Goal: Task Accomplishment & Management: Complete application form

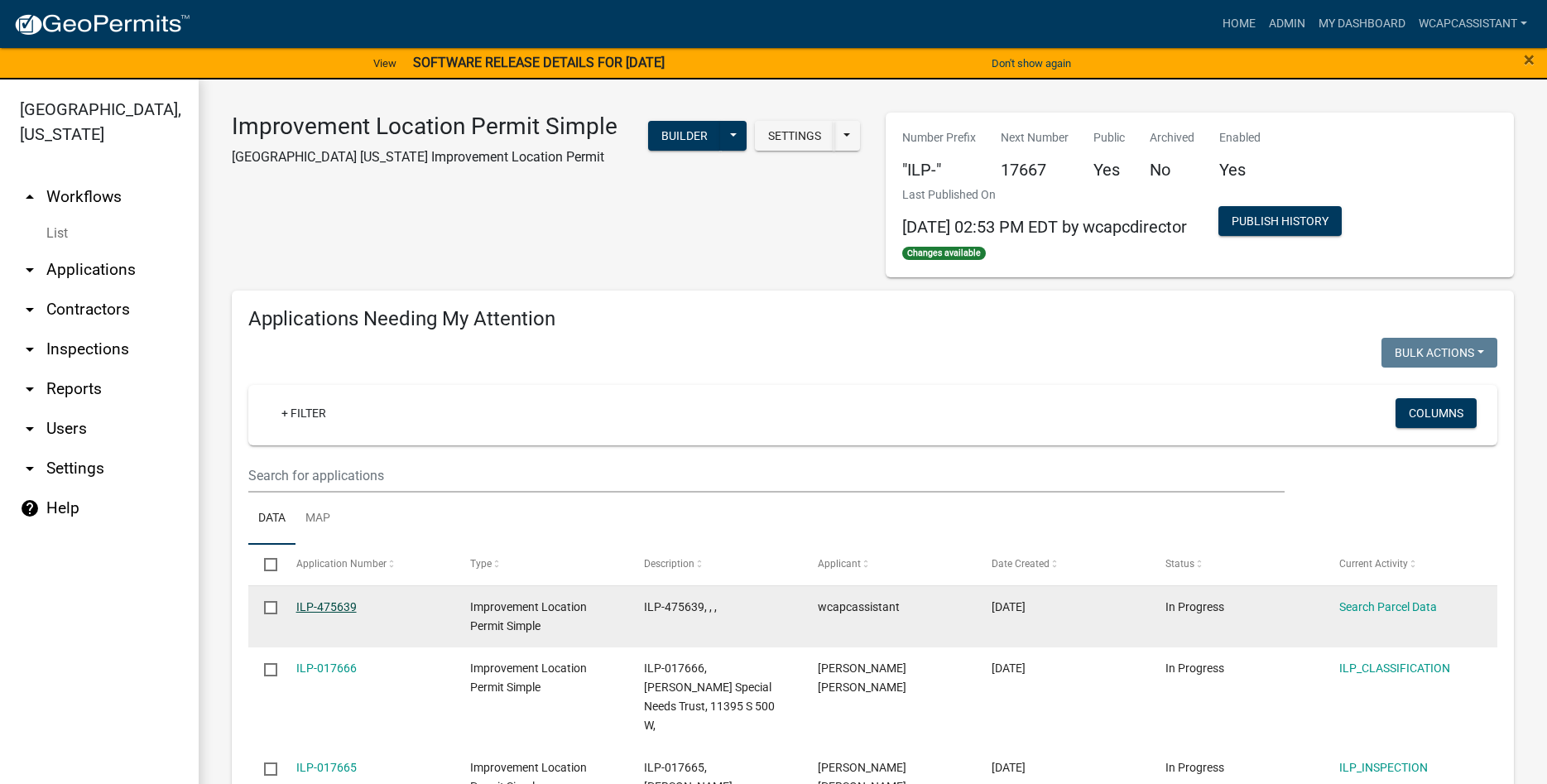
click at [323, 601] on link "ILP-475639" at bounding box center [326, 606] width 61 height 13
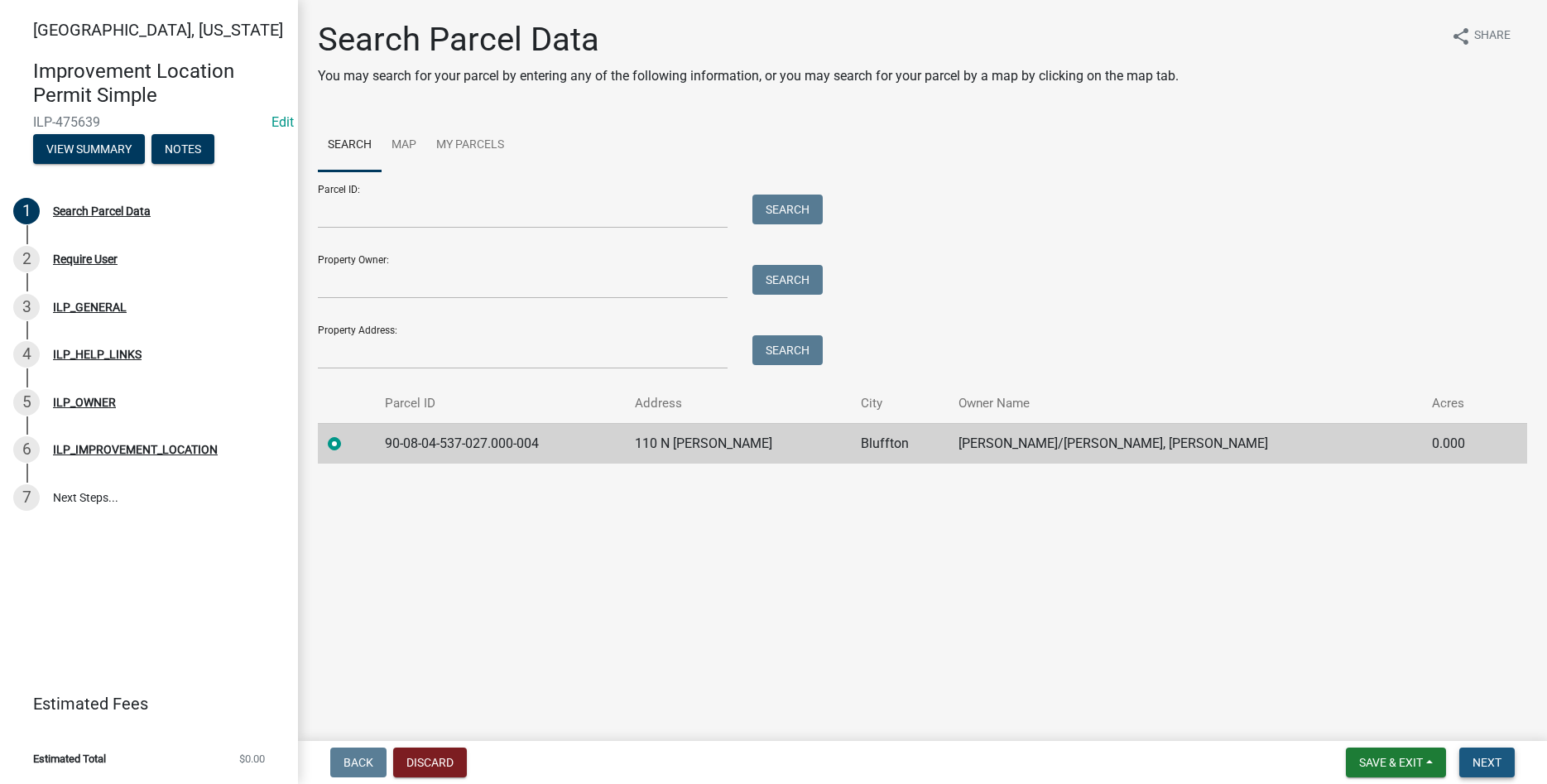
click at [1496, 761] on span "Next" at bounding box center [1486, 762] width 29 height 13
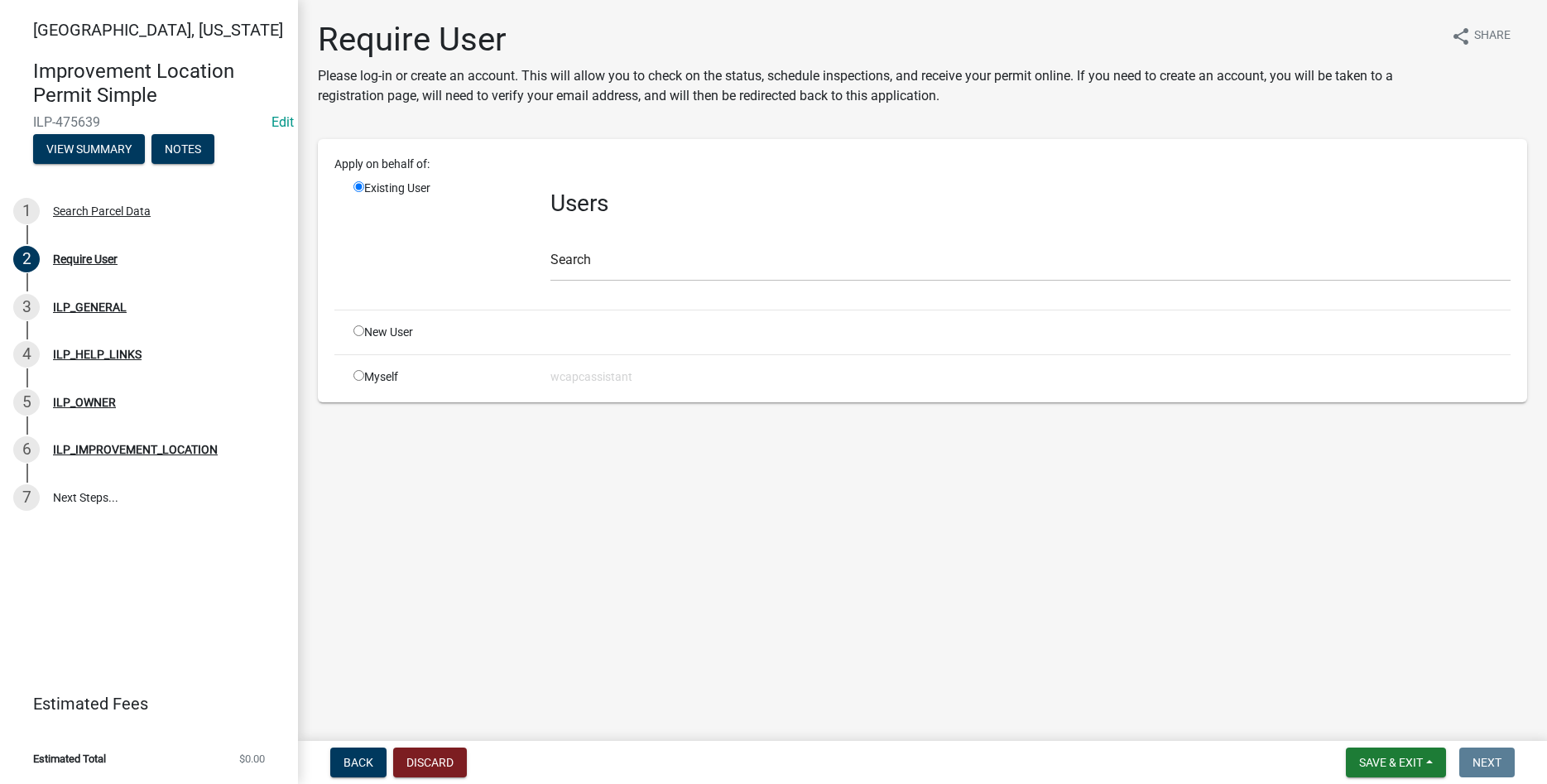
click at [361, 335] on input "radio" at bounding box center [359, 331] width 11 height 11
radio input "true"
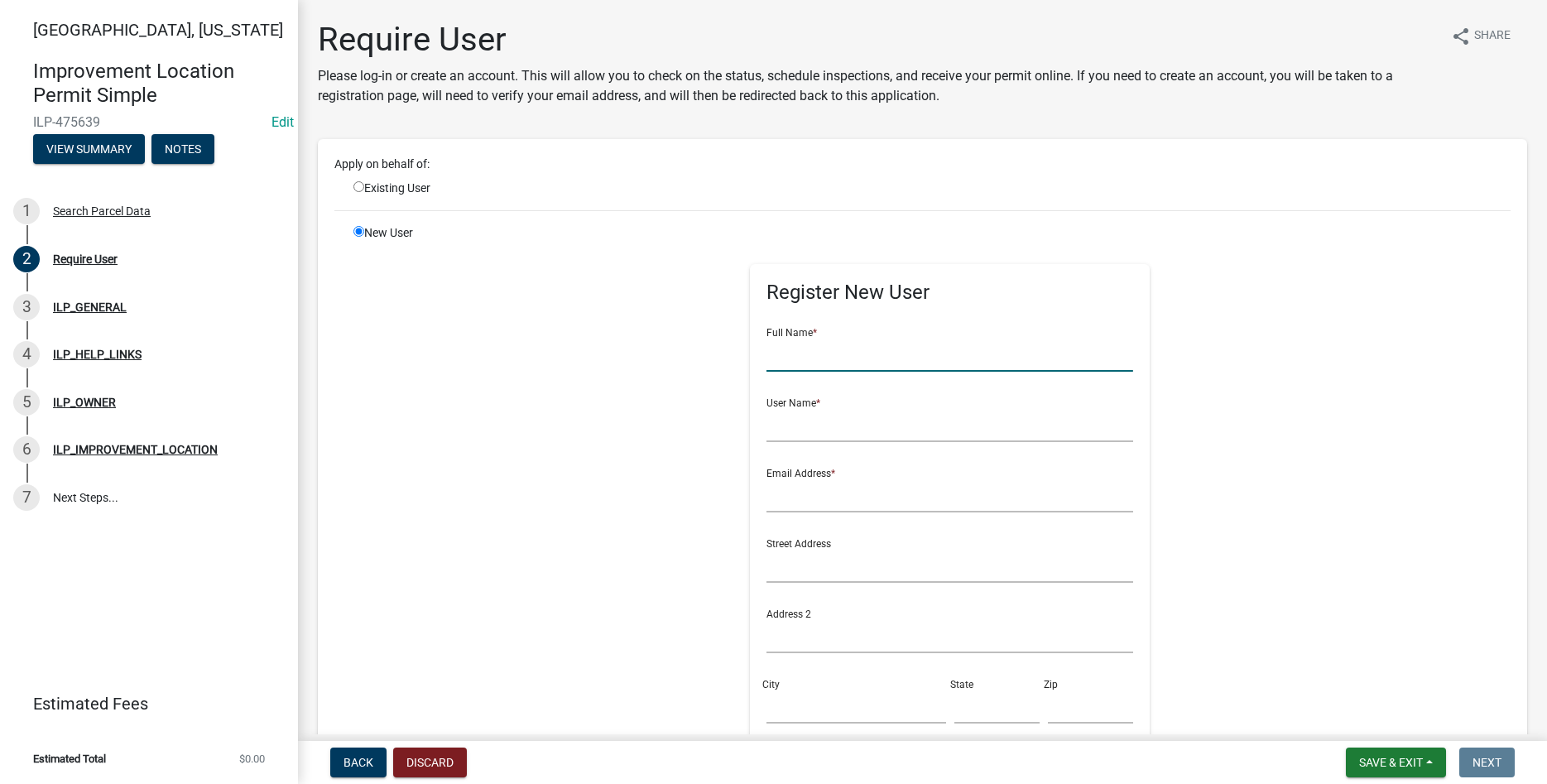
click at [873, 349] on input "text" at bounding box center [949, 355] width 366 height 34
click at [362, 189] on input "radio" at bounding box center [359, 186] width 11 height 11
radio input "true"
radio input "false"
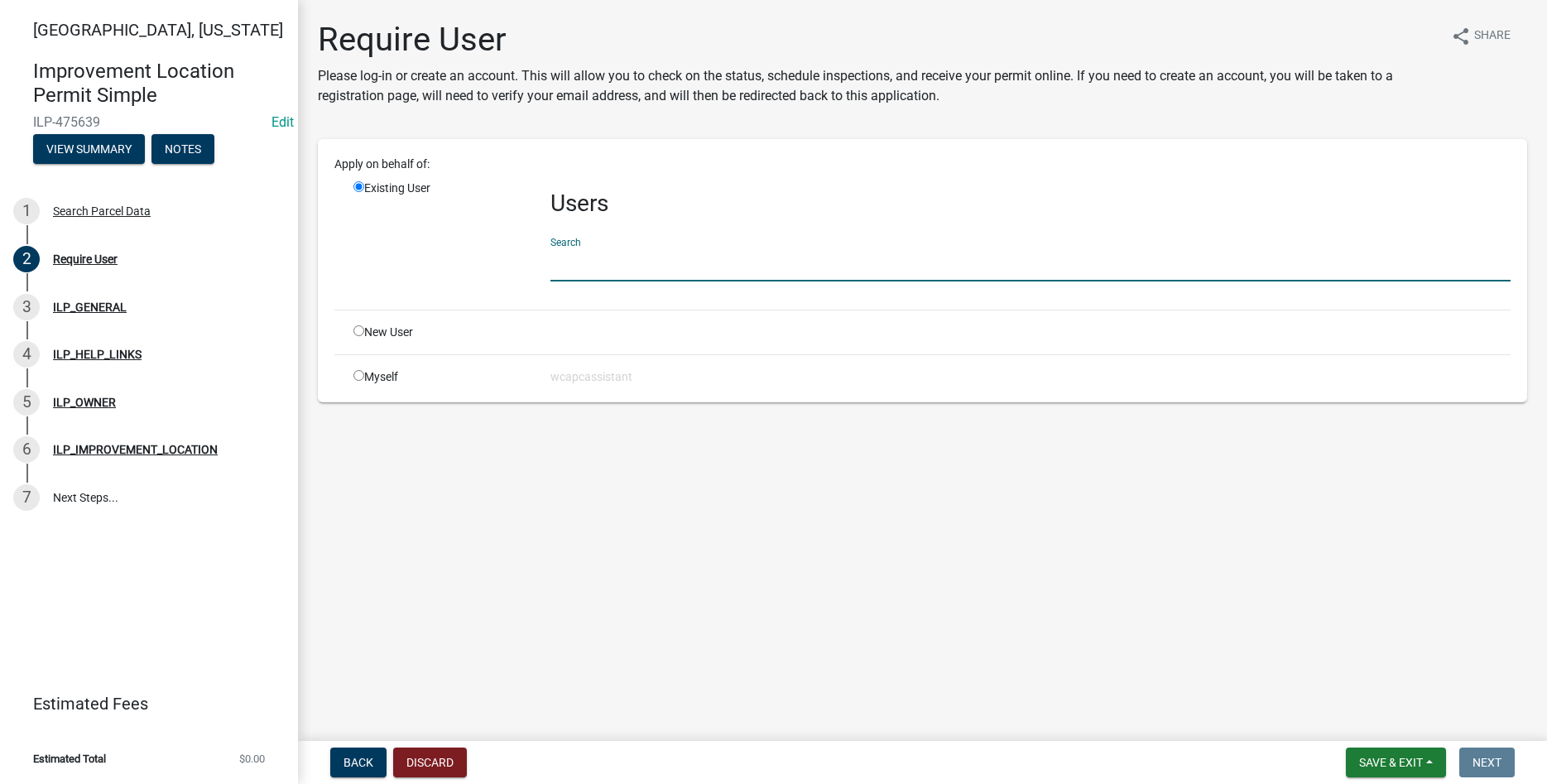
click at [668, 265] on input "text" at bounding box center [1030, 265] width 960 height 34
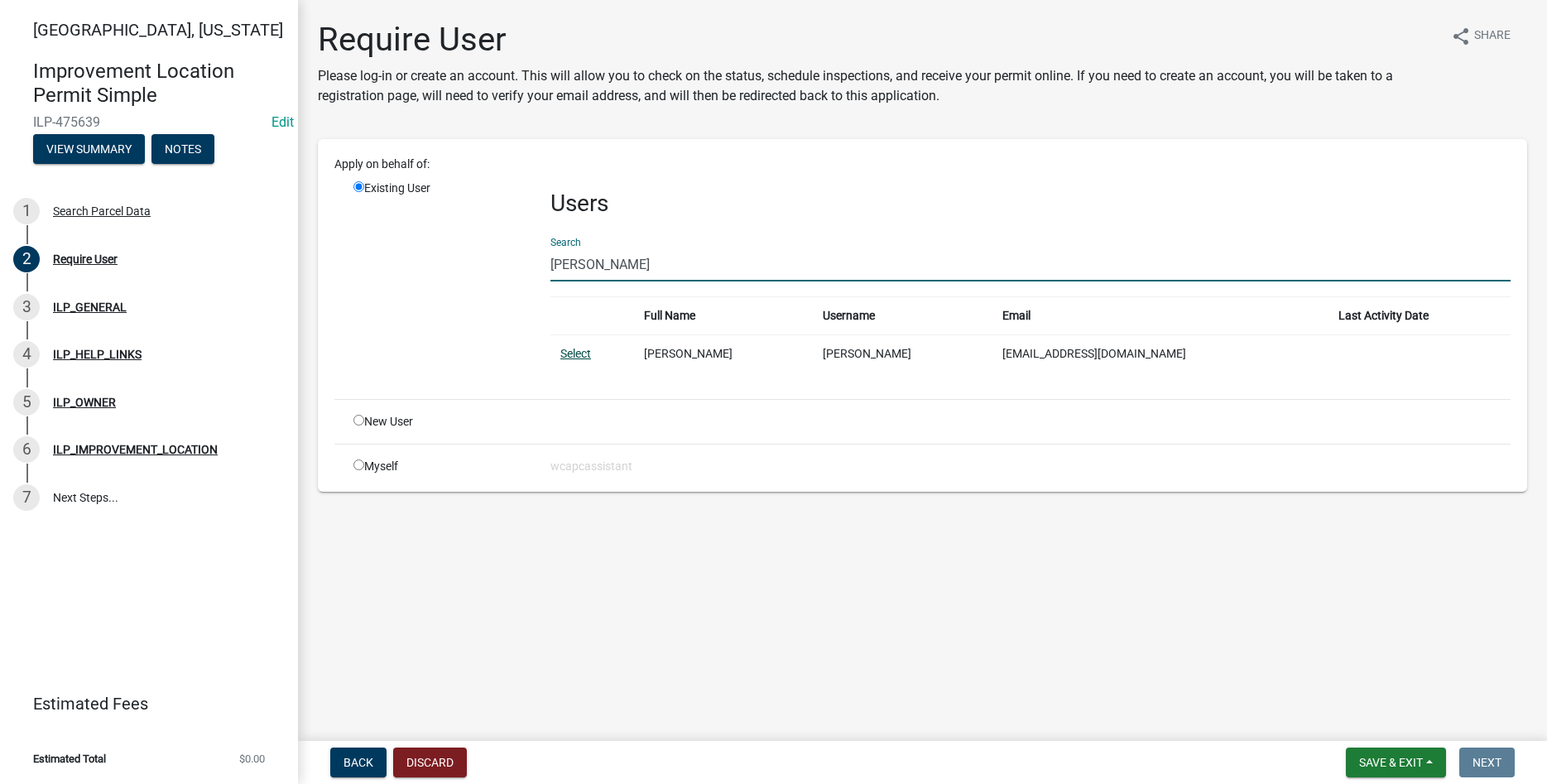
type input "[PERSON_NAME]"
click at [580, 355] on link "Select" at bounding box center [576, 353] width 30 height 13
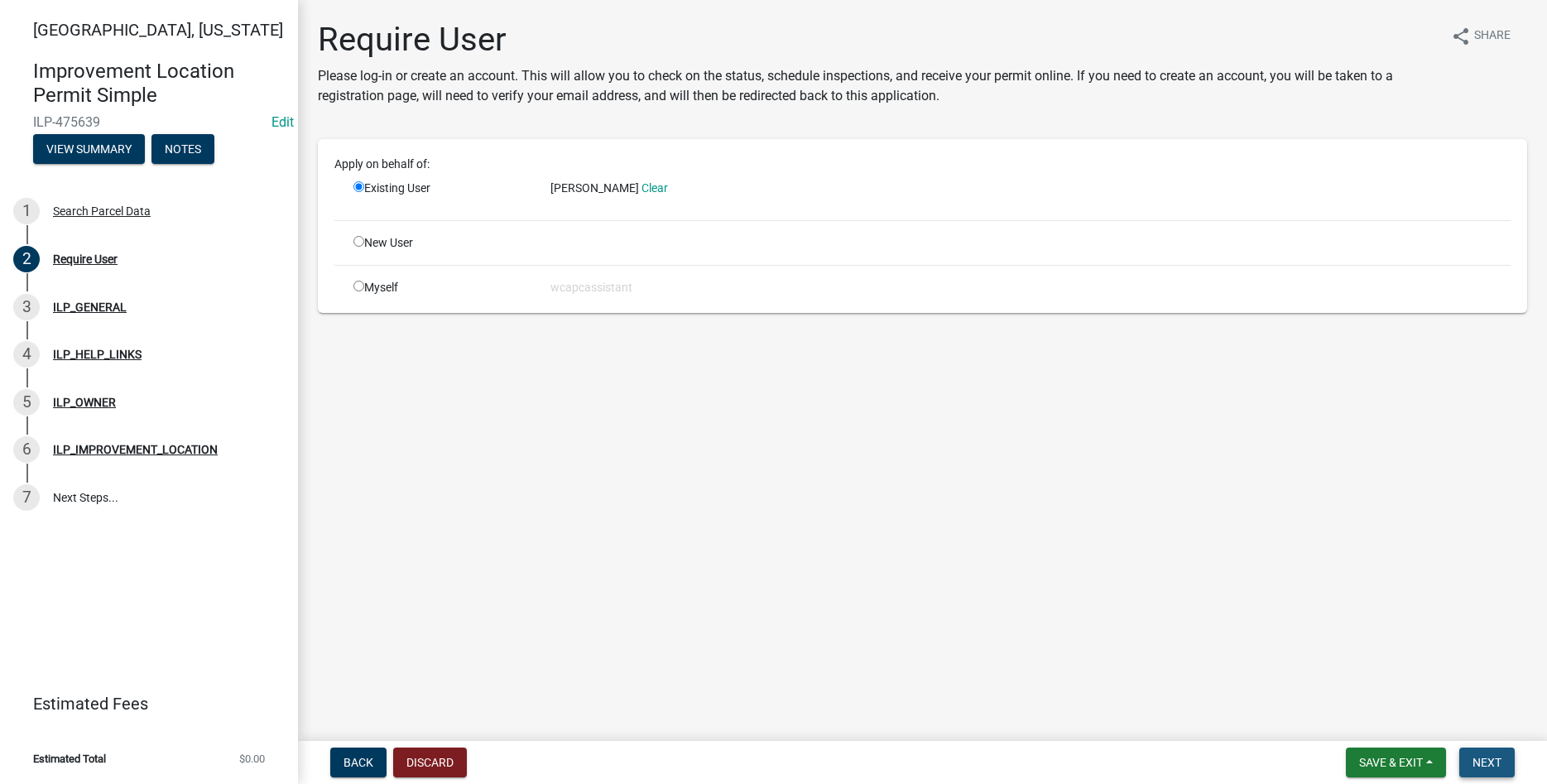
click at [1488, 761] on span "Next" at bounding box center [1486, 762] width 29 height 13
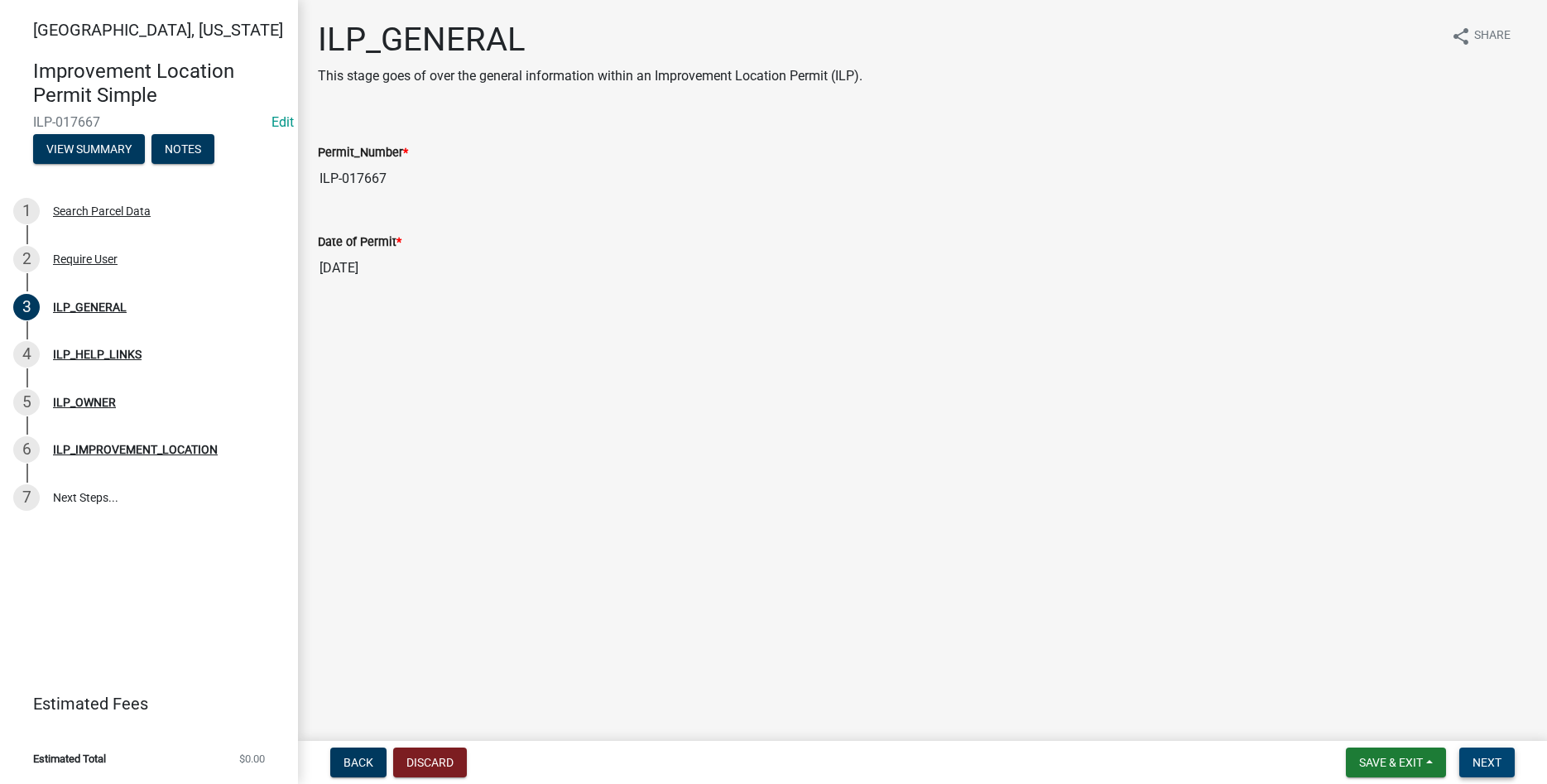
click at [1481, 756] on span "Next" at bounding box center [1486, 762] width 29 height 13
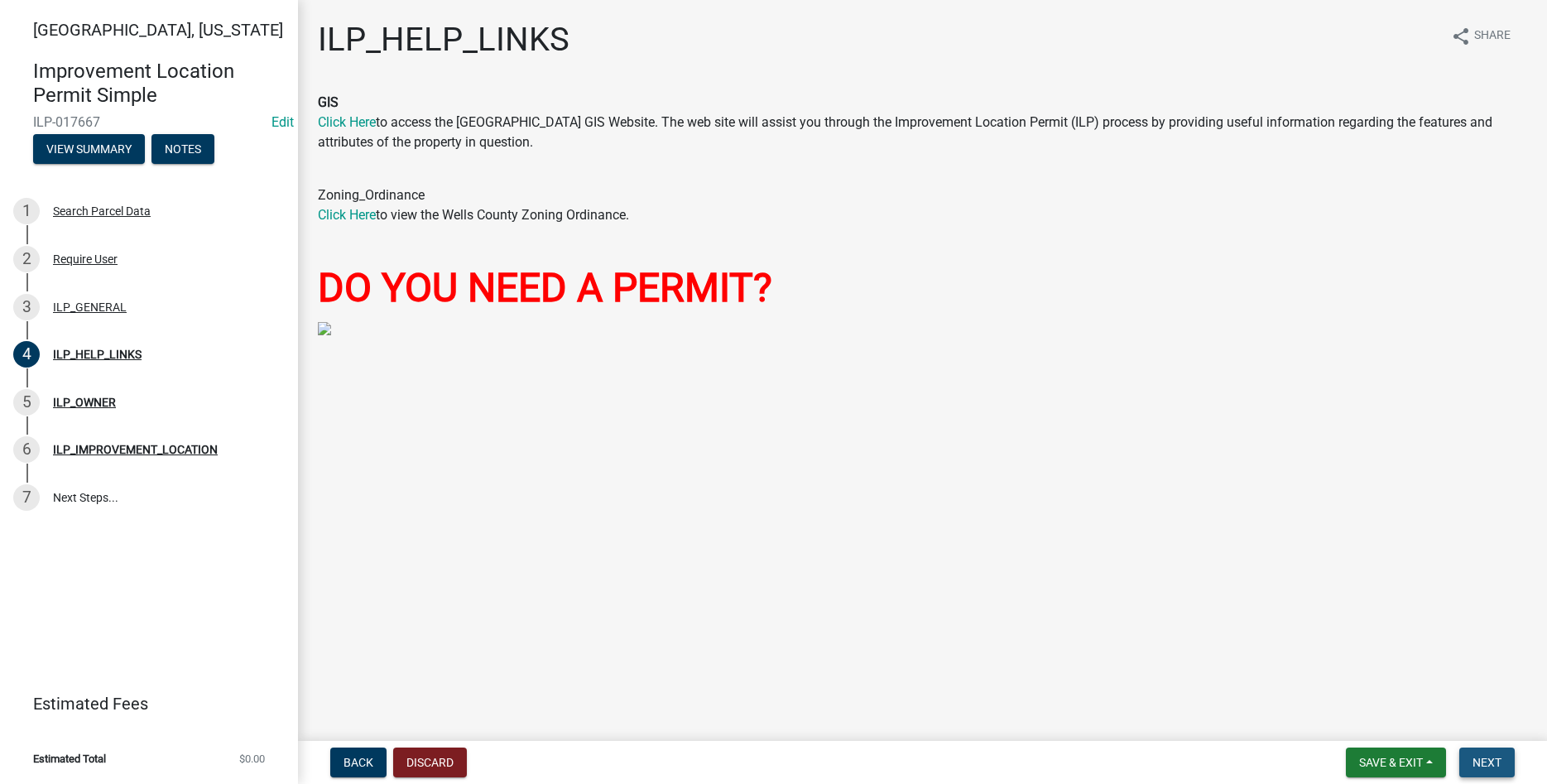
click at [1481, 756] on span "Next" at bounding box center [1486, 762] width 29 height 13
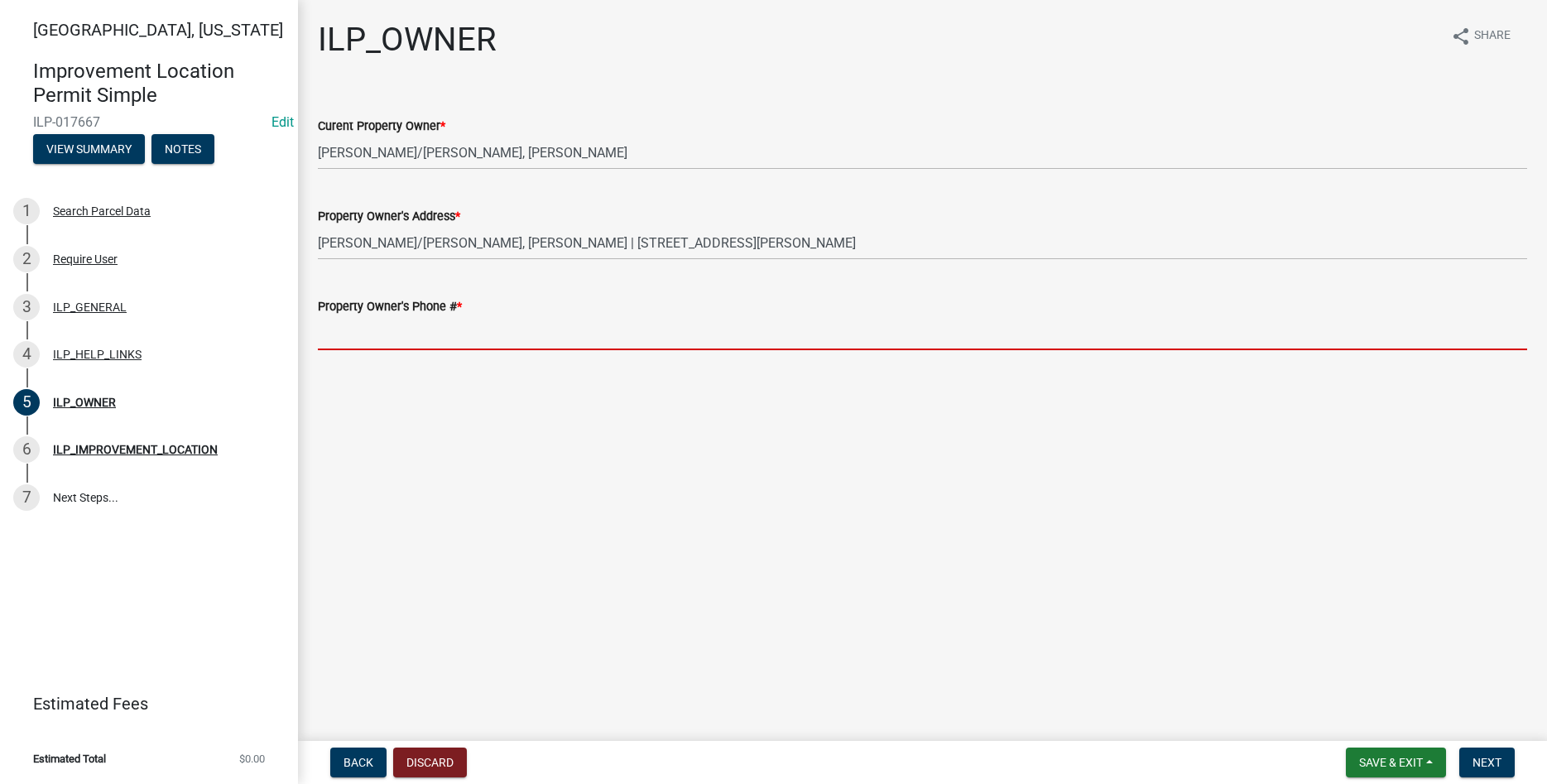
click at [581, 337] on input "Property Owner's Phone # *" at bounding box center [922, 333] width 1209 height 34
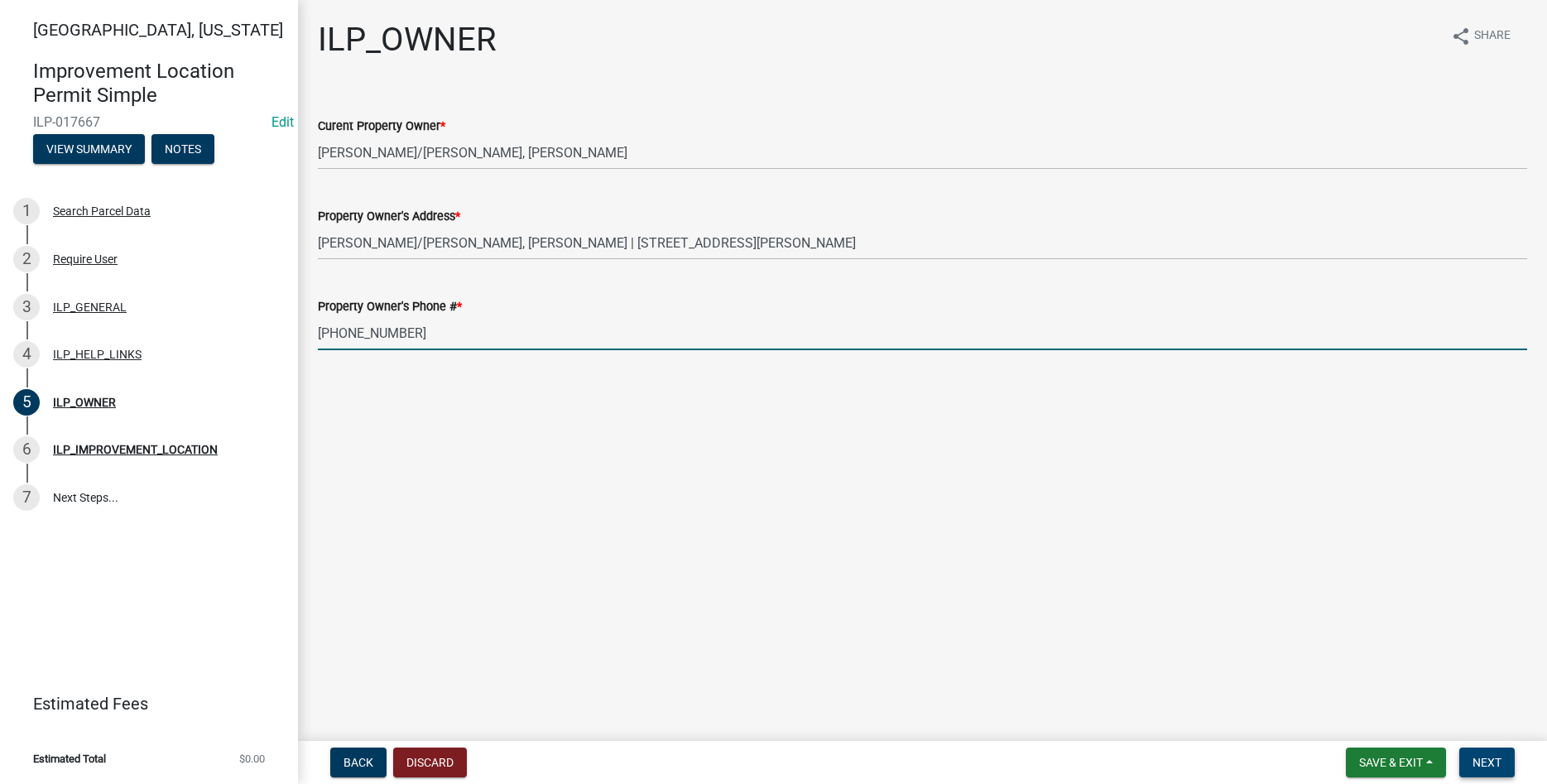
type input "[PHONE_NUMBER]"
click at [1499, 761] on span "Next" at bounding box center [1486, 762] width 29 height 13
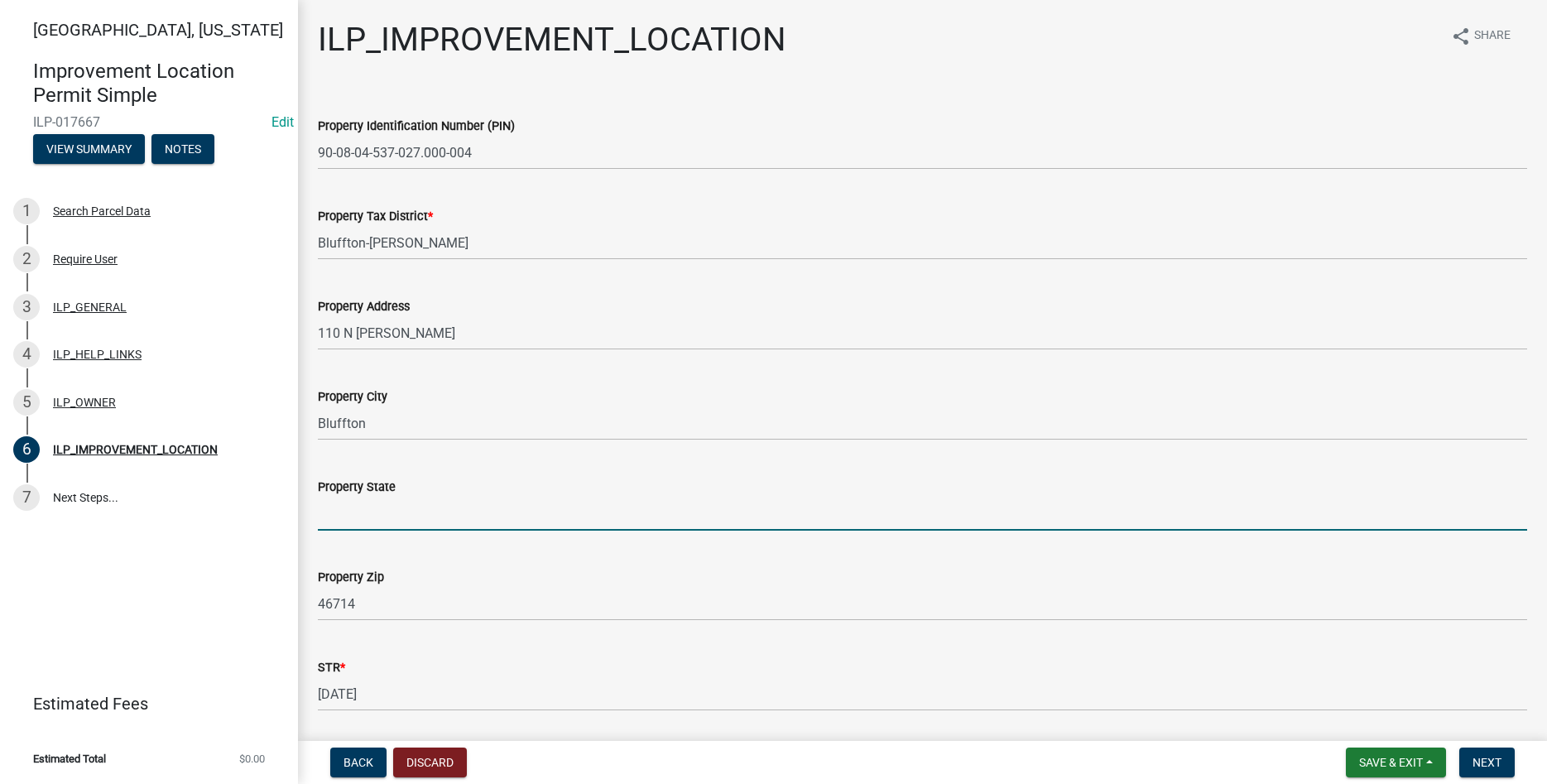
click at [644, 517] on input "Property State" at bounding box center [922, 513] width 1209 height 34
type input "IN"
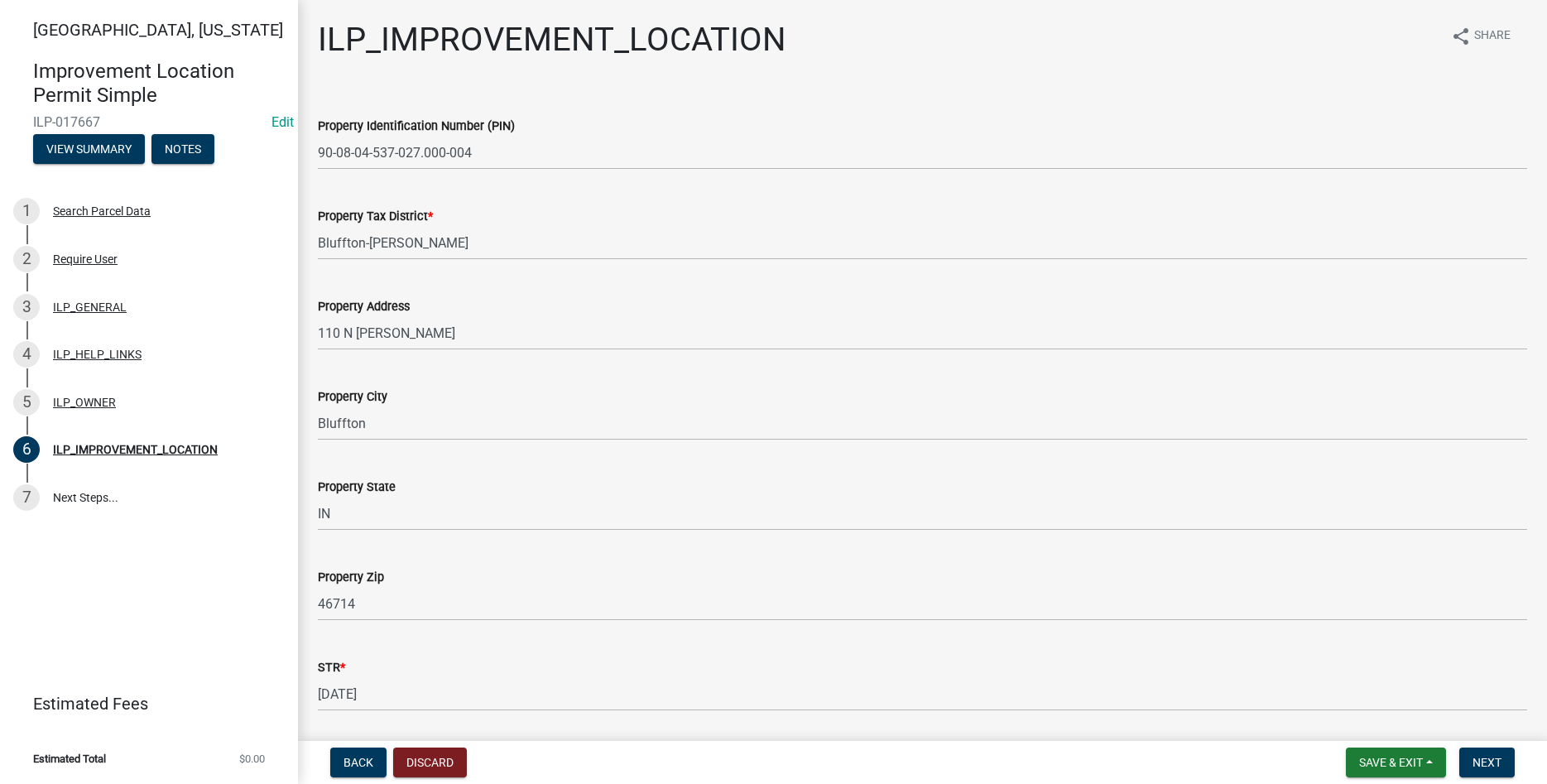
scroll to position [257, 0]
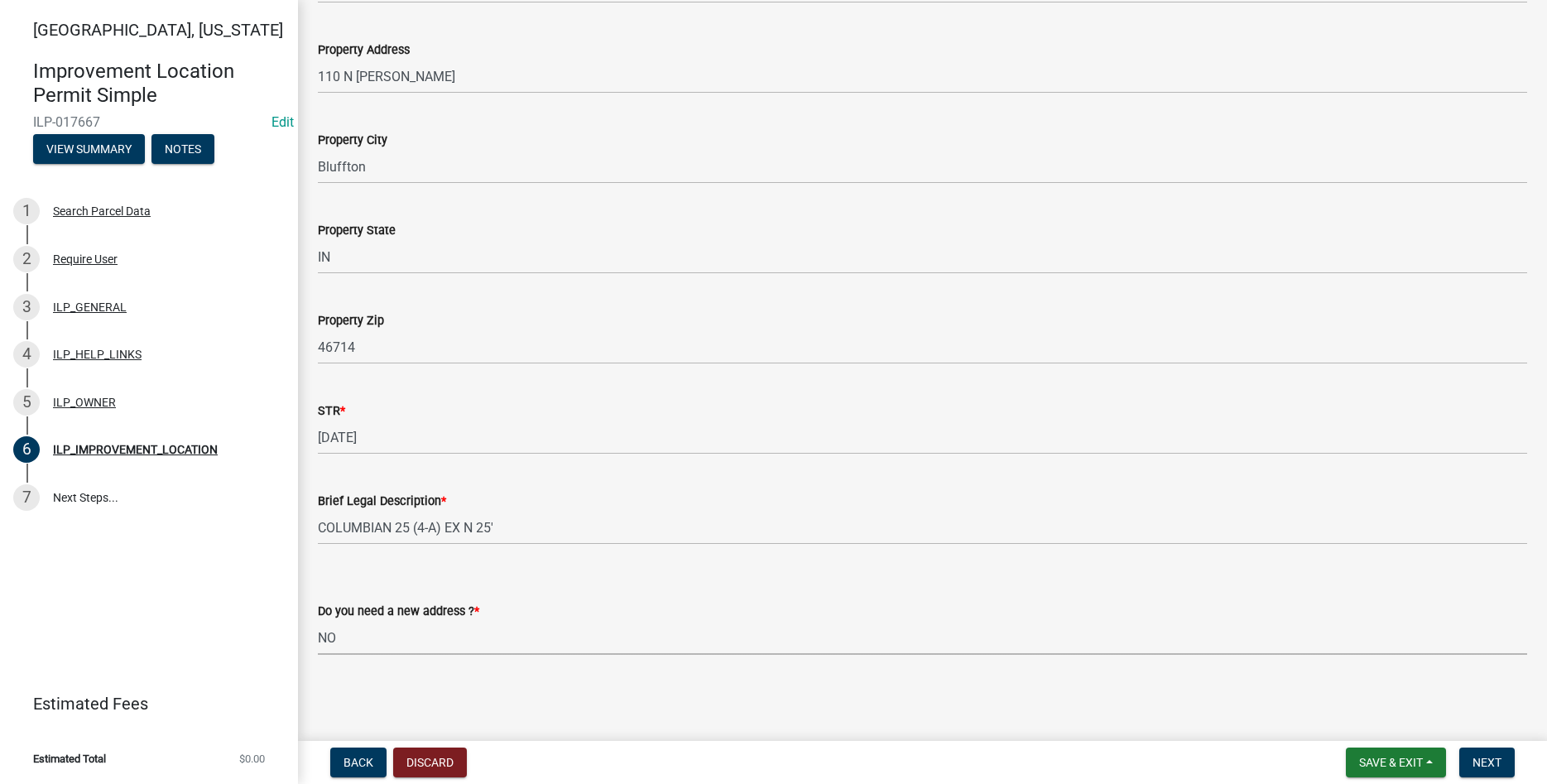
select select "03ef64e6-f0ff-43c9-aded-972c487e3507"
click at [1504, 767] on button "Next" at bounding box center [1486, 762] width 55 height 29
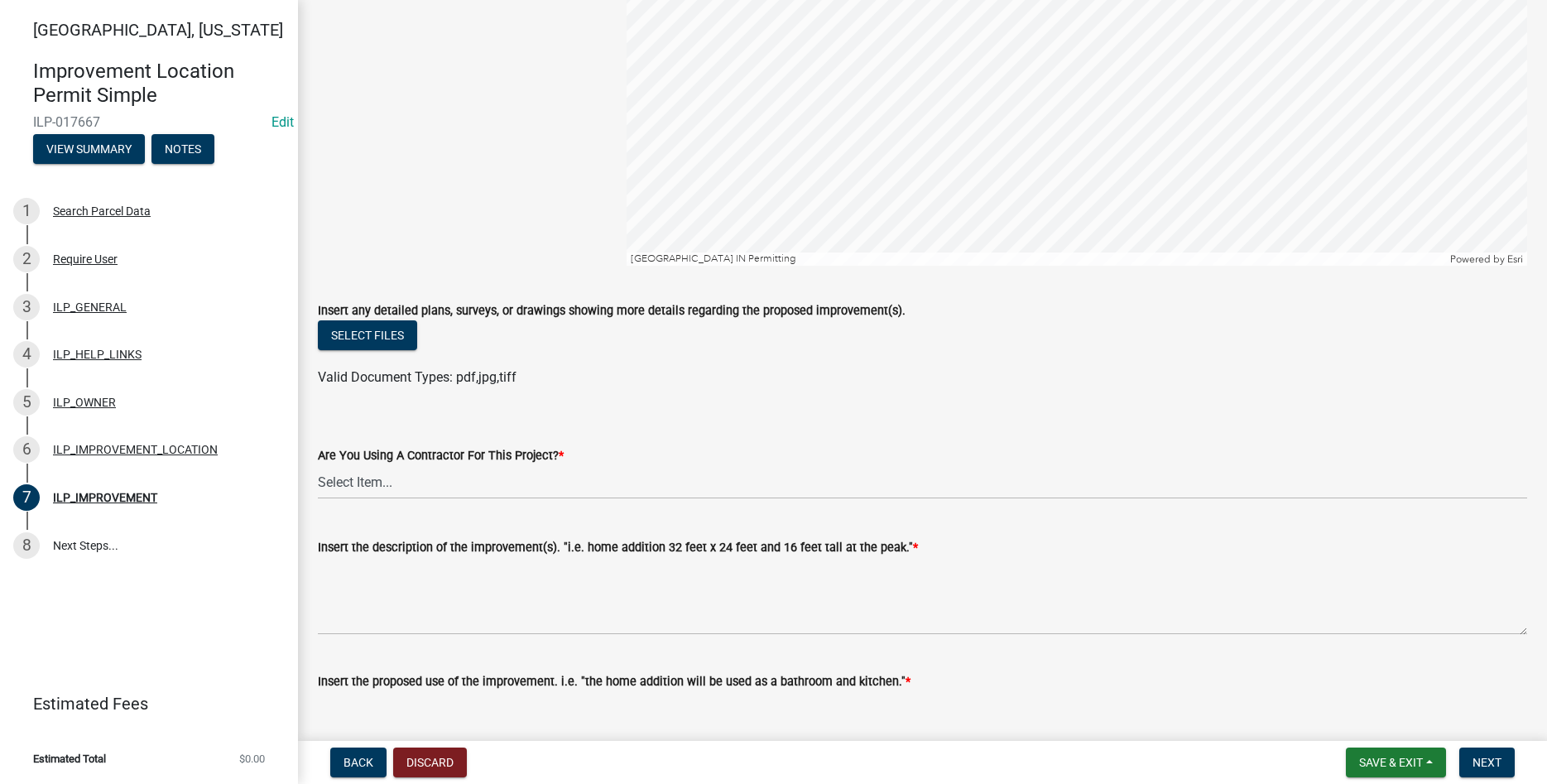
scroll to position [283, 0]
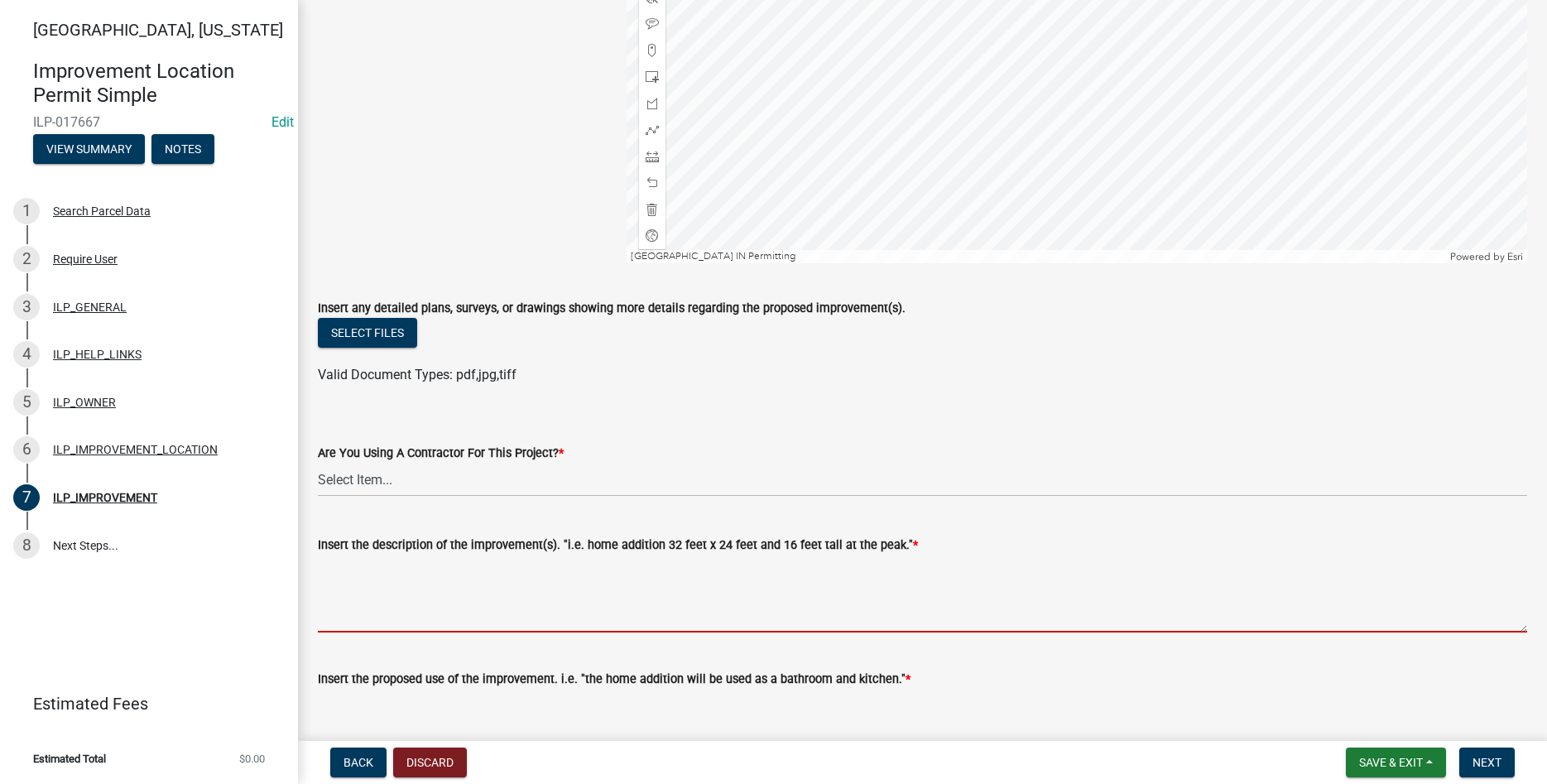
click at [493, 617] on textarea "Insert the description of the improvement(s). "i.e. home addition 32 feet x 24 …" at bounding box center [922, 592] width 1209 height 78
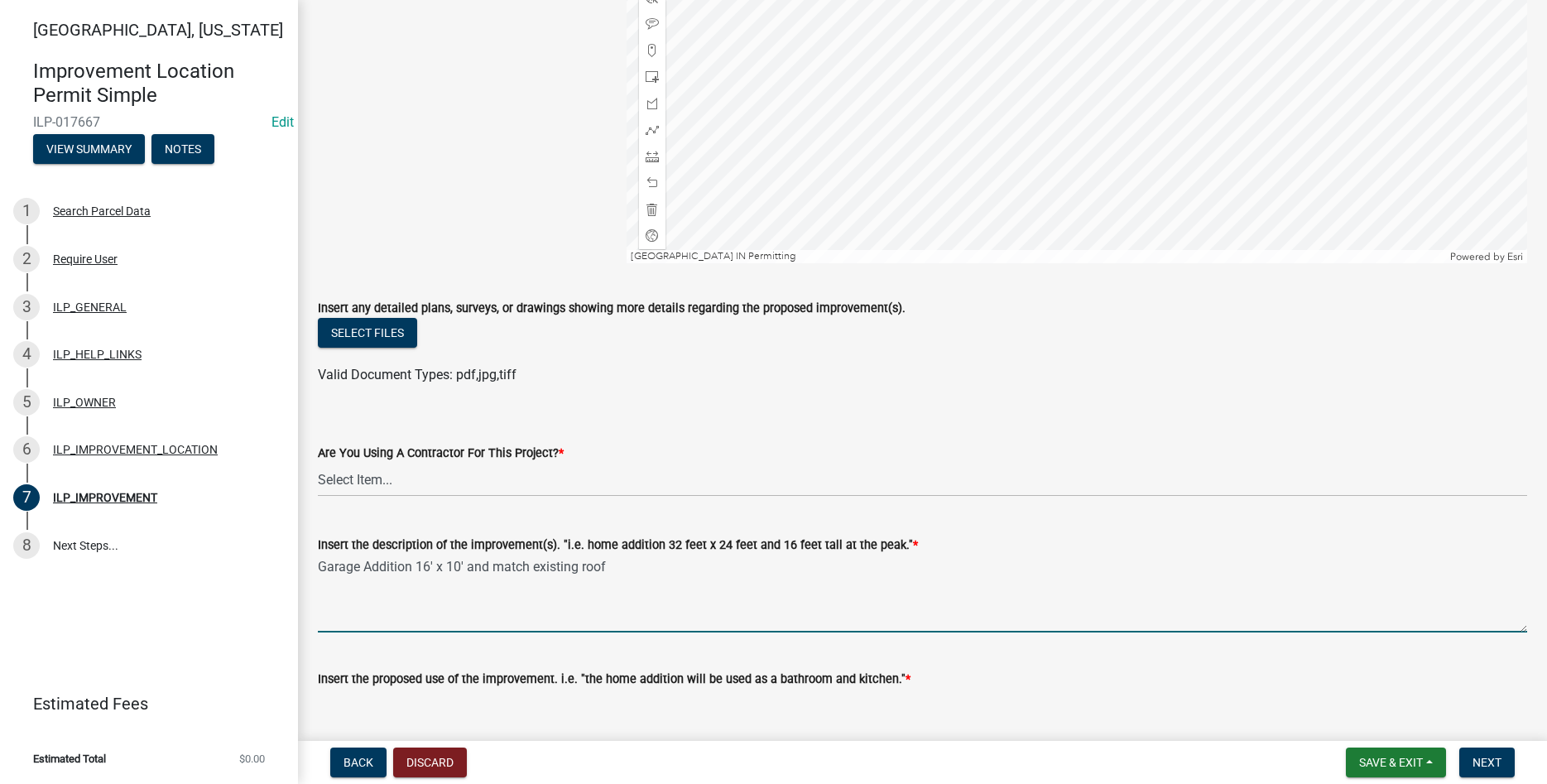
type textarea "Garage Addition 16' x 10' and match existing roof"
click at [318, 462] on select "Select Item... YES NO" at bounding box center [922, 479] width 1209 height 34
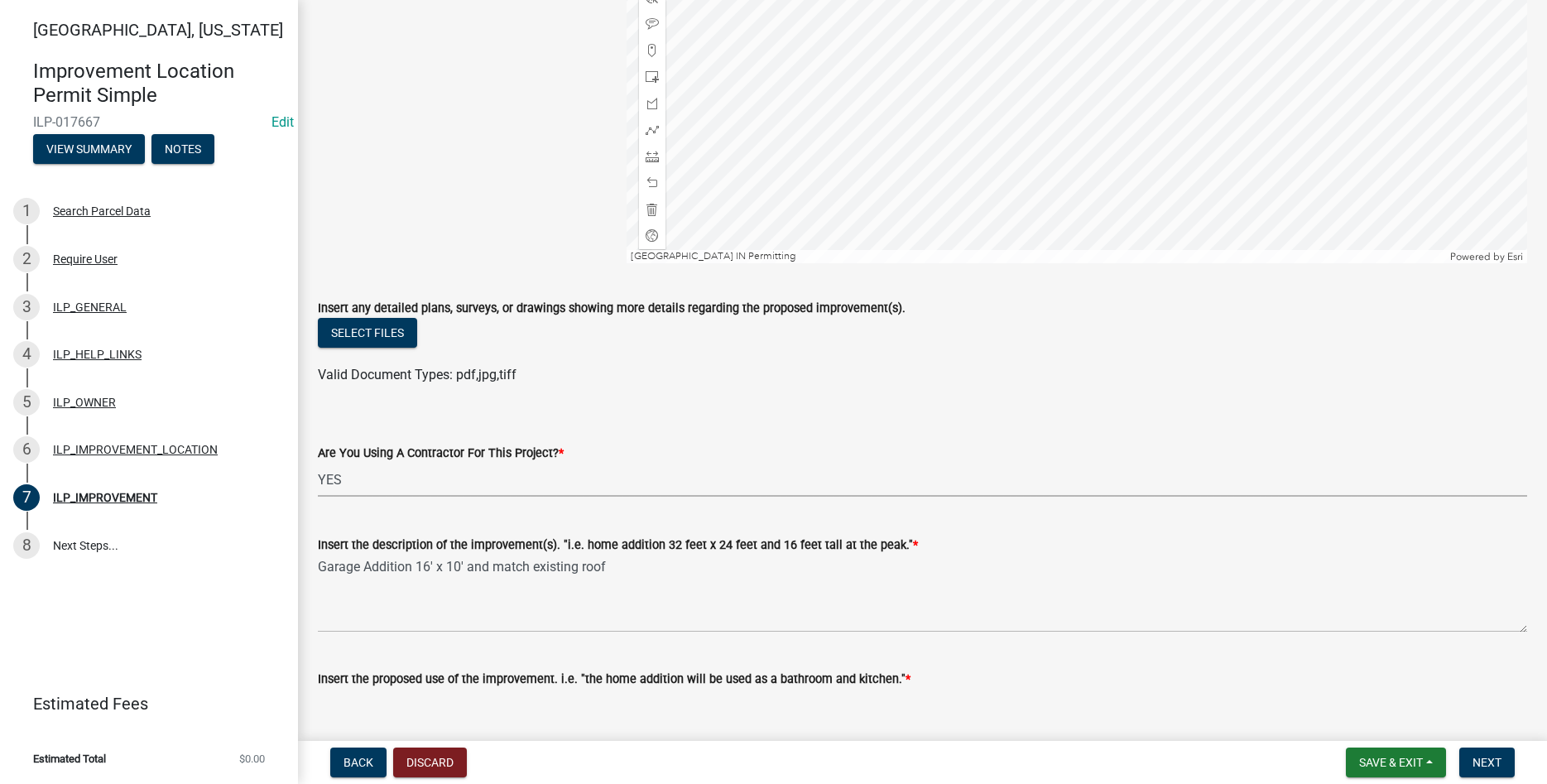
click option "YES" at bounding box center [0, 0] width 0 height 0
select select "71b507d0-569d-4a0a-b334-f72445909e69"
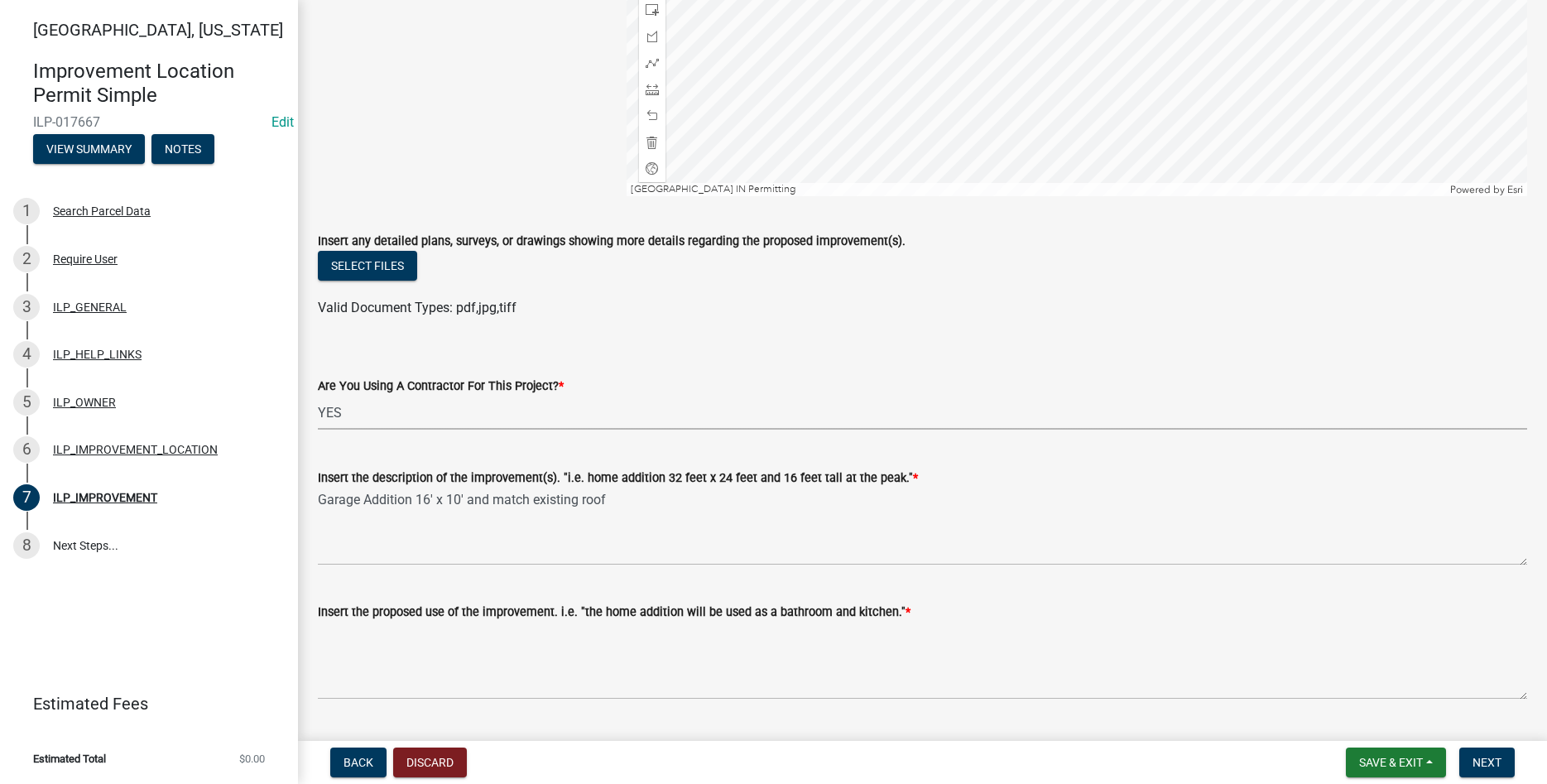
scroll to position [378, 0]
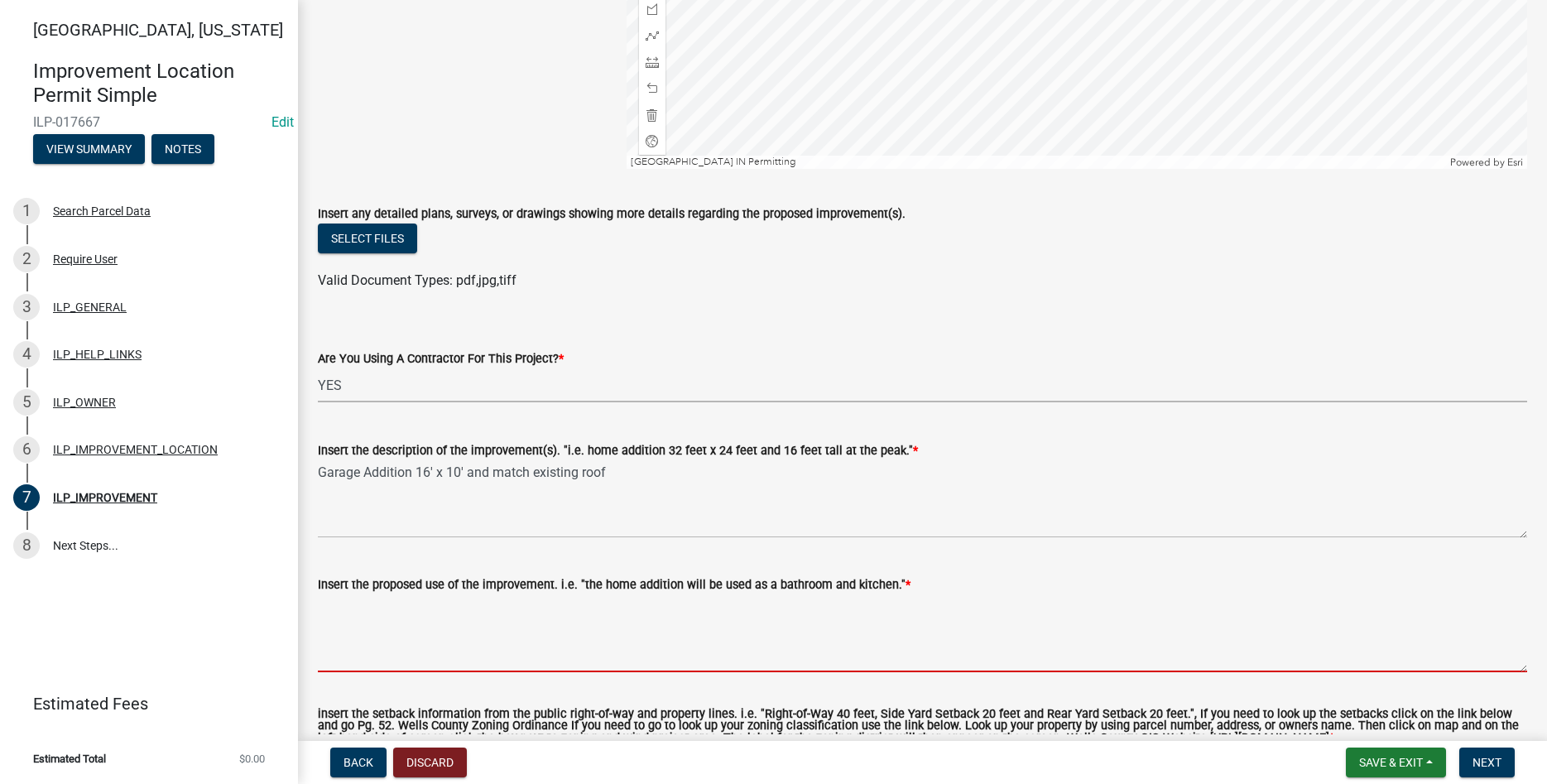
click at [613, 649] on textarea "Insert the proposed use of the improvement. i.e. "the home addition will be use…" at bounding box center [922, 633] width 1209 height 78
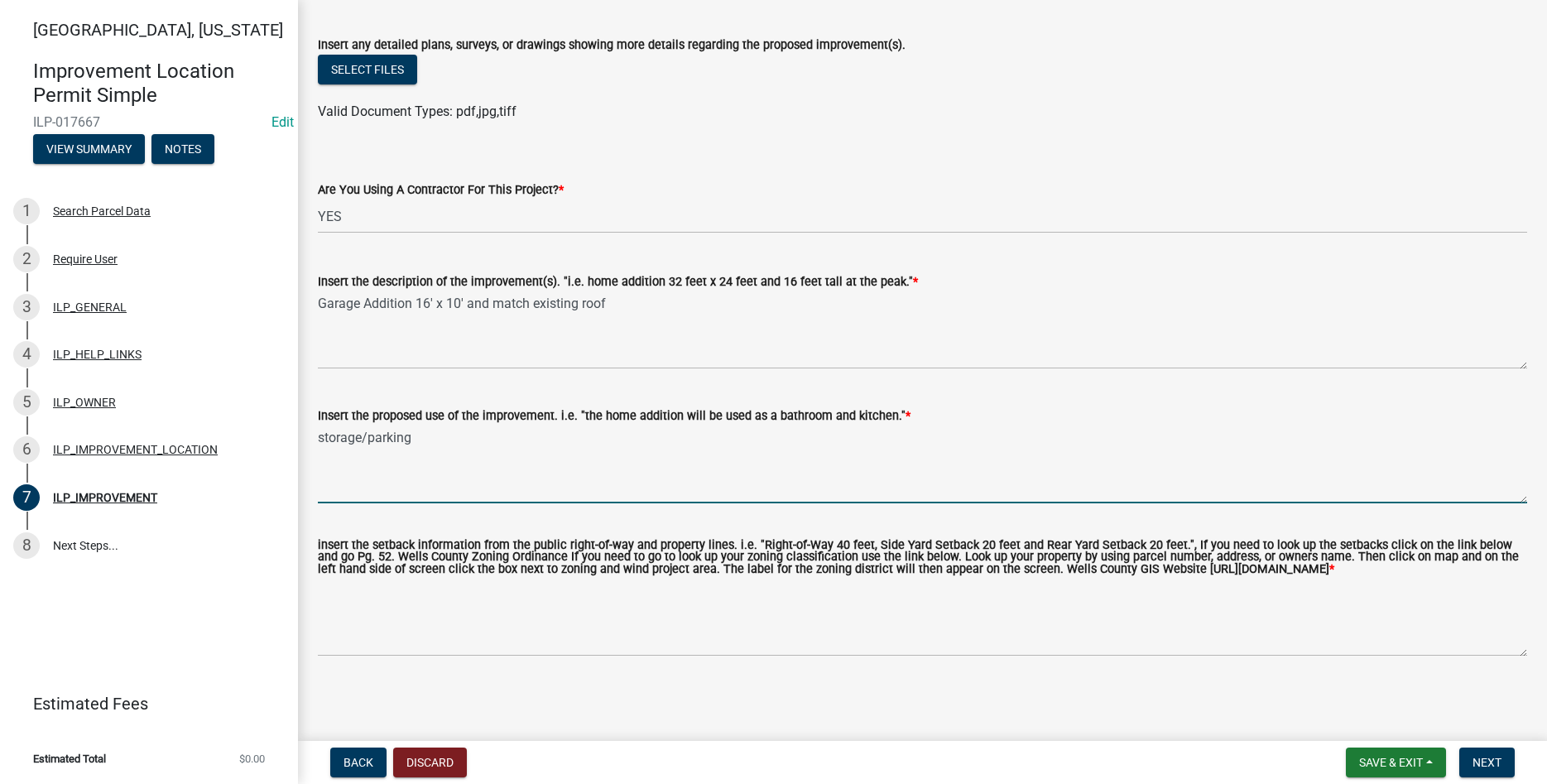
scroll to position [559, 0]
type textarea "storage/parking"
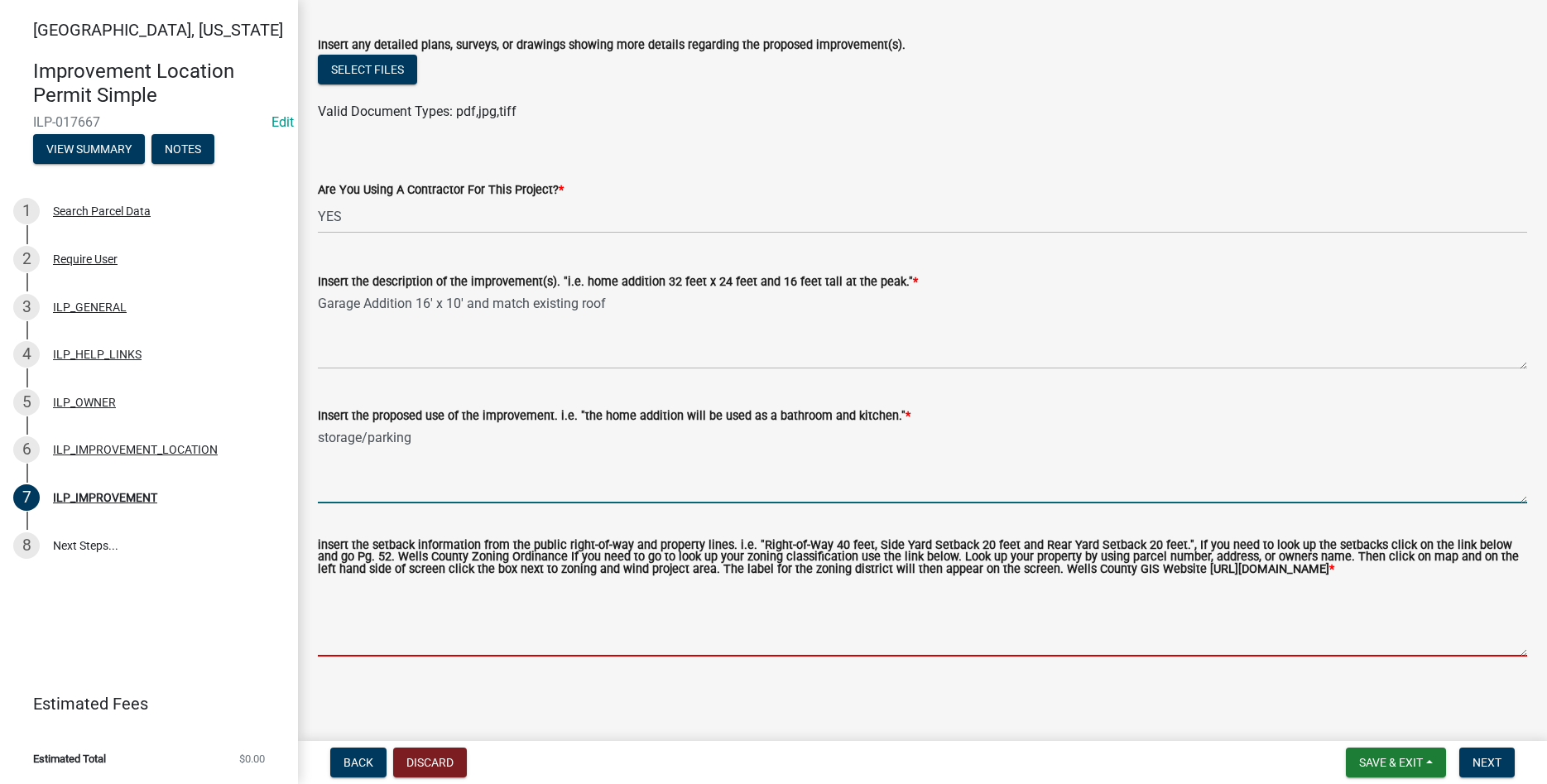
click at [647, 631] on textarea "insert the setback information from the public right-of-way and property lines.…" at bounding box center [922, 617] width 1209 height 78
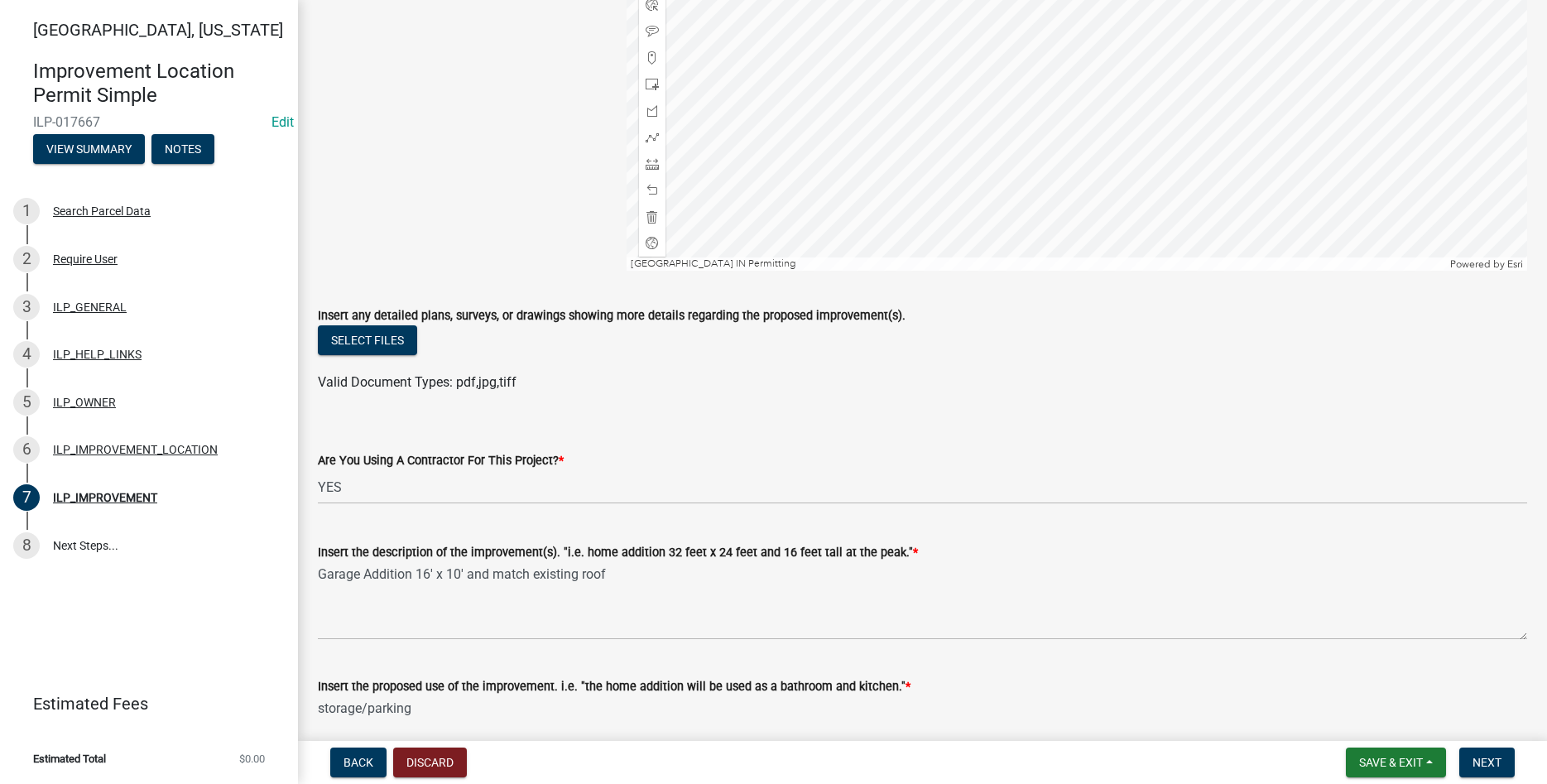
scroll to position [0, 0]
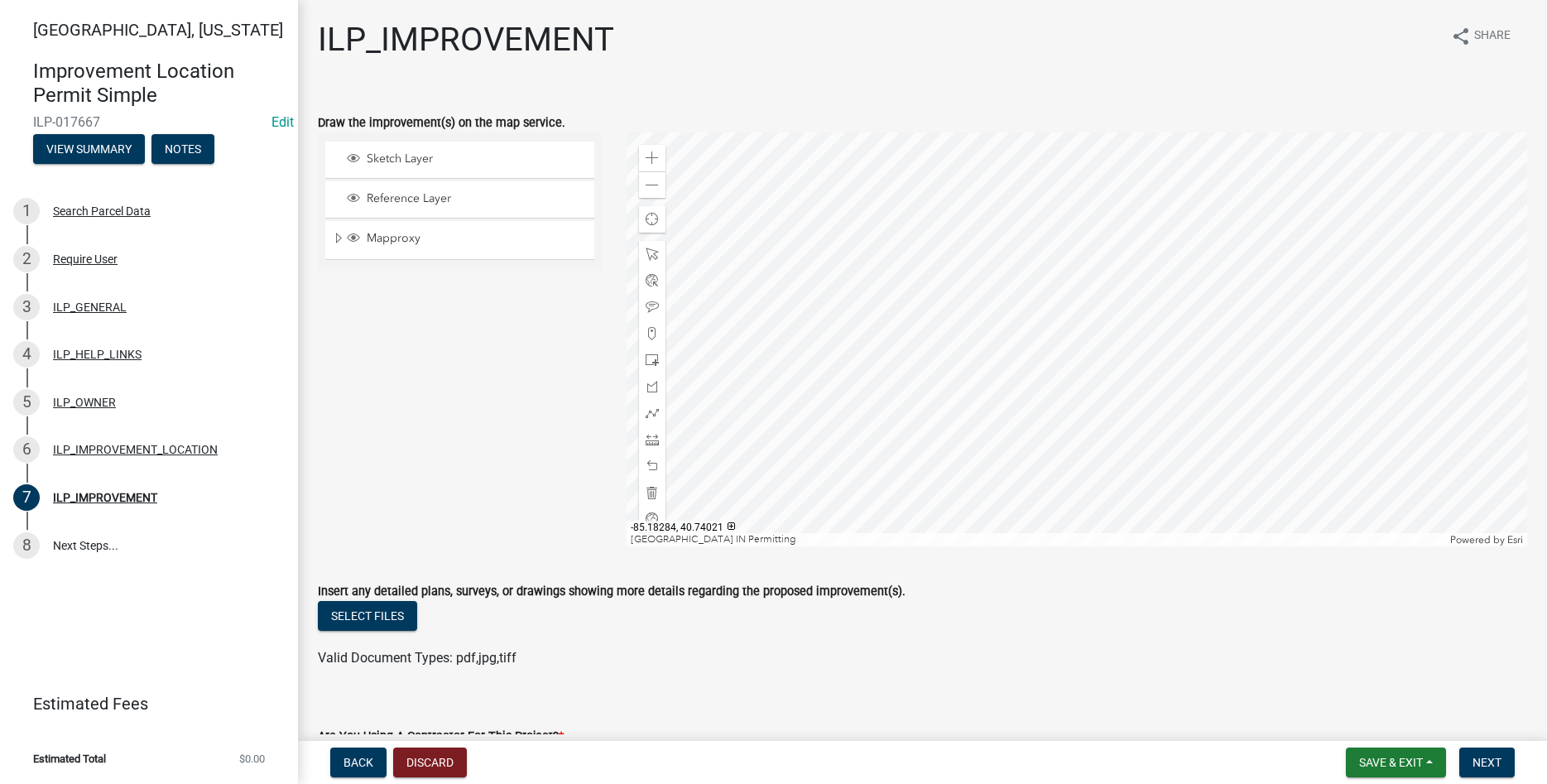
type textarea "5' setbacks, maintain garage setback"
click at [1085, 331] on div at bounding box center [1076, 339] width 901 height 413
click at [655, 436] on span at bounding box center [651, 439] width 13 height 13
click at [1149, 241] on div at bounding box center [1076, 339] width 901 height 413
click at [1137, 241] on div at bounding box center [1076, 339] width 901 height 413
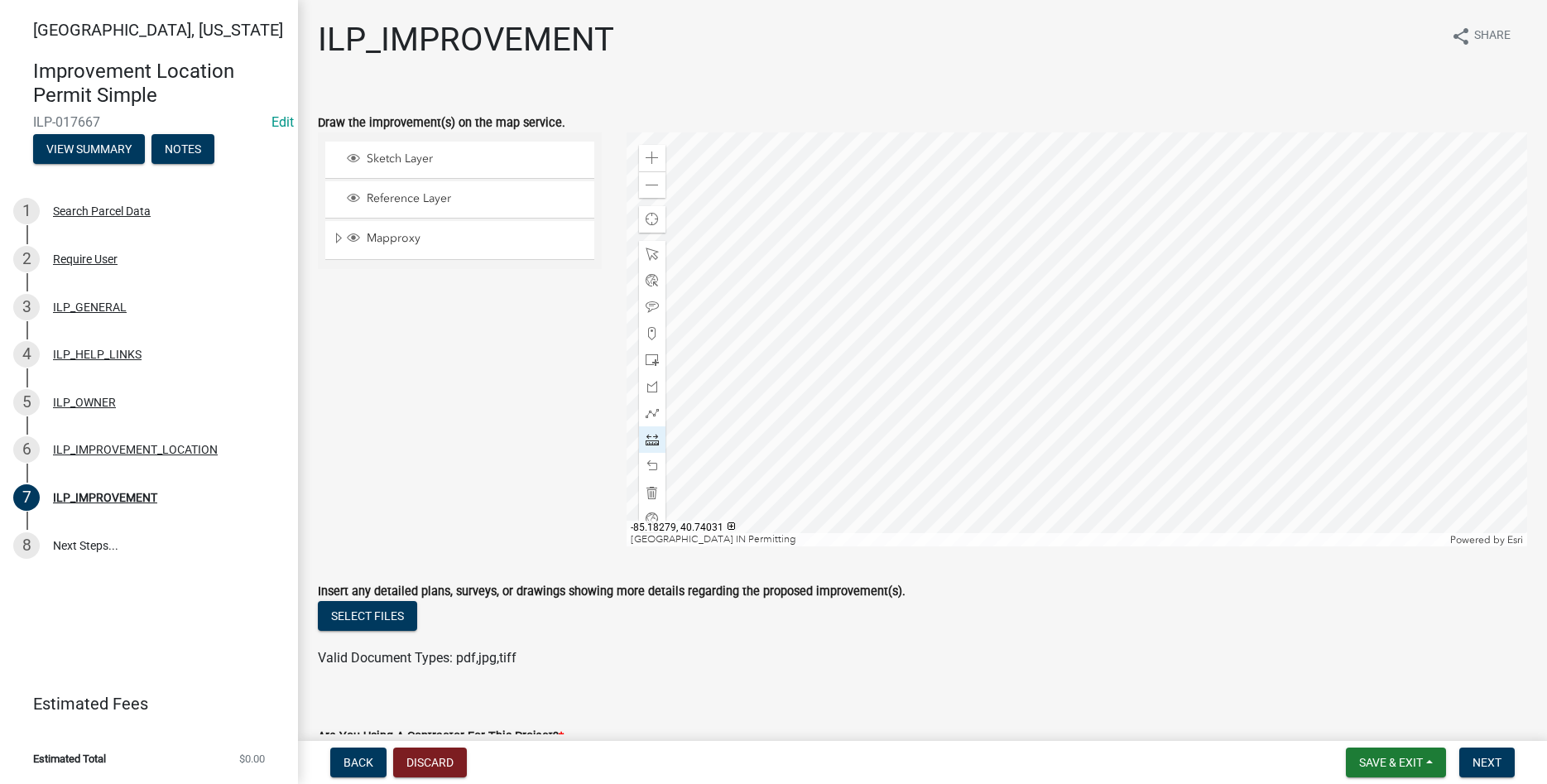
click at [1136, 201] on div at bounding box center [1076, 339] width 901 height 413
click at [1073, 203] on div at bounding box center [1076, 339] width 901 height 413
click at [1075, 242] on div at bounding box center [1076, 339] width 901 height 413
click at [1138, 243] on div at bounding box center [1076, 339] width 901 height 413
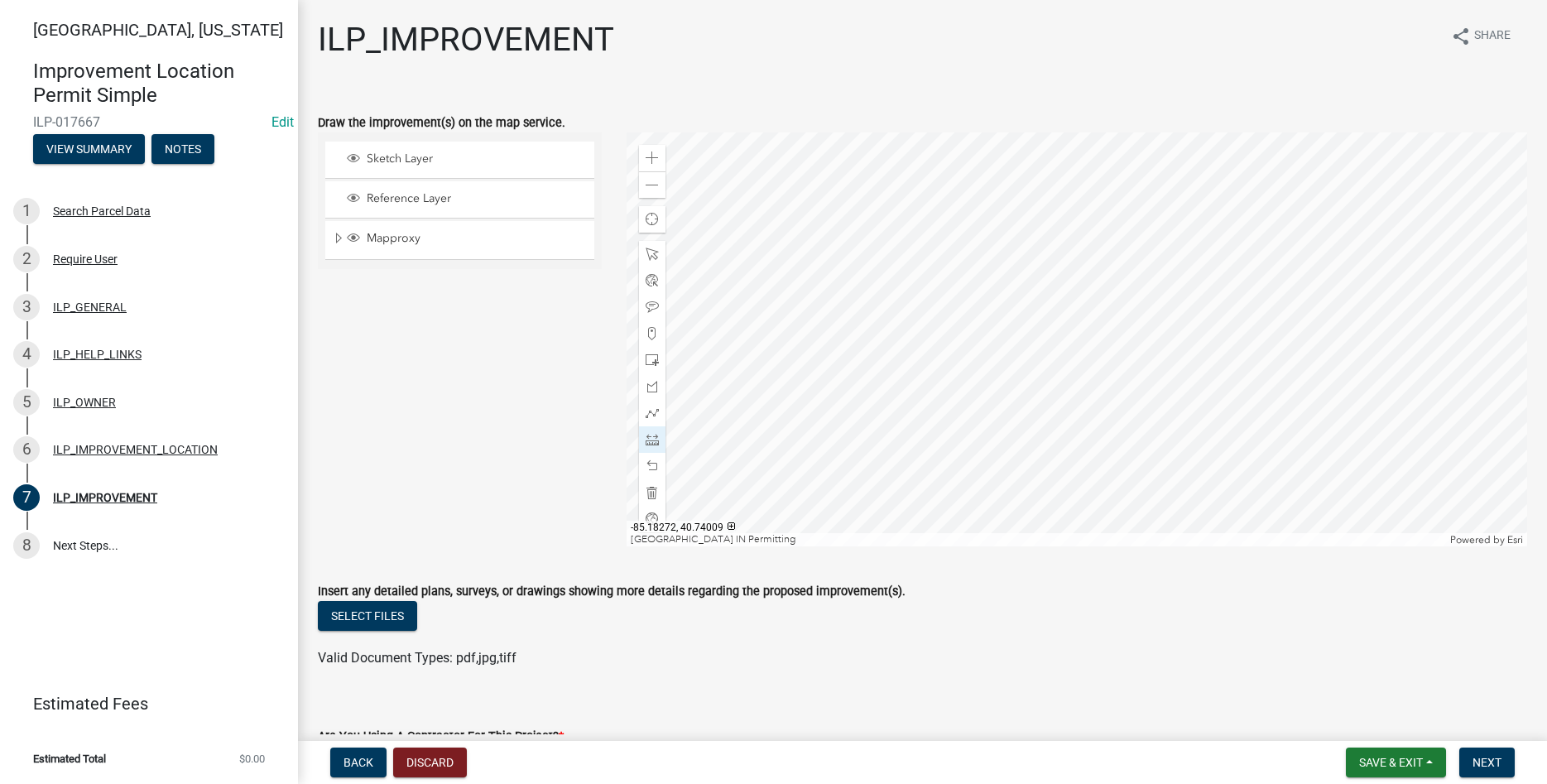
click at [1249, 657] on div "Valid Document Types: pdf,jpg,tiff" at bounding box center [922, 657] width 1234 height 20
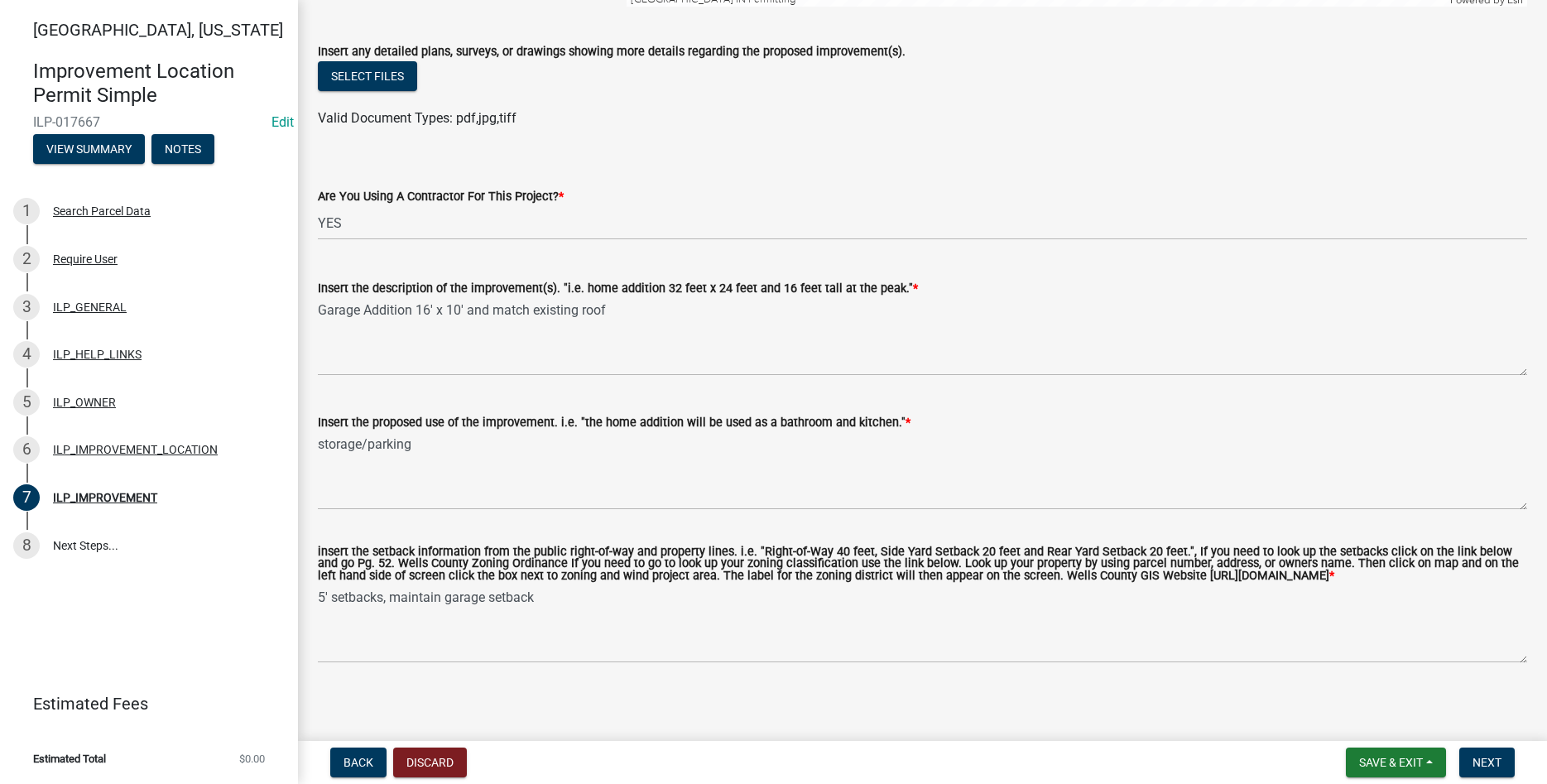
scroll to position [559, 0]
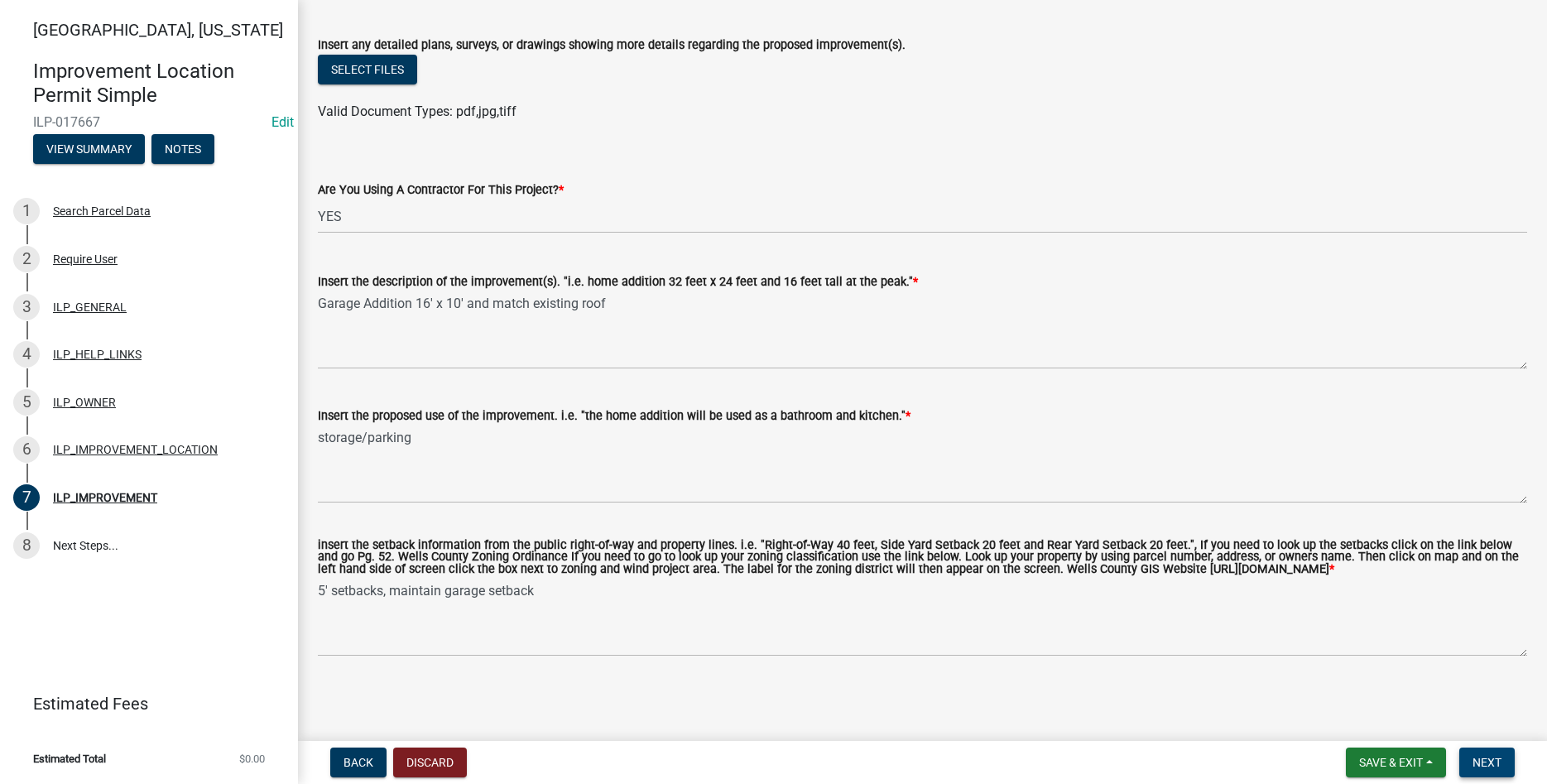
click at [1496, 766] on span "Next" at bounding box center [1486, 762] width 29 height 13
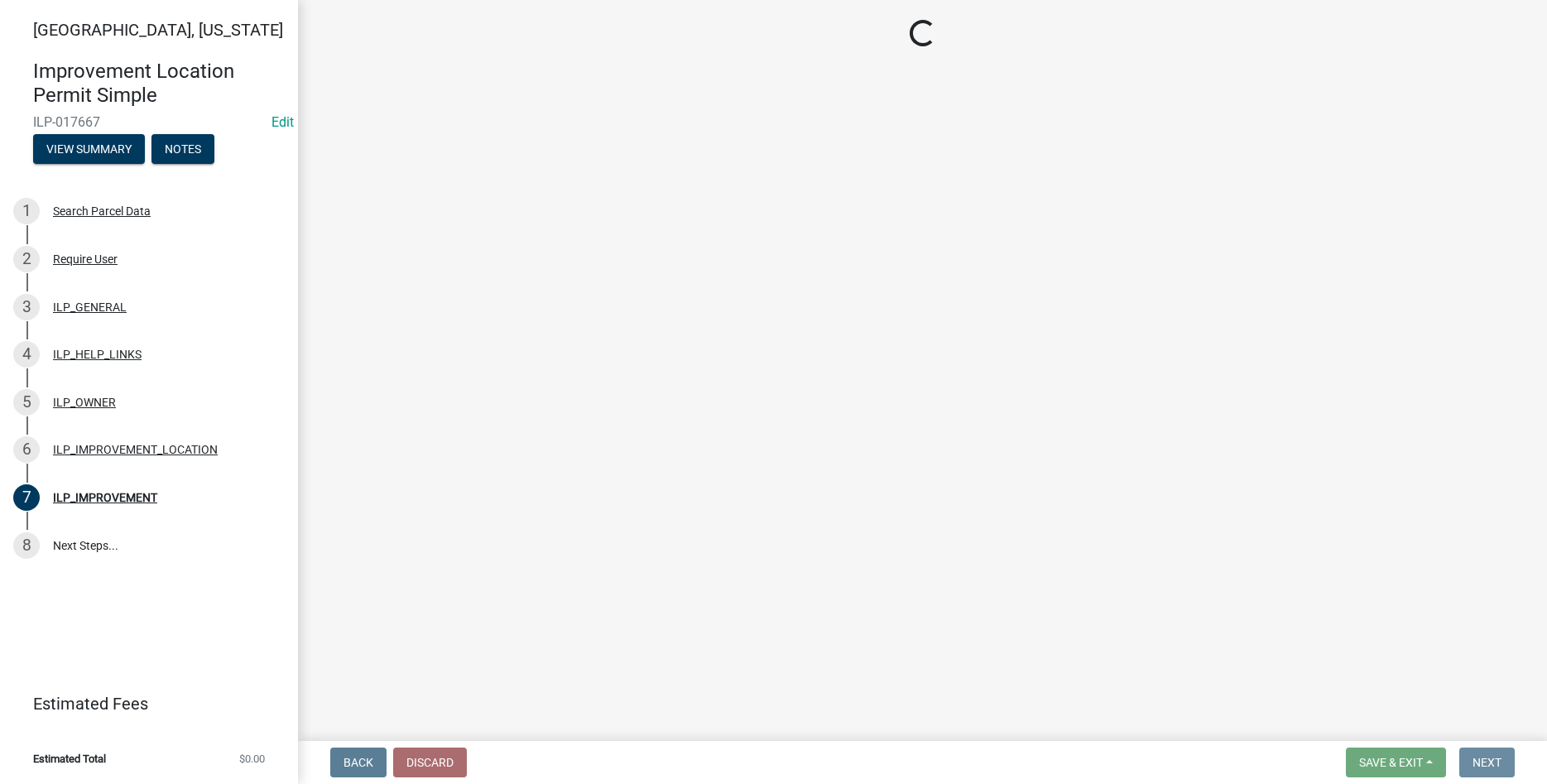
scroll to position [0, 0]
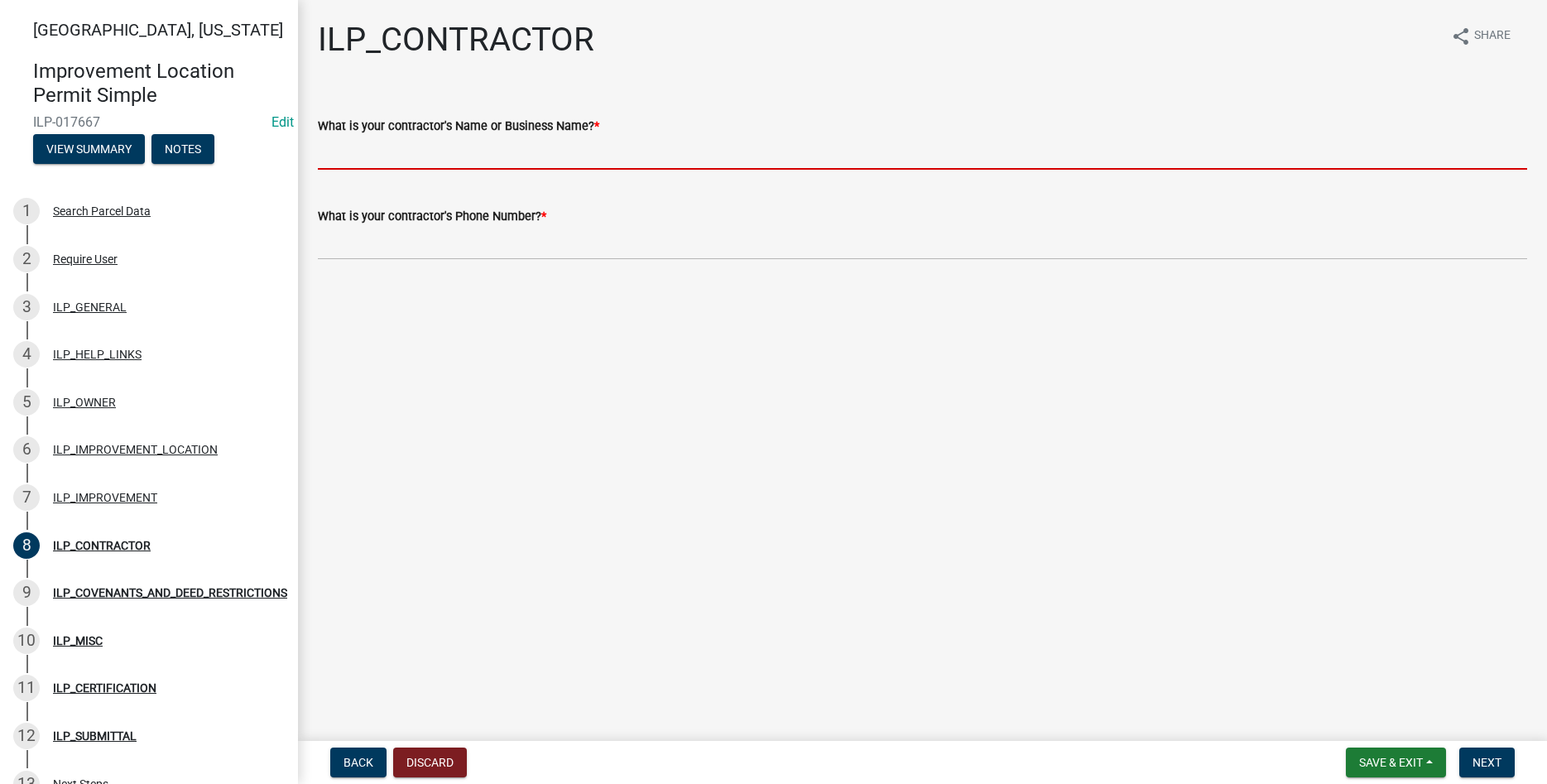
click at [552, 157] on input "What is your contractor's Name or Business Name? *" at bounding box center [922, 152] width 1209 height 34
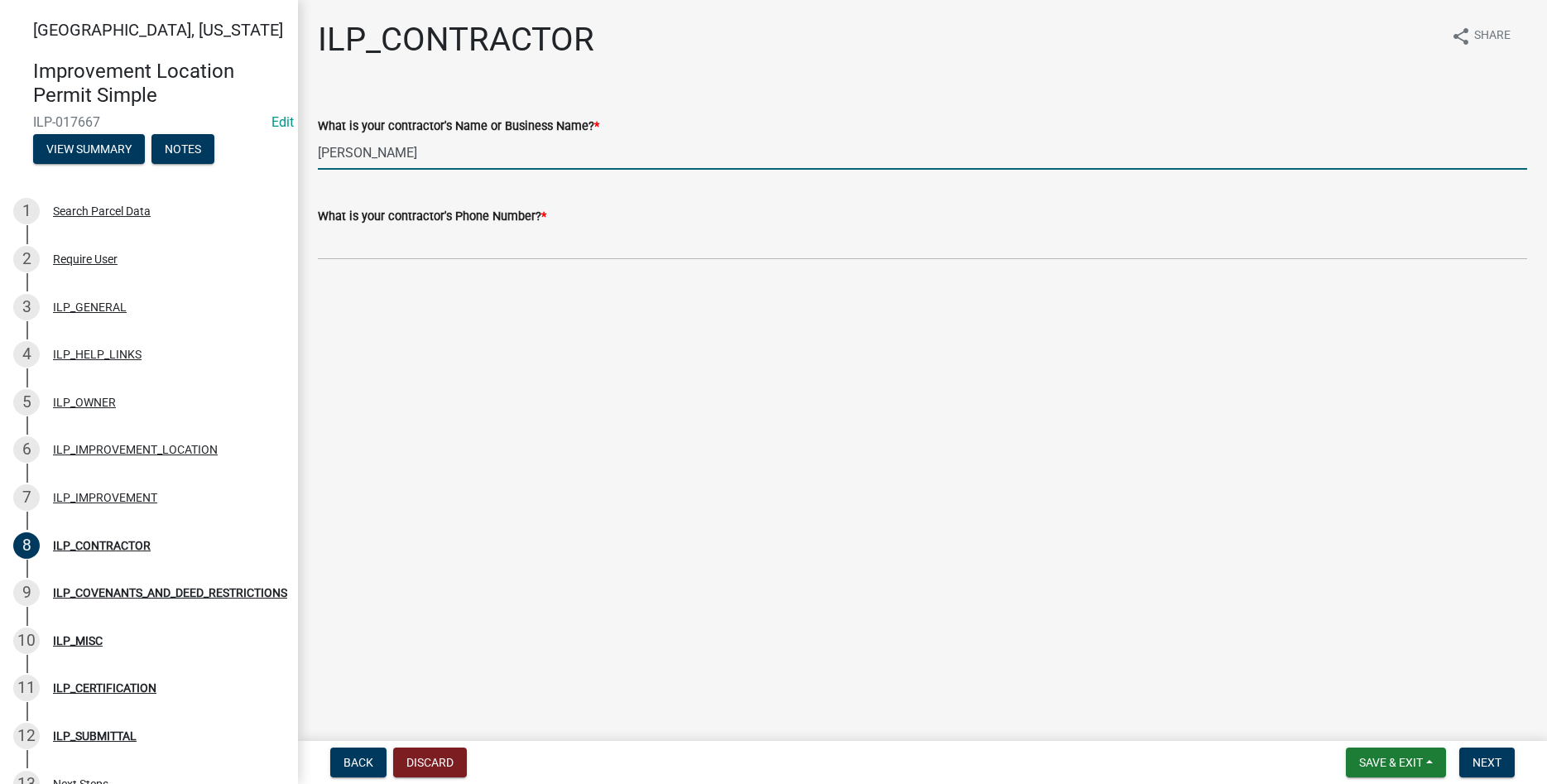
type input "[PERSON_NAME]"
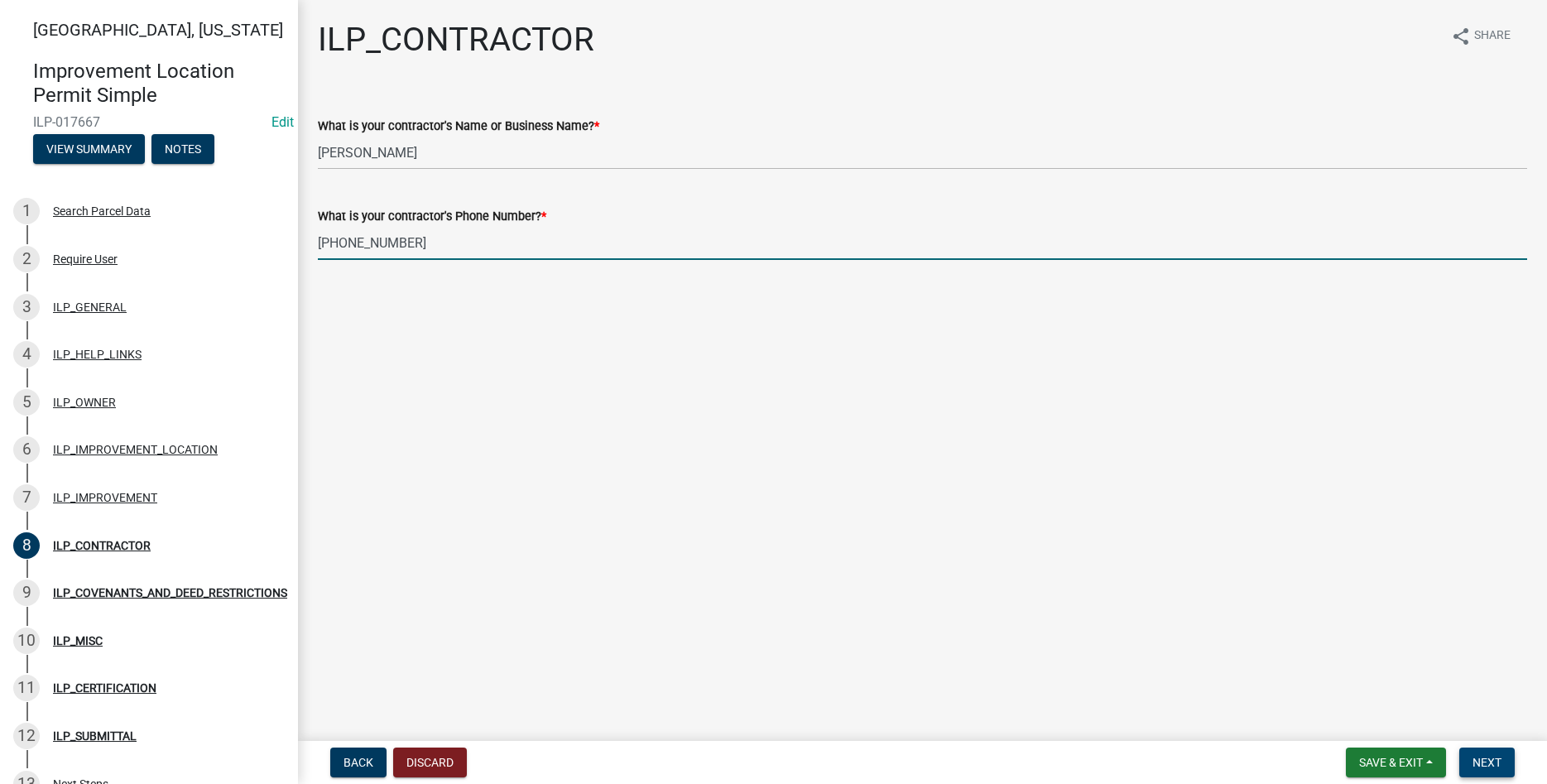
type input "[PHONE_NUMBER]"
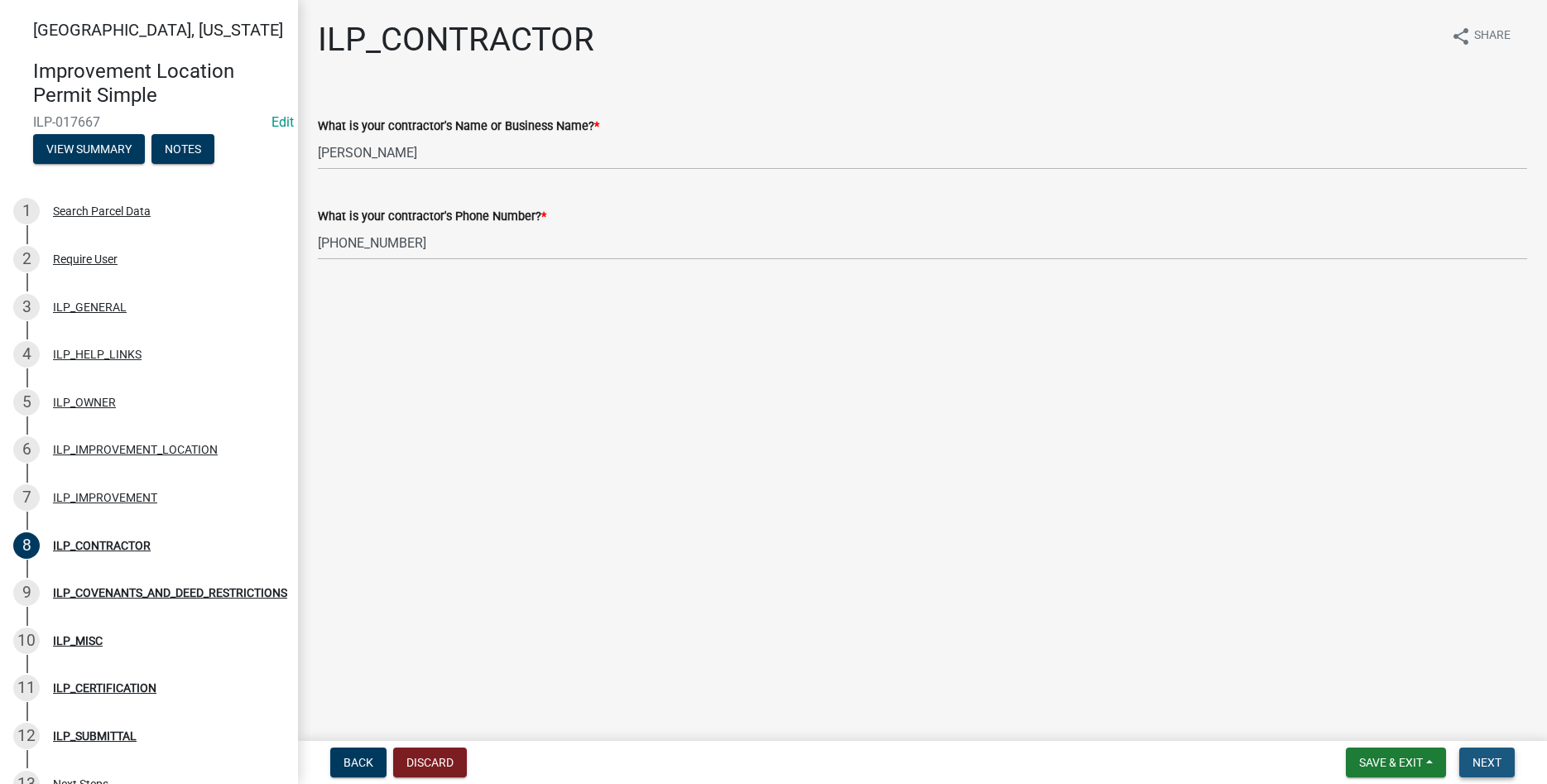
click at [1494, 771] on button "Next" at bounding box center [1486, 762] width 55 height 29
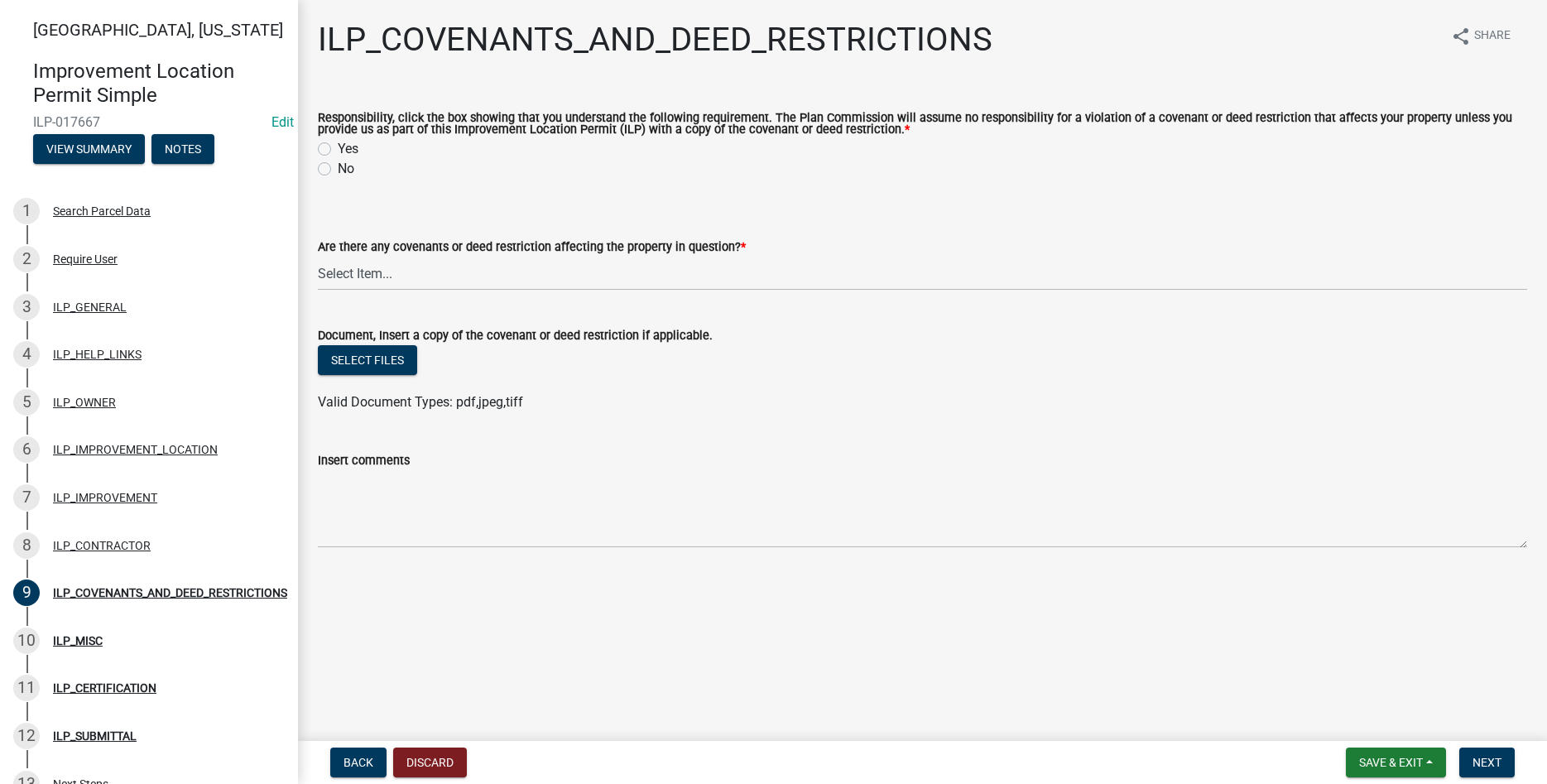
click at [338, 149] on label "Yes" at bounding box center [348, 149] width 20 height 20
click at [338, 149] on input "Yes" at bounding box center [343, 144] width 11 height 11
radio input "true"
click at [318, 257] on select "Select Item... YES NO" at bounding box center [922, 274] width 1209 height 34
click option "NO" at bounding box center [0, 0] width 0 height 0
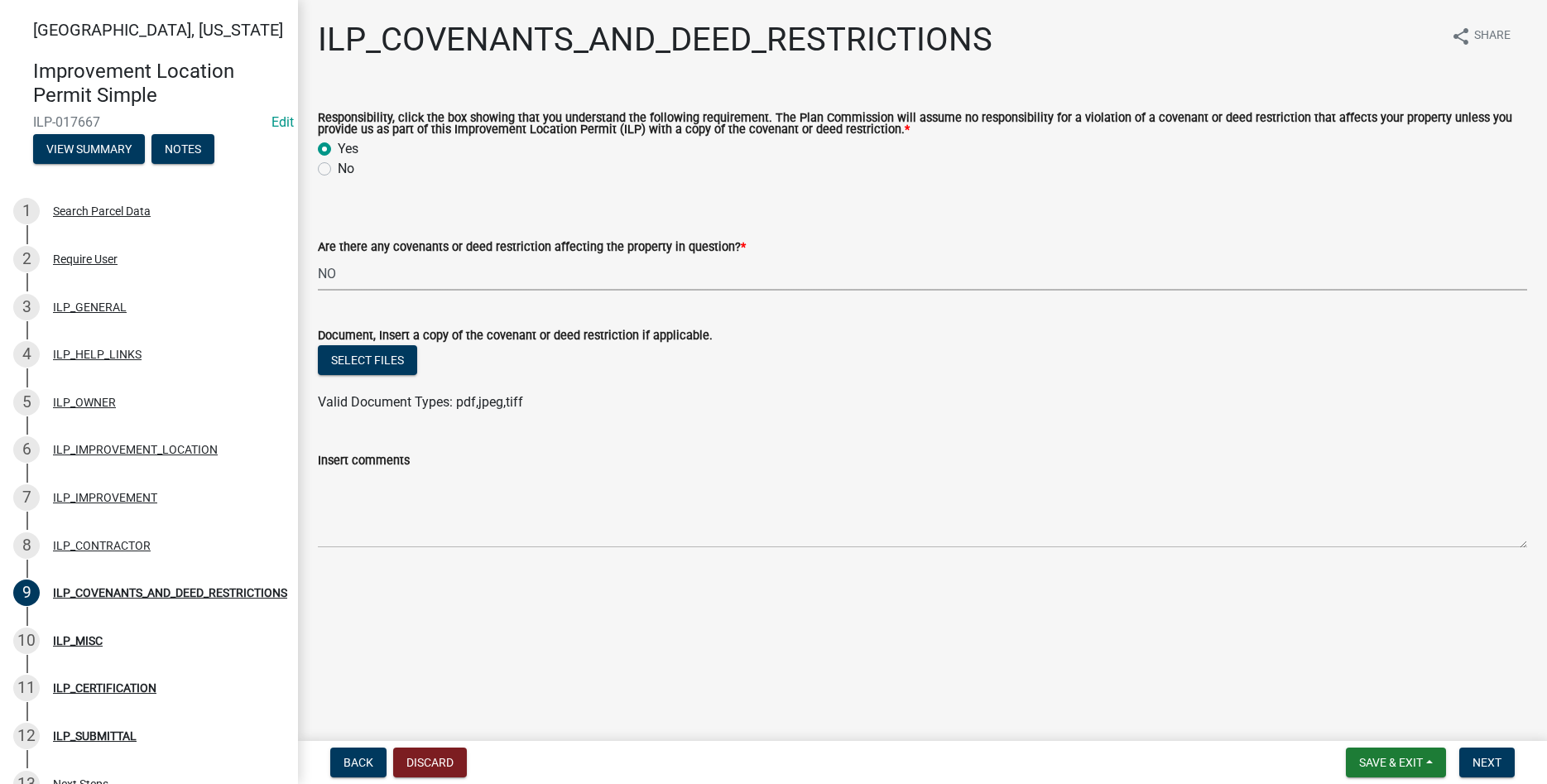
select select "8e2002f1-ace1-422c-92a0-aa7ffd64ff05"
click at [1475, 749] on button "Next" at bounding box center [1486, 762] width 55 height 29
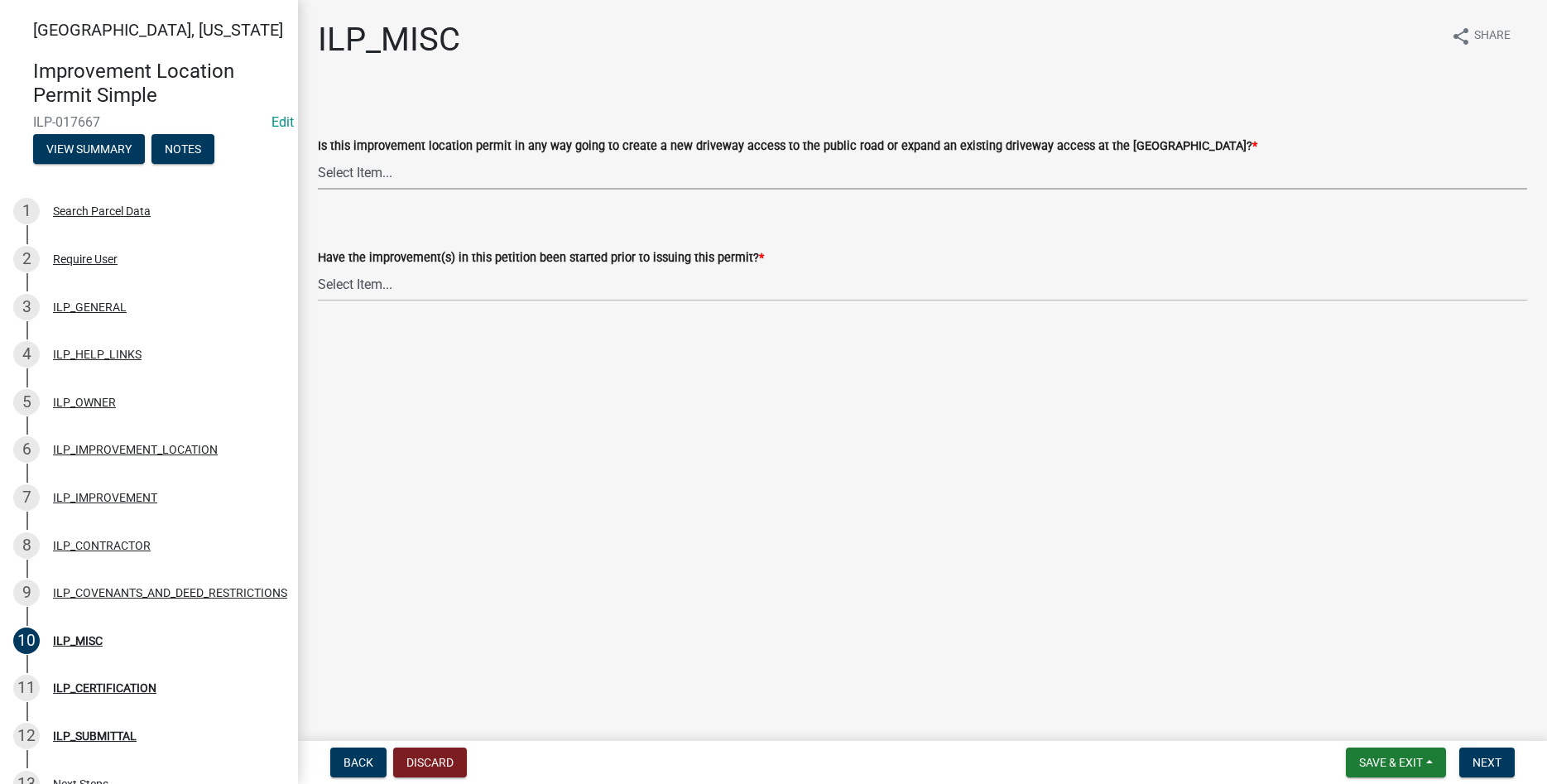
click at [318, 156] on select "Select Item... YES NO" at bounding box center [922, 173] width 1209 height 34
click option "NO" at bounding box center [0, 0] width 0 height 0
select select "efdfc372-da28-48aa-82f0-d86e80c7002d"
click at [318, 267] on select "Select Item... YES NO" at bounding box center [922, 284] width 1209 height 34
click option "NO" at bounding box center [0, 0] width 0 height 0
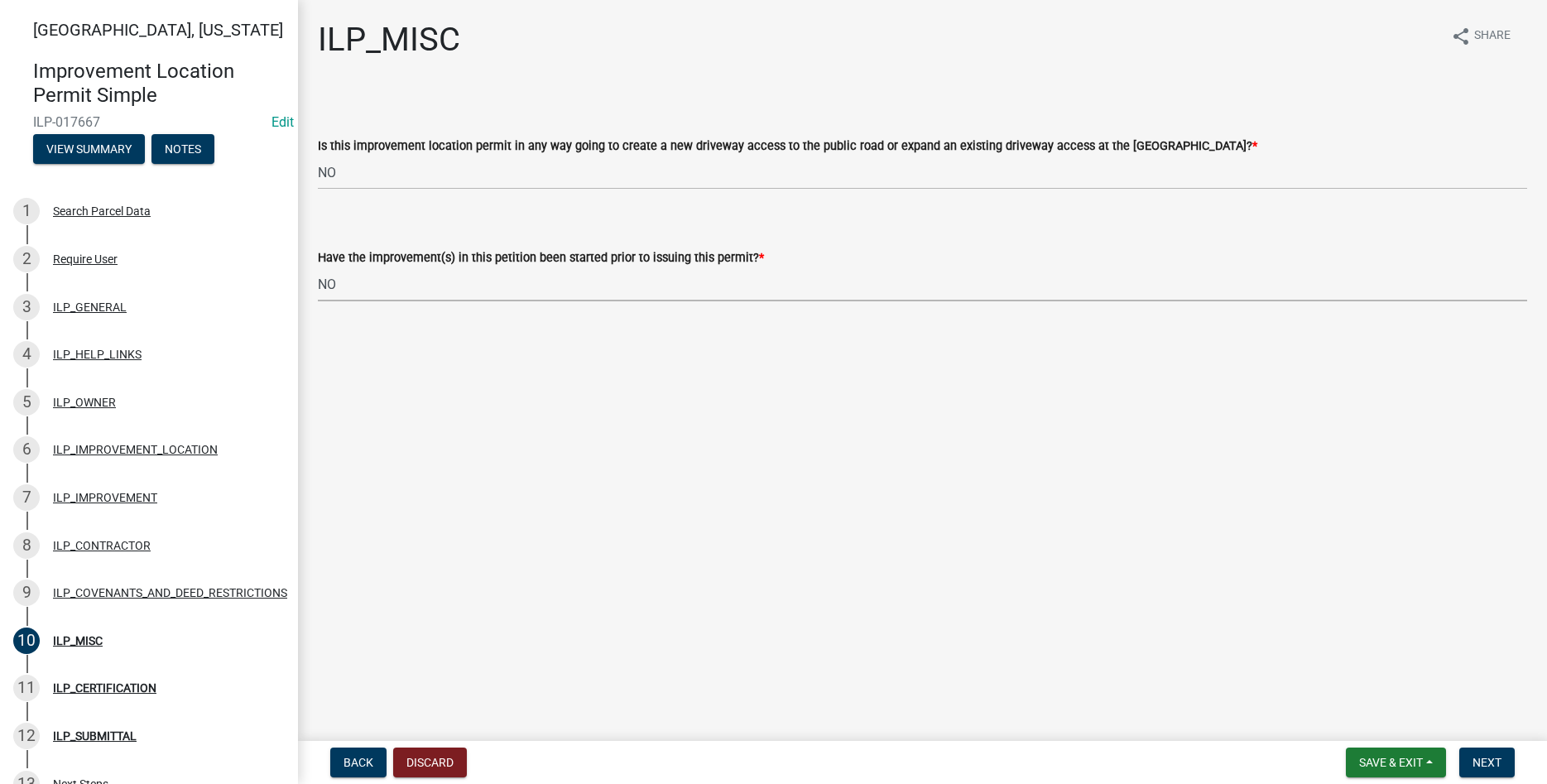
select select "87690217-1c5d-4f3f-89a3-85c12ce3295a"
click at [1479, 748] on button "Next" at bounding box center [1486, 762] width 55 height 29
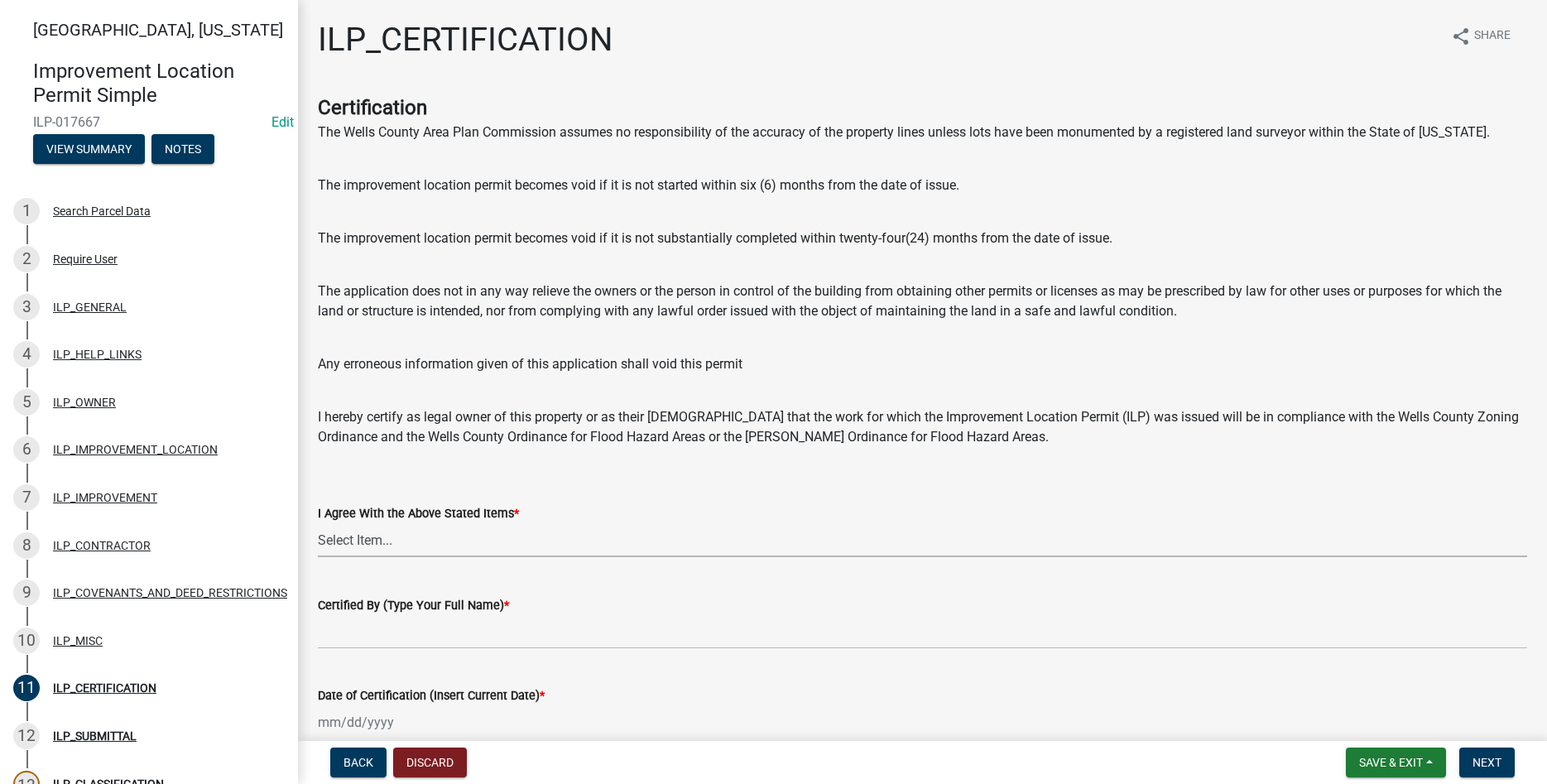
click at [318, 523] on select "Select Item... Yes" at bounding box center [922, 540] width 1209 height 34
click option "Yes" at bounding box center [0, 0] width 0 height 0
select select "bd96893d-fc5a-4886-96bc-c23f48f60341"
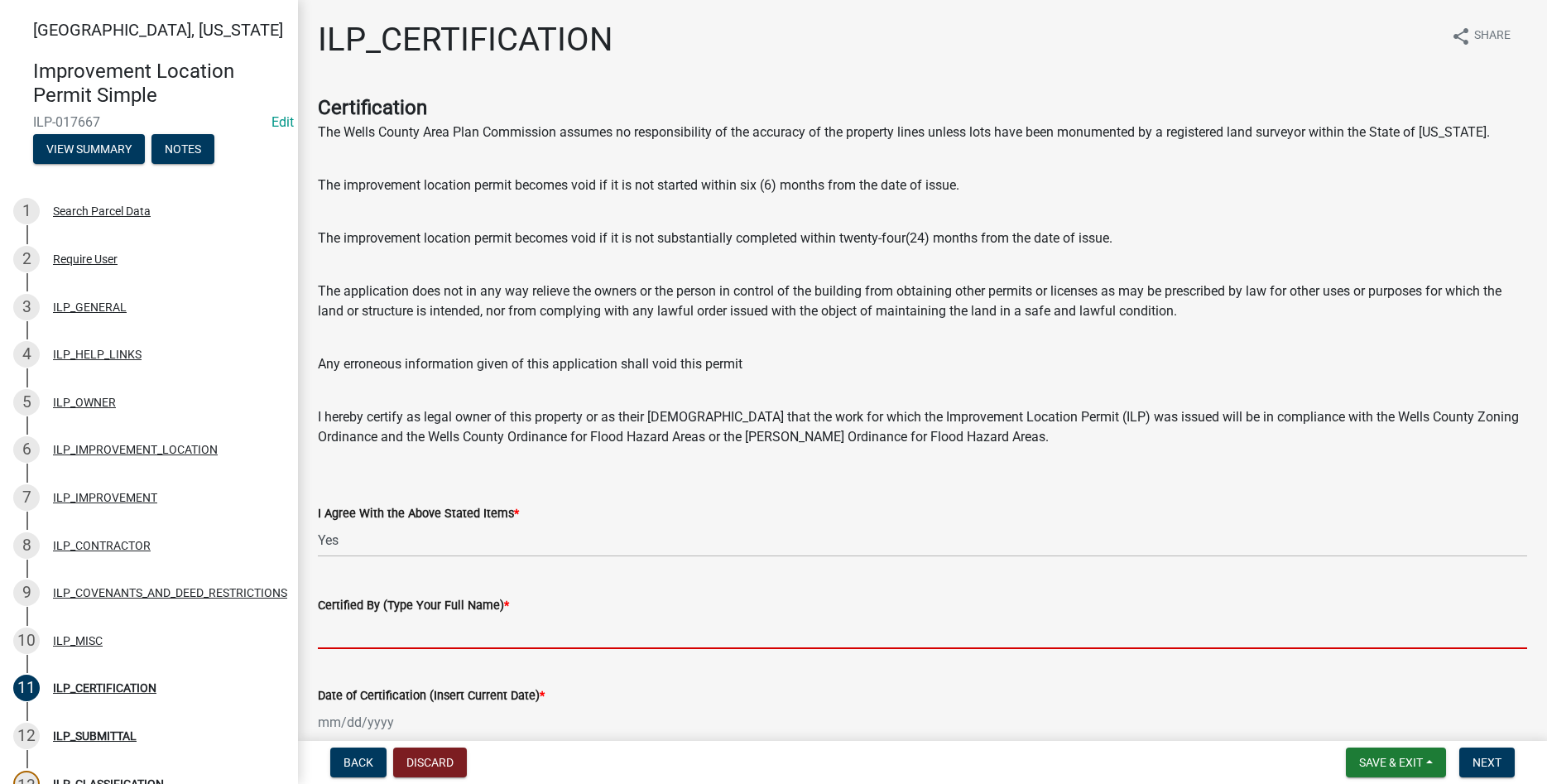
click at [472, 638] on input "Certified By (Type Your Full Name) *" at bounding box center [922, 632] width 1209 height 34
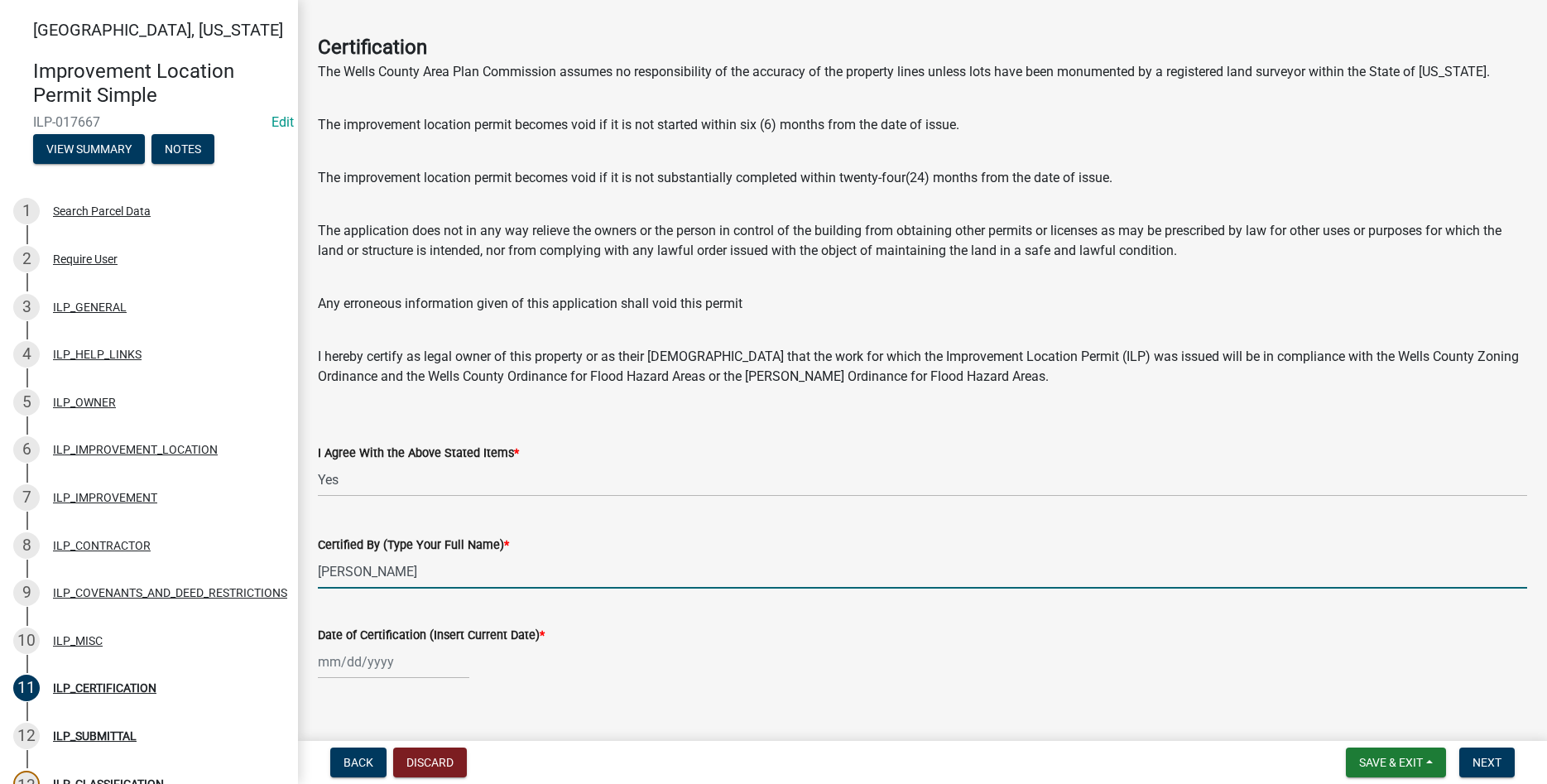
scroll to position [85, 0]
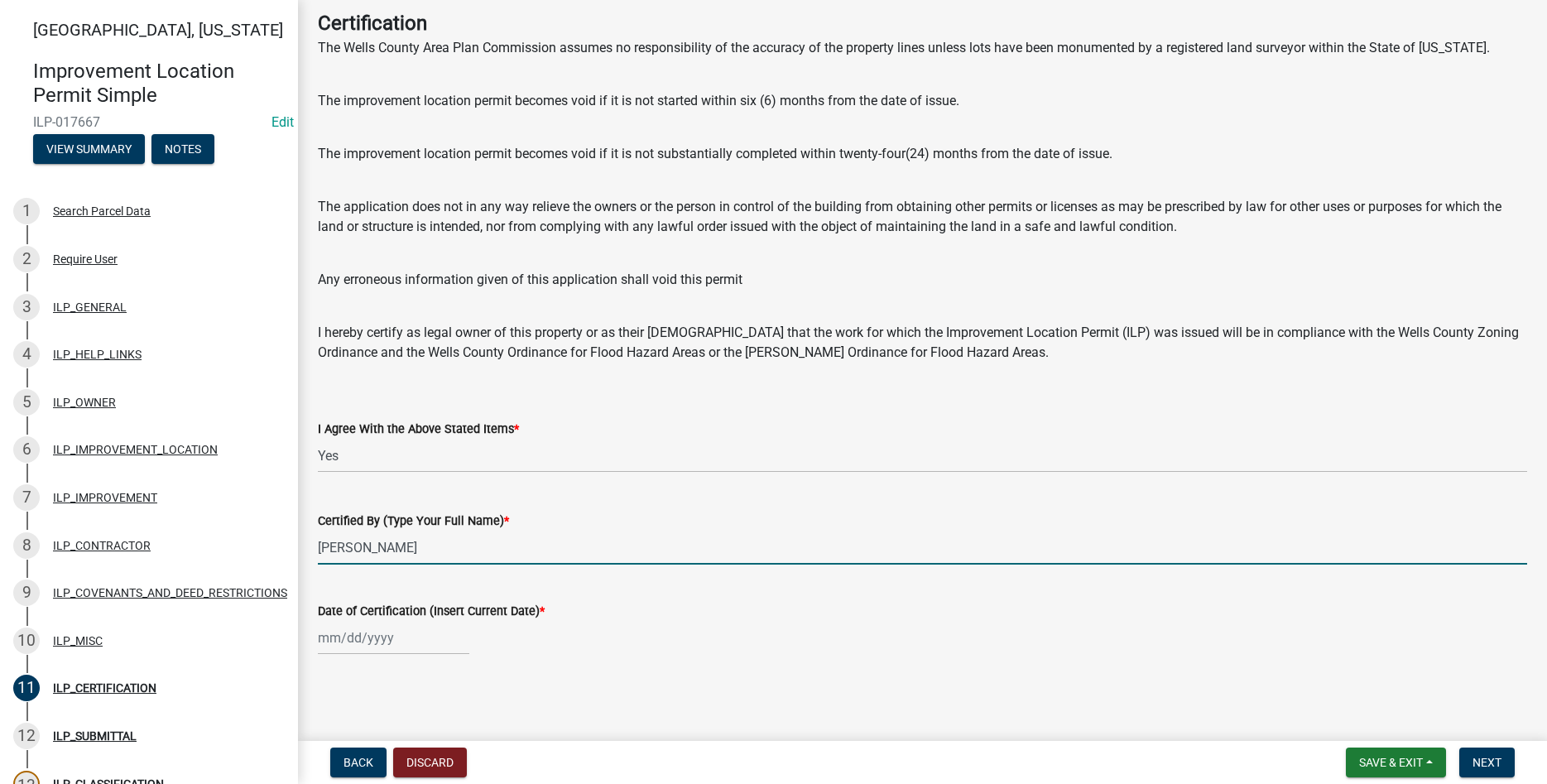
type input "[PERSON_NAME]"
click at [373, 636] on input "Date of Certification (Insert Current Date) *" at bounding box center [394, 638] width 151 height 34
select select "9"
select select "2025"
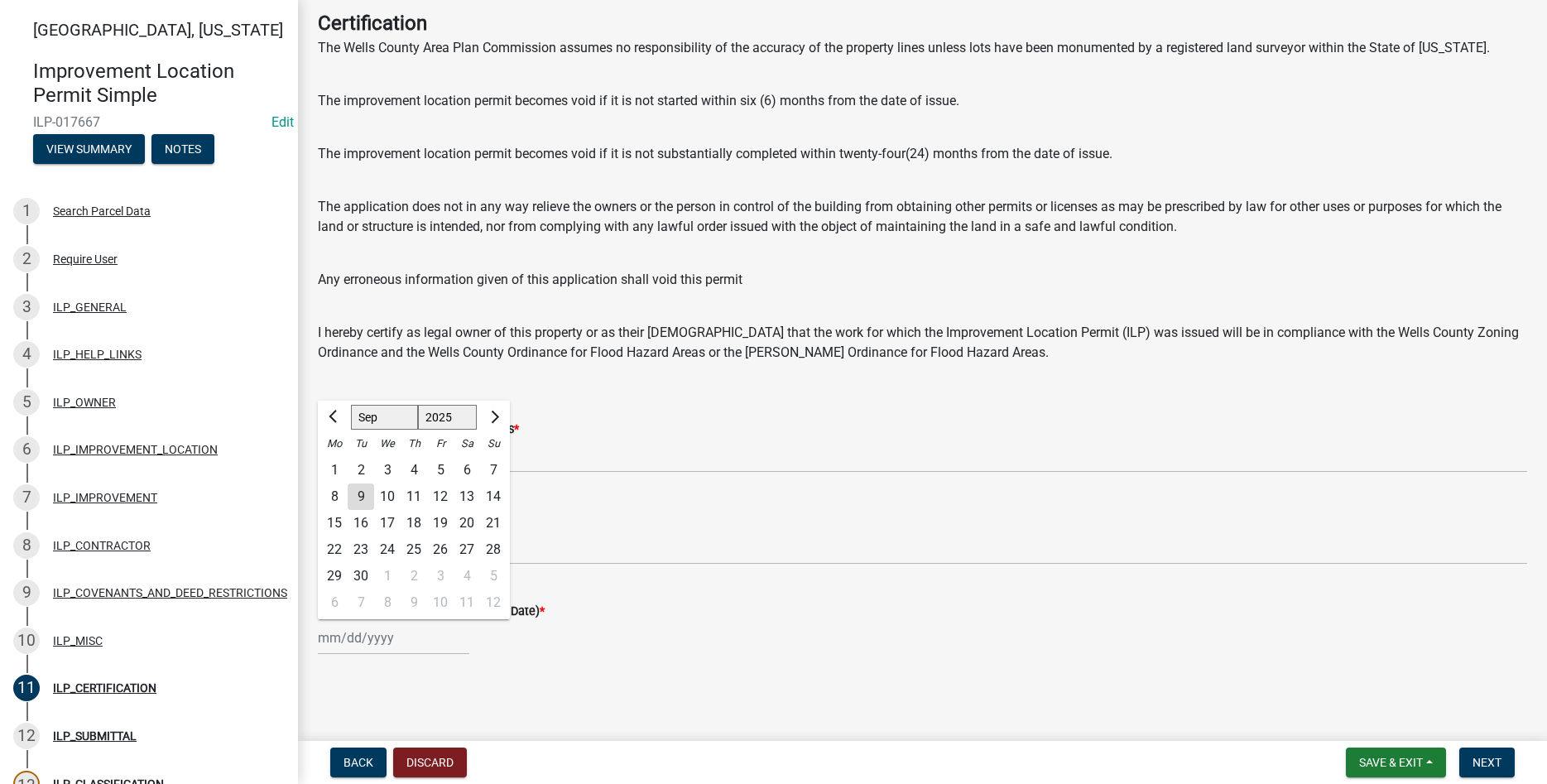
click at [359, 495] on div "9" at bounding box center [361, 496] width 27 height 27
type input "[DATE]"
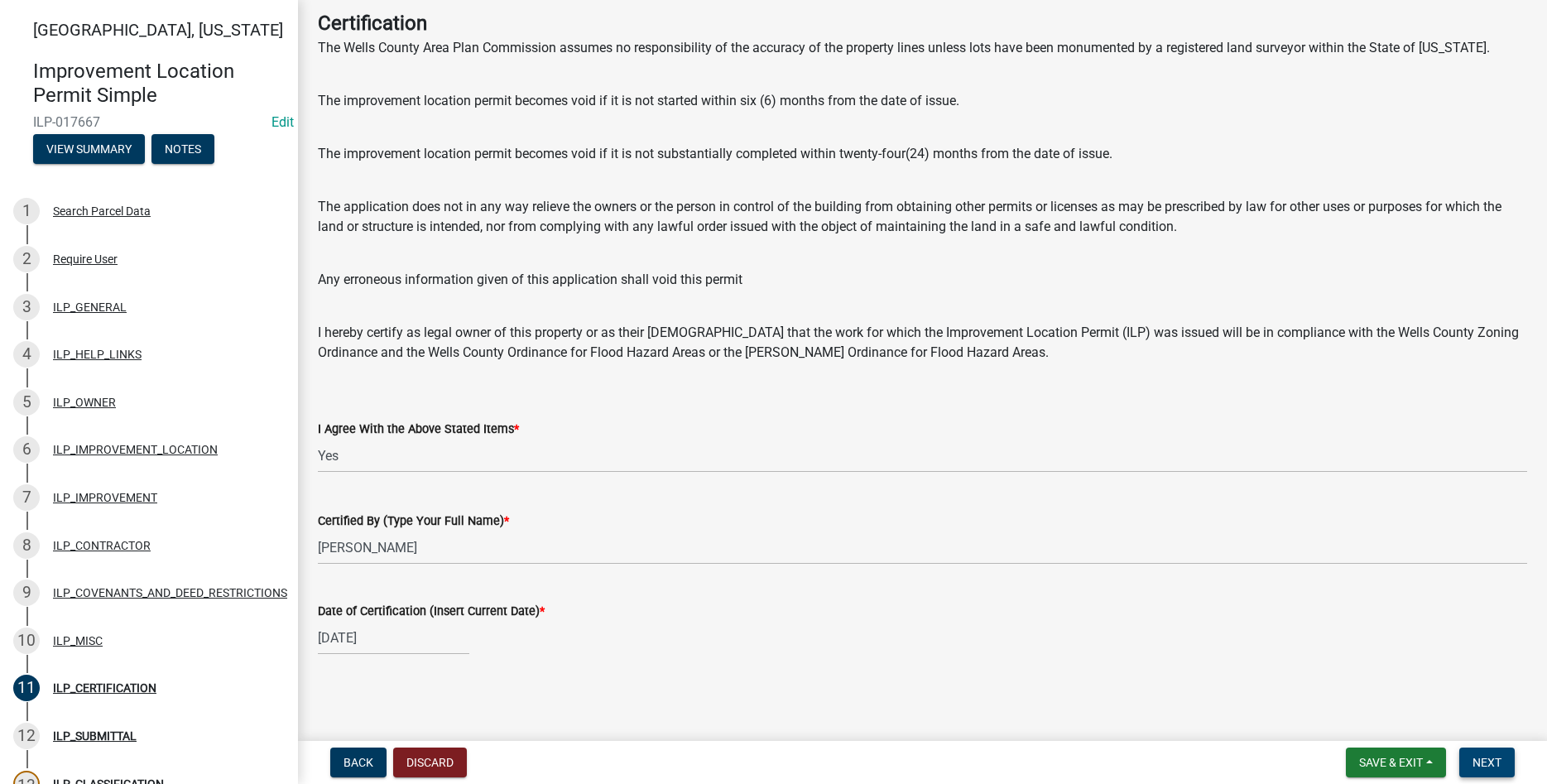
click at [1507, 761] on button "Next" at bounding box center [1486, 762] width 55 height 29
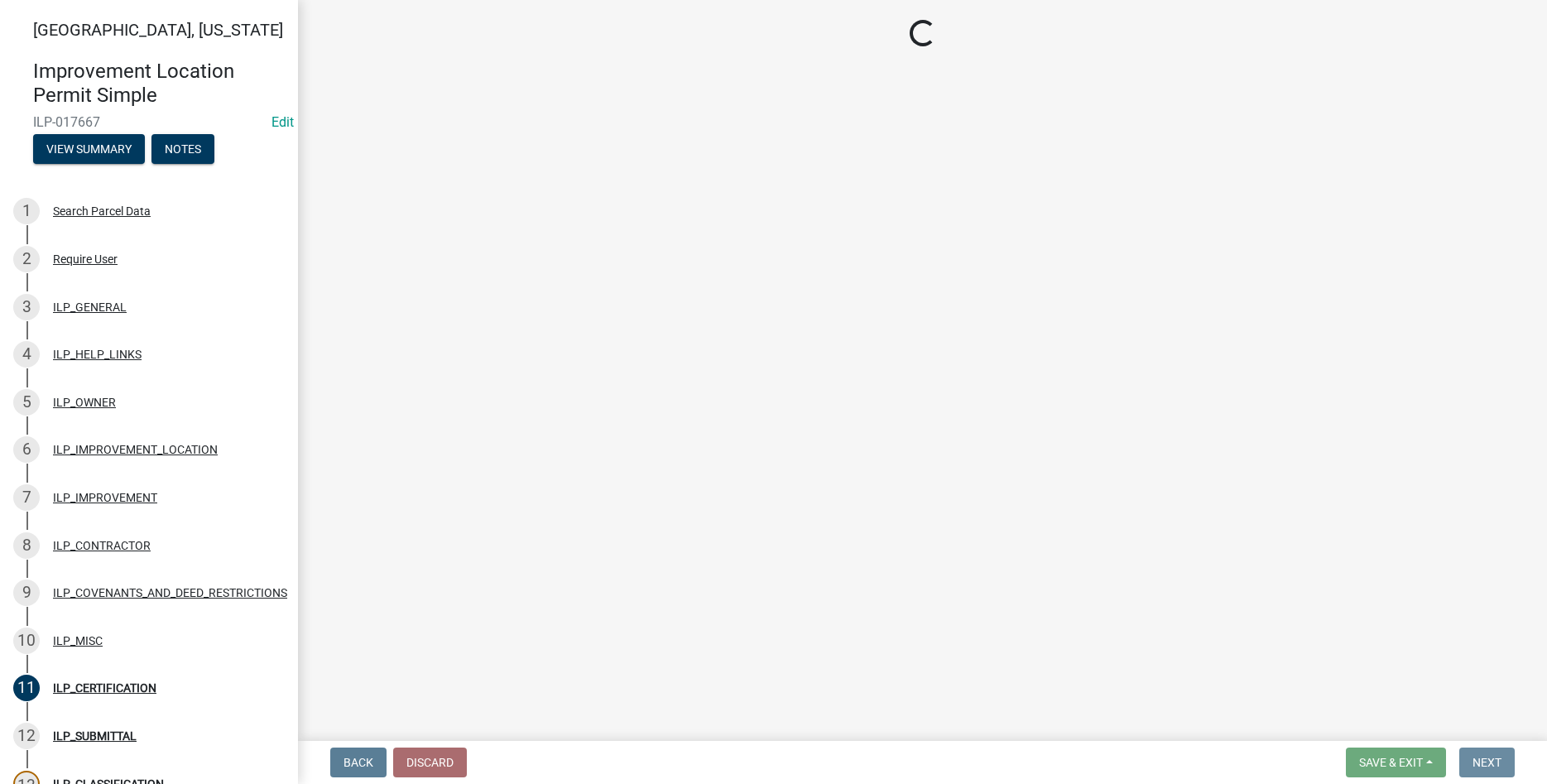
scroll to position [0, 0]
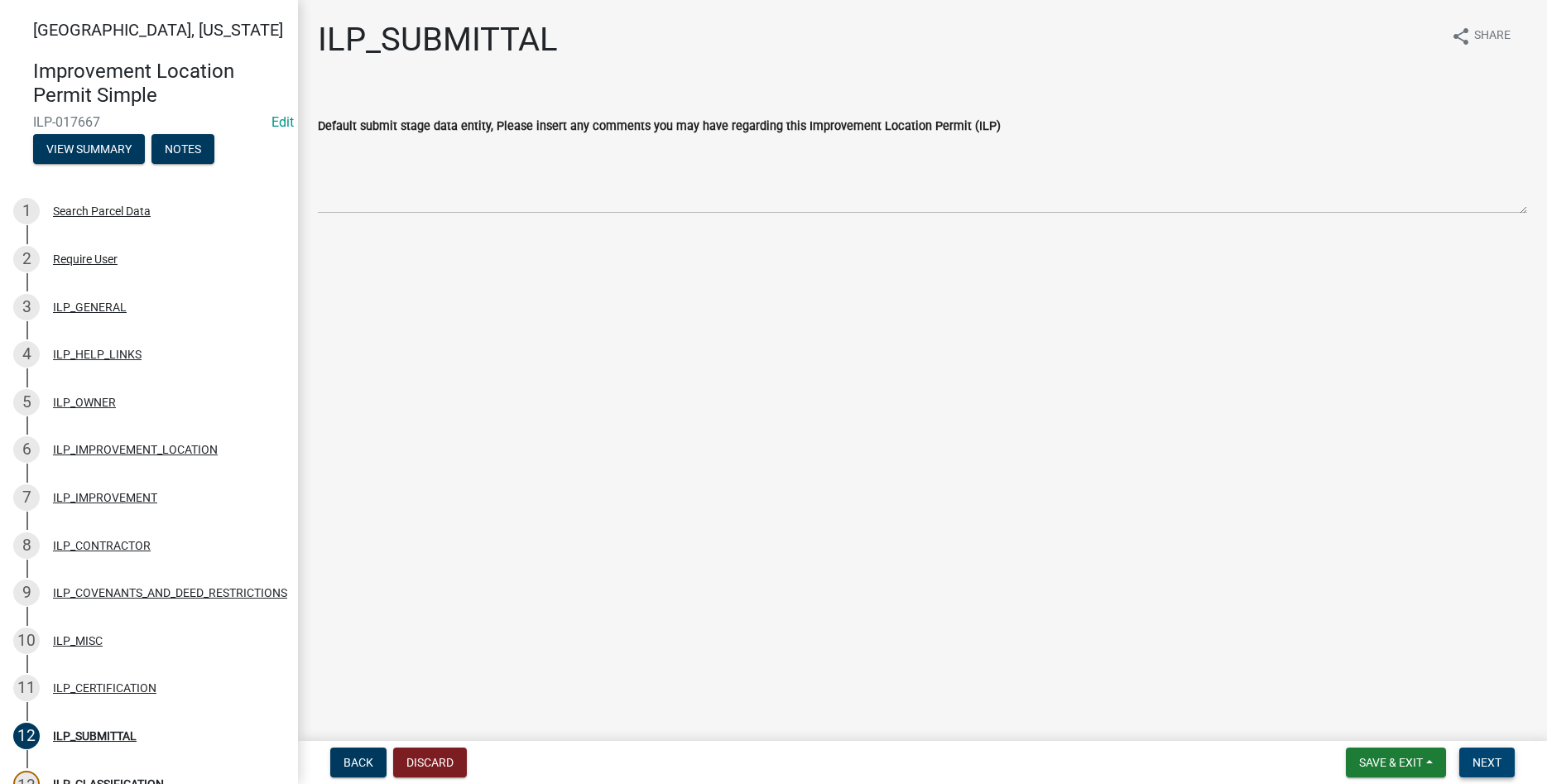
click at [1488, 749] on button "Next" at bounding box center [1486, 762] width 55 height 29
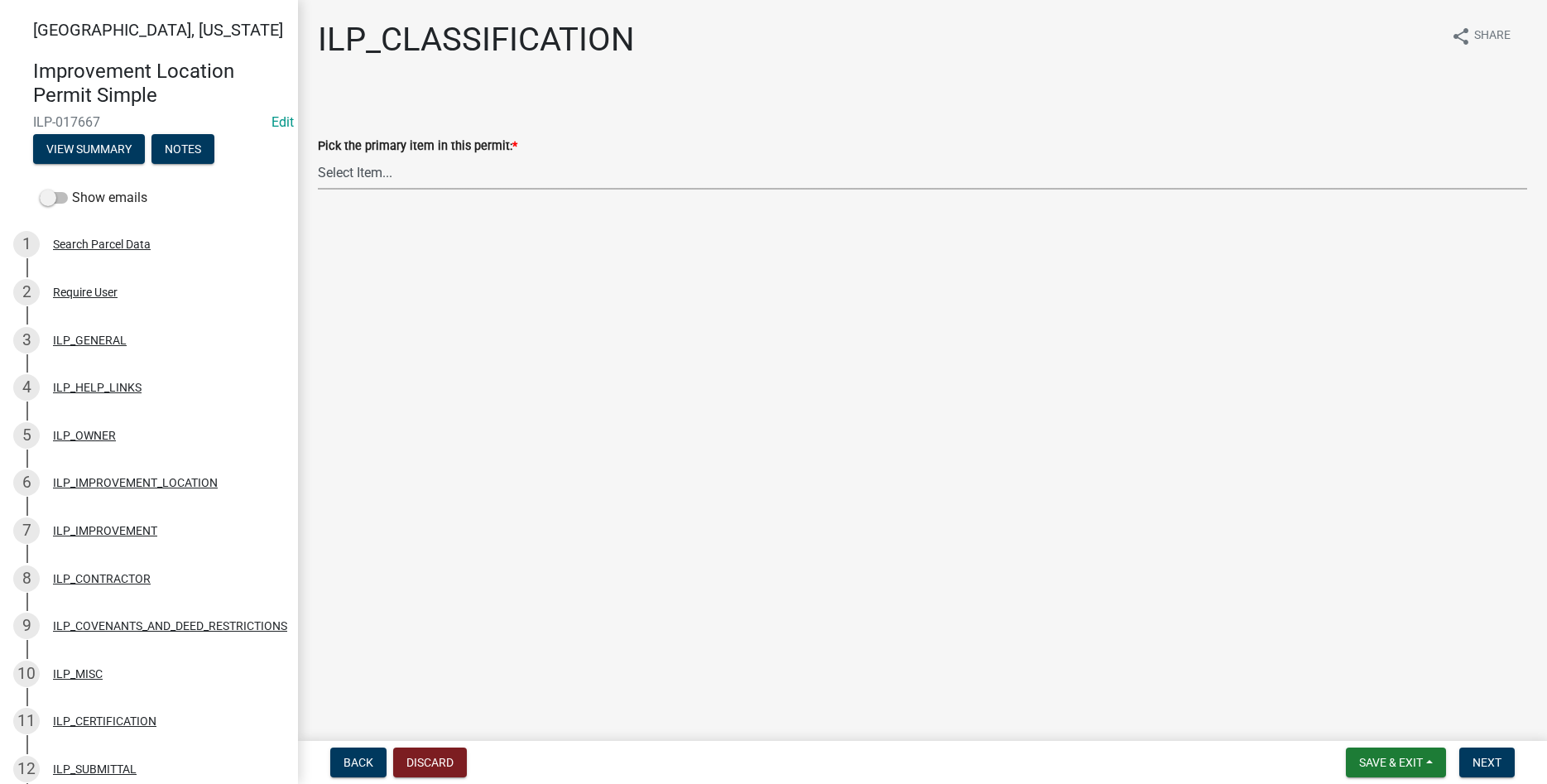
click at [318, 156] on select "Select Item... Accessory Structure (Addition) Accessory Structure (NEW) Busines…" at bounding box center [922, 173] width 1209 height 34
click option "Single Family Dwelling (Addition)" at bounding box center [0, 0] width 0 height 0
select select "5c6384b7-3f50-4d9b-8dbd-025bc4f35ae2"
click at [1486, 758] on span "Next" at bounding box center [1486, 762] width 29 height 13
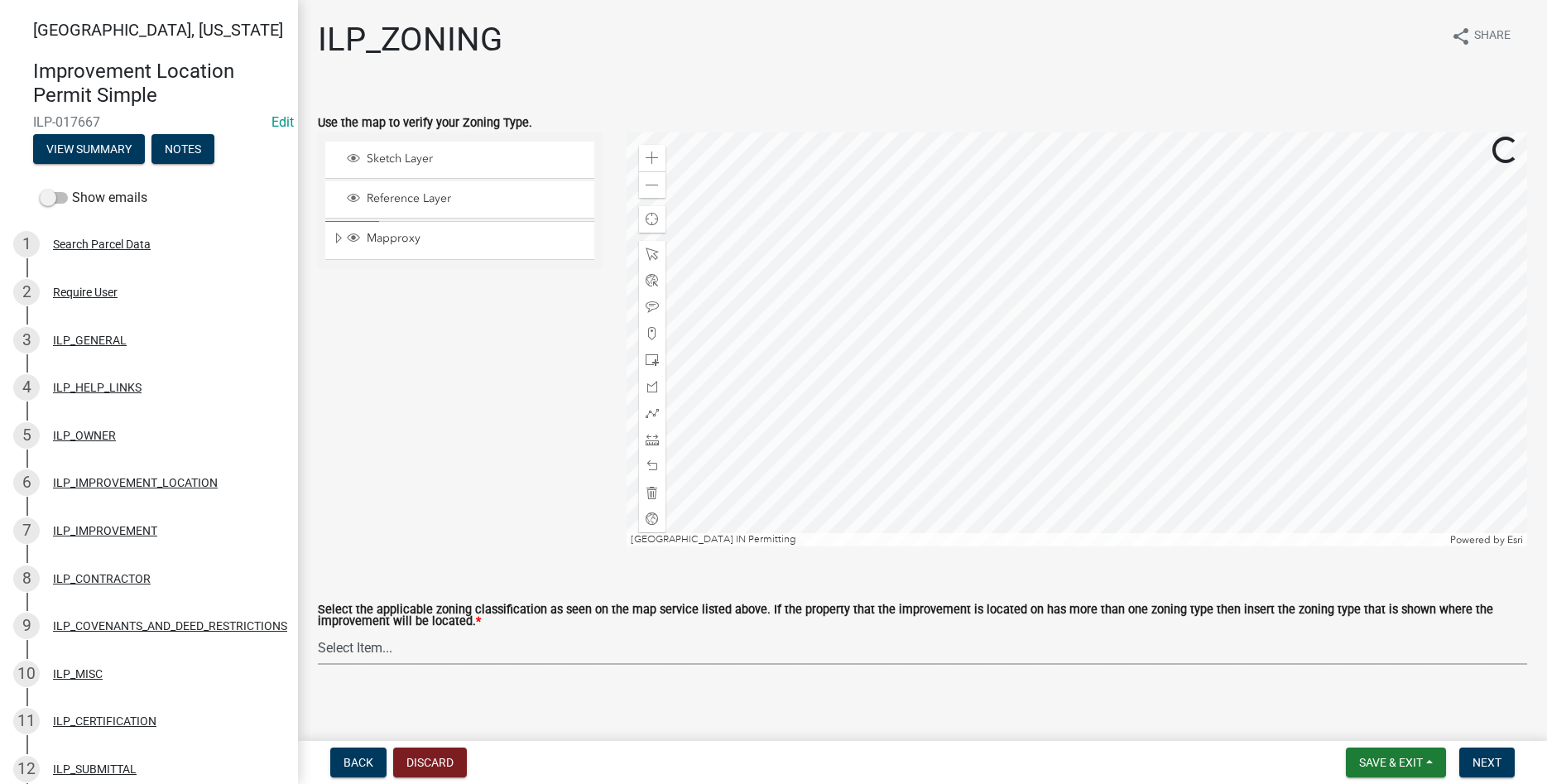
click at [318, 631] on select "Select Item... A-1 "Agricultural Intensive" A-R "Agricultural Residential" S-1 …" at bounding box center [922, 648] width 1209 height 34
click option "R-1 "Single Family Residential"" at bounding box center [0, 0] width 0 height 0
click at [335, 237] on span "Expand" at bounding box center [338, 239] width 13 height 16
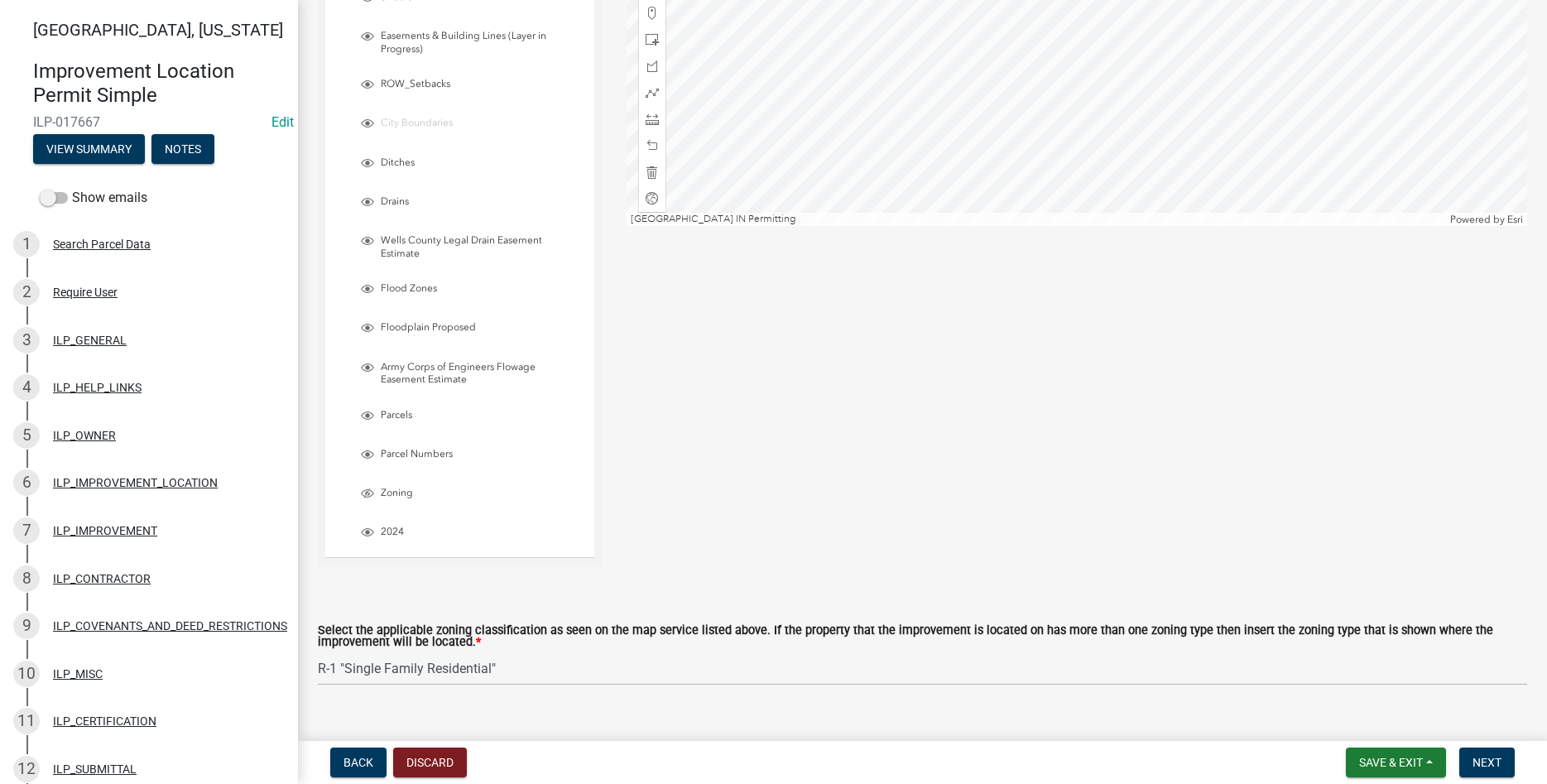
scroll to position [349, 0]
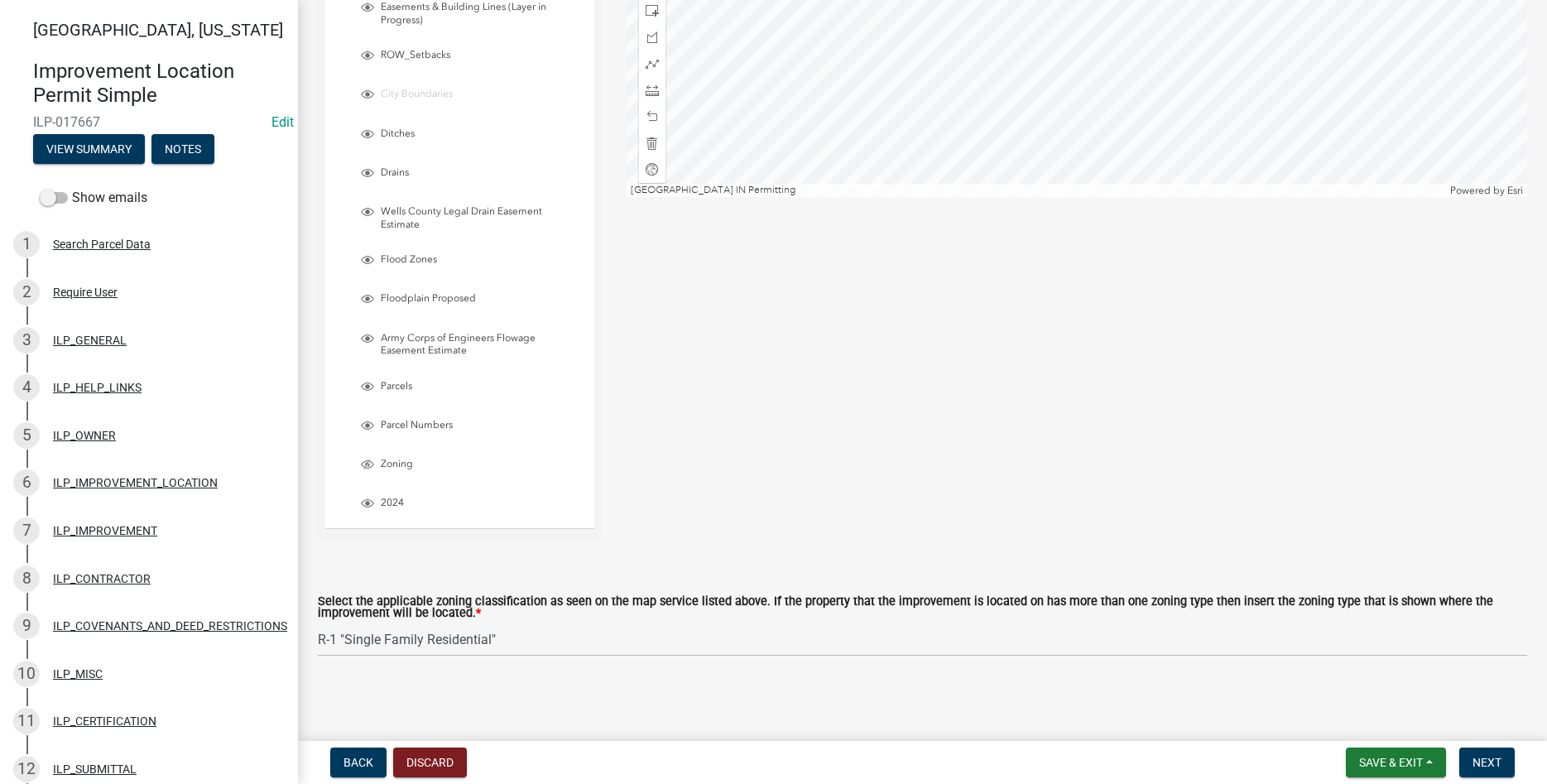
click at [368, 456] on div "Zoning" at bounding box center [466, 465] width 253 height 37
click at [368, 459] on span "Layer List" at bounding box center [367, 464] width 13 height 13
click at [318, 622] on select "Select Item... A-1 "Agricultural Intensive" A-R "Agricultural Residential" S-1 …" at bounding box center [922, 639] width 1209 height 34
click option "R-2 "Two Family Residential"" at bounding box center [0, 0] width 0 height 0
select select "0b5c18ea-7879-4237-8996-a8c75eed875b"
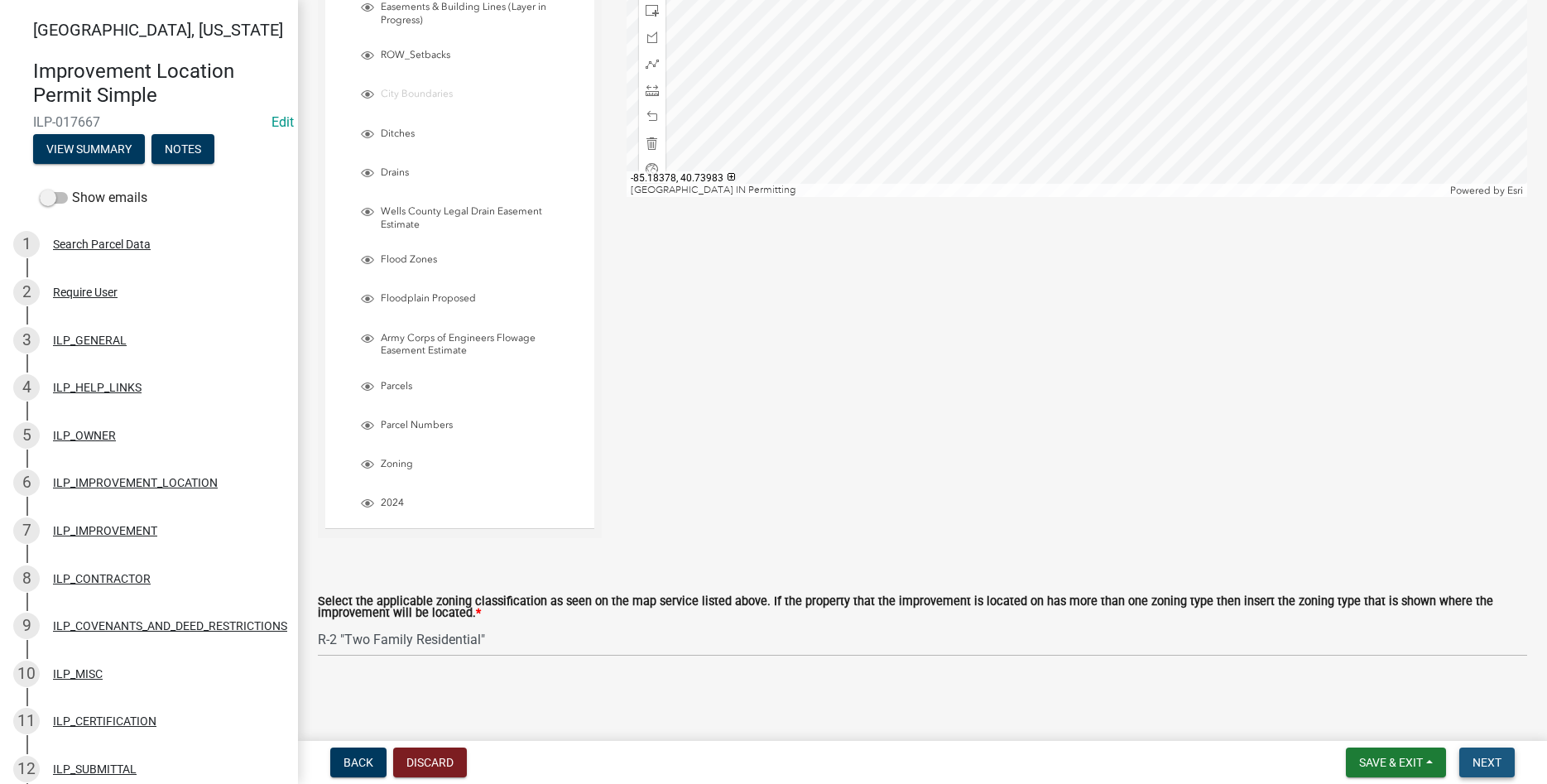
click at [1463, 758] on button "Next" at bounding box center [1486, 762] width 55 height 29
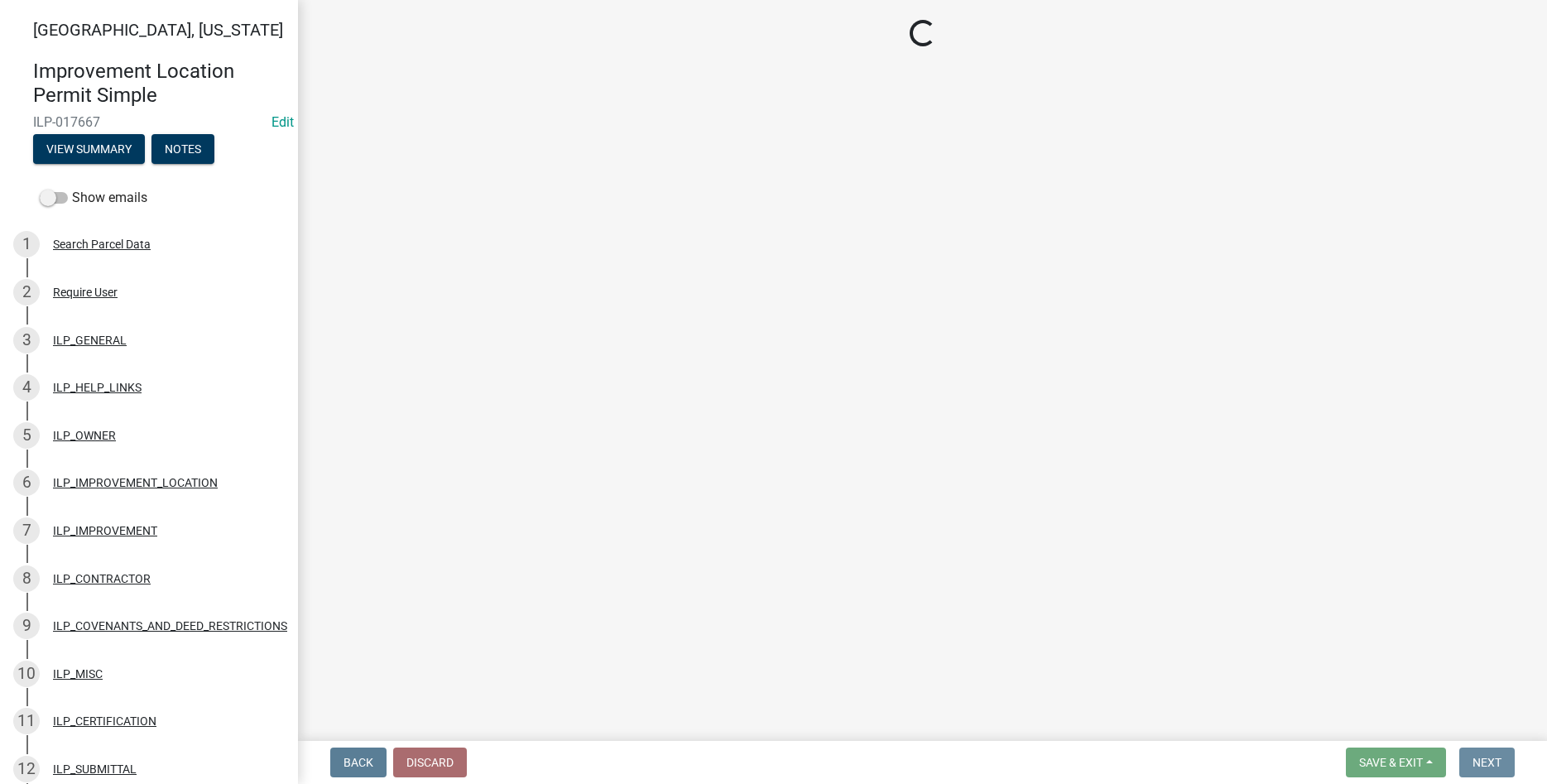
scroll to position [0, 0]
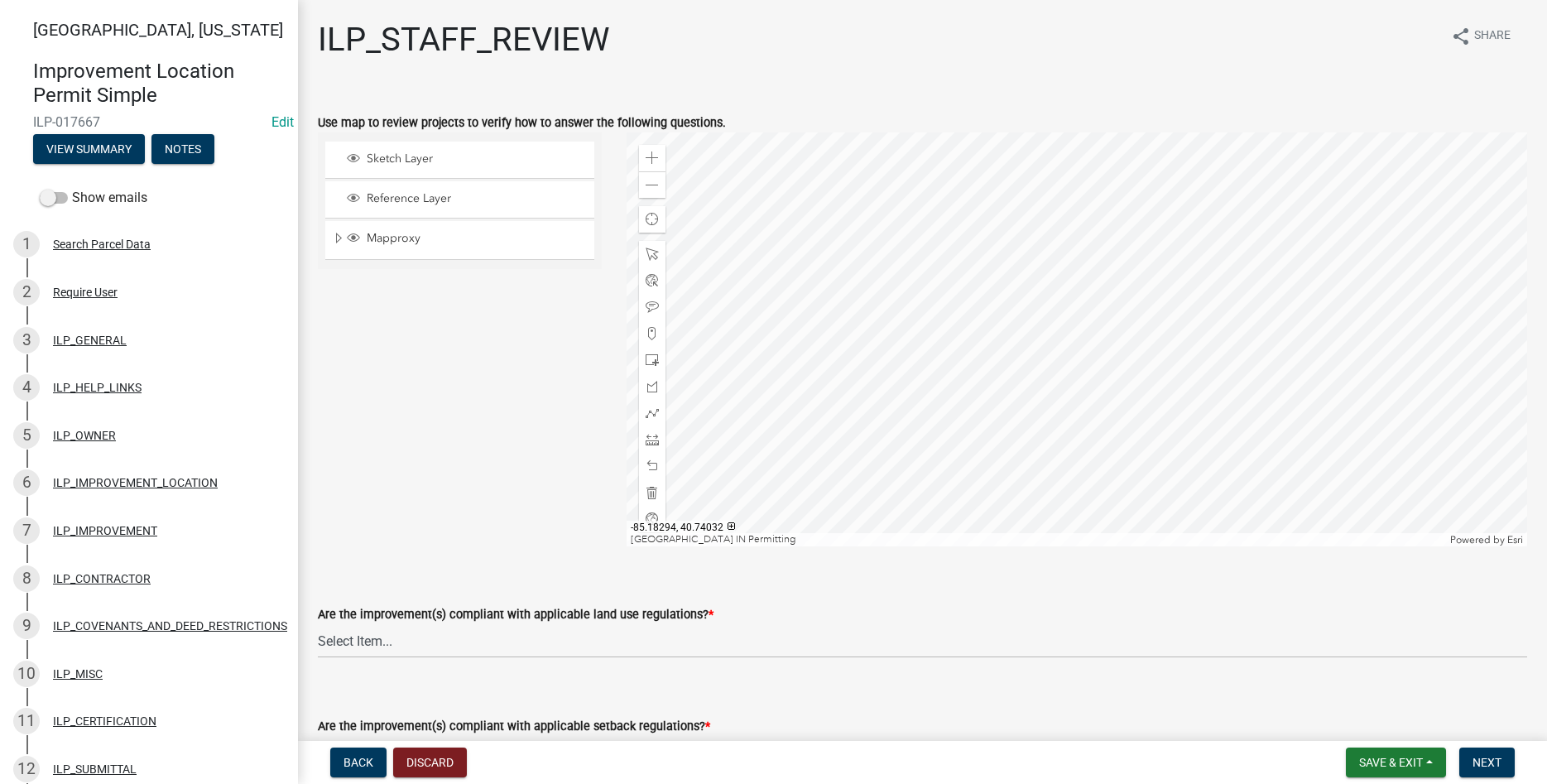
click at [1048, 281] on div at bounding box center [1076, 339] width 901 height 413
click at [318, 624] on select "Select Item... YES NO" at bounding box center [922, 641] width 1209 height 34
click option "YES" at bounding box center [0, 0] width 0 height 0
select select "83ffa5df-1258-41bd-a108-9f2370541ef9"
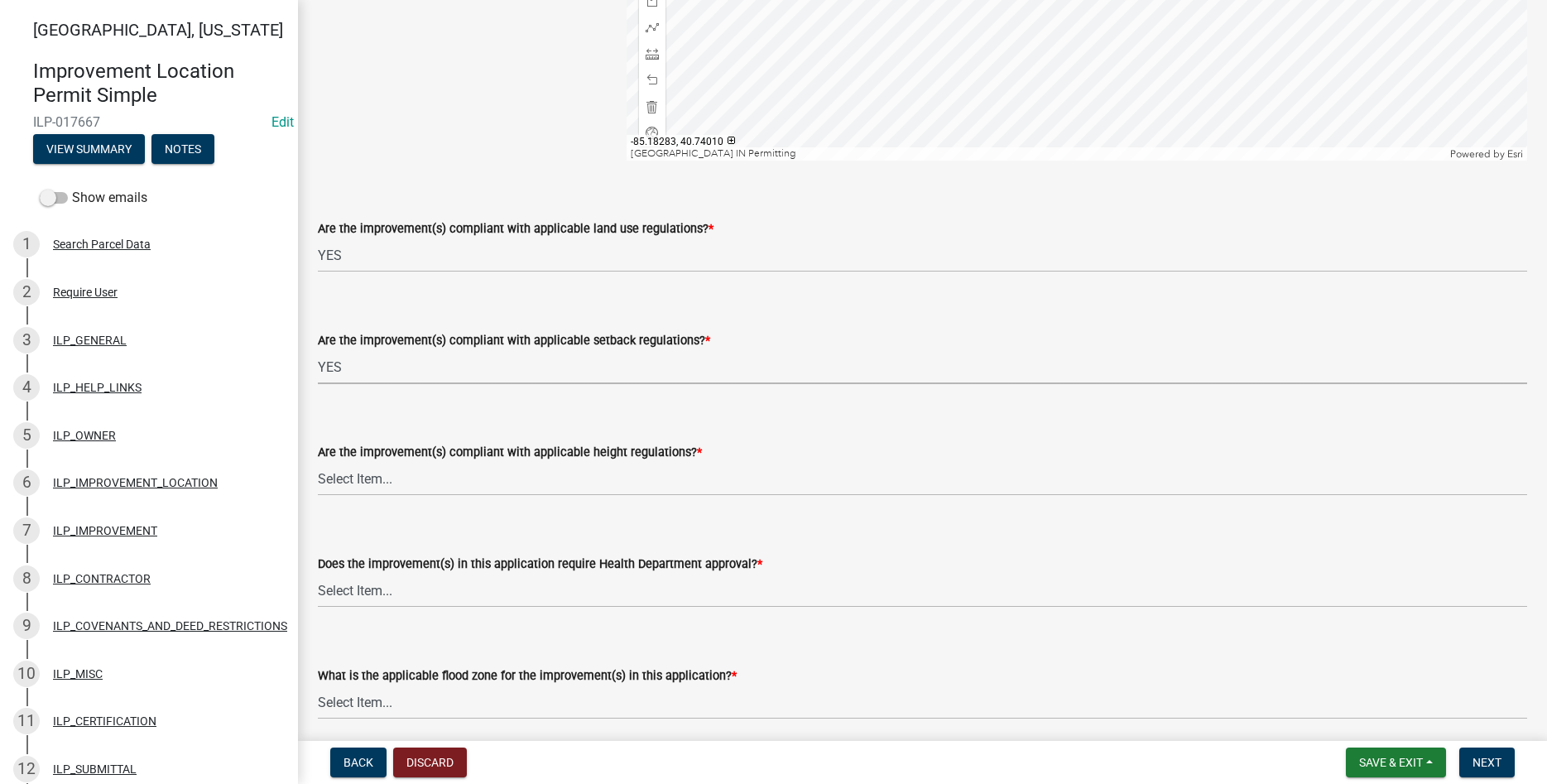
select select "e76e6c03-c199-4125-95d7-daca193c3739"
select select "b2795382-5a5c-496e-8f40-9eac2bba8e54"
select select "2cf99e9a-fd48-429a-ab01-6241dd9ef86f"
select select "546a9c8a-0bf2-4128-b2a0-21aece03a164"
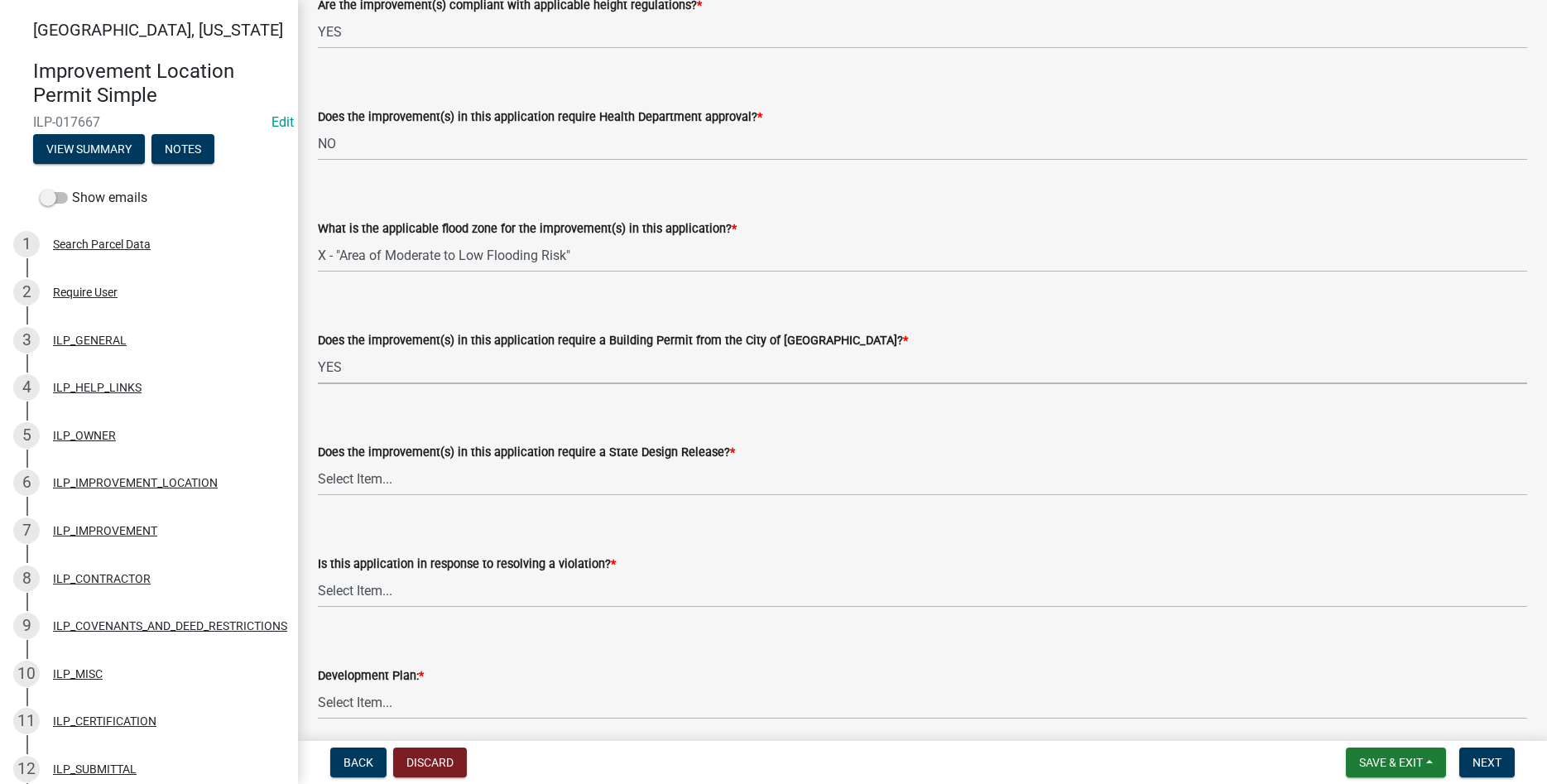
select select "12e37edc-2480-466d-9e86-8f142ffa6713"
select select "3e29b85e-0a39-40b5-813f-a0c180e4f93d"
select select "296d3b28-03f6-4b85-9592-a9e1e0e51d18"
select select "f492072b-a2fa-4f7c-8f99-9e809c6c526f"
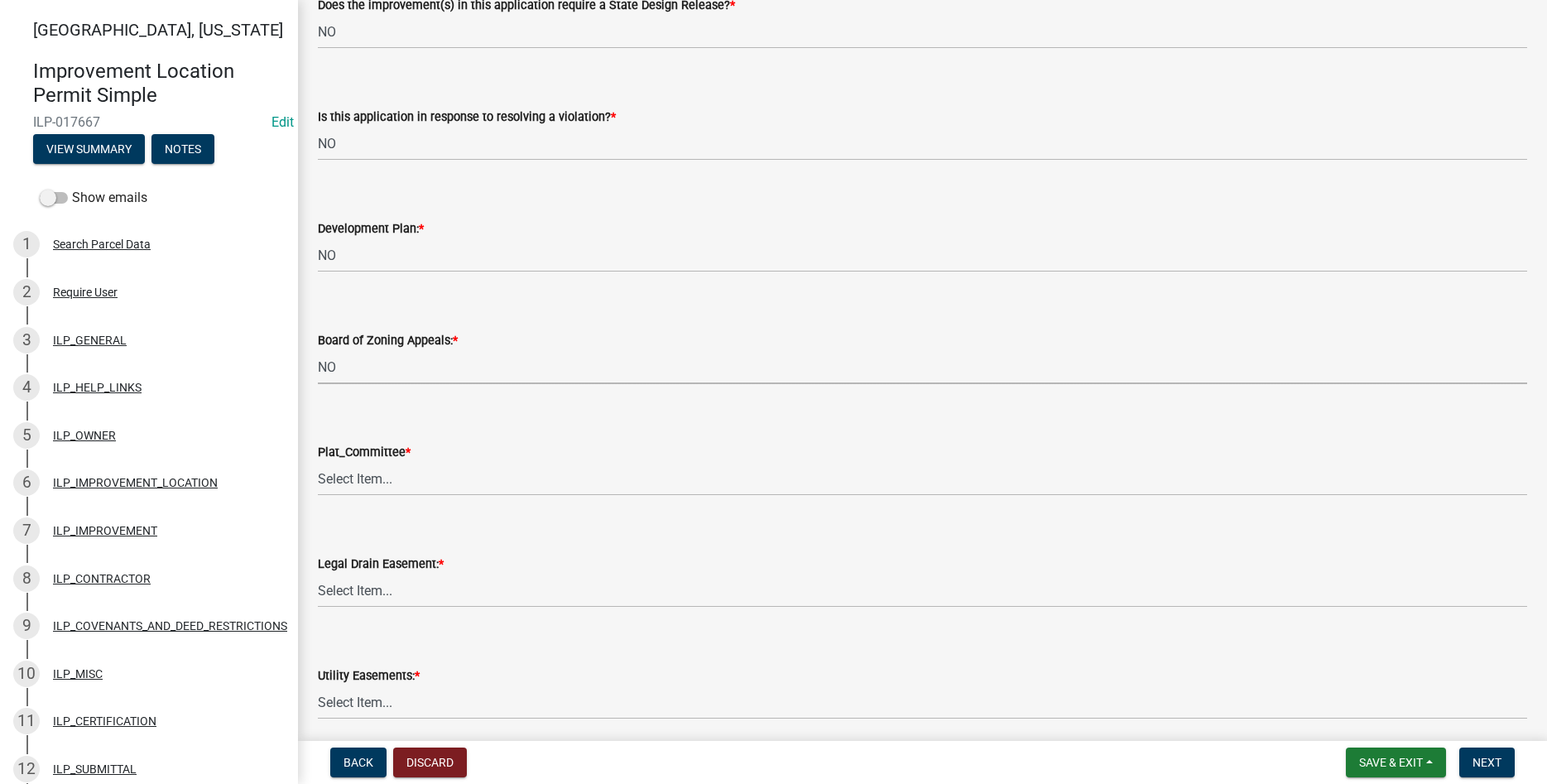
select select "91f2ca91-6260-441c-87d8-e38016df5c96"
select select "63238f16-a362-487f-83af-24d0c8cf3edd"
select select "4de29e95-b13a-4926-a5fe-83364331169b"
select select "8e424161-7bf1-4e33-adf9-a347c03eff2b"
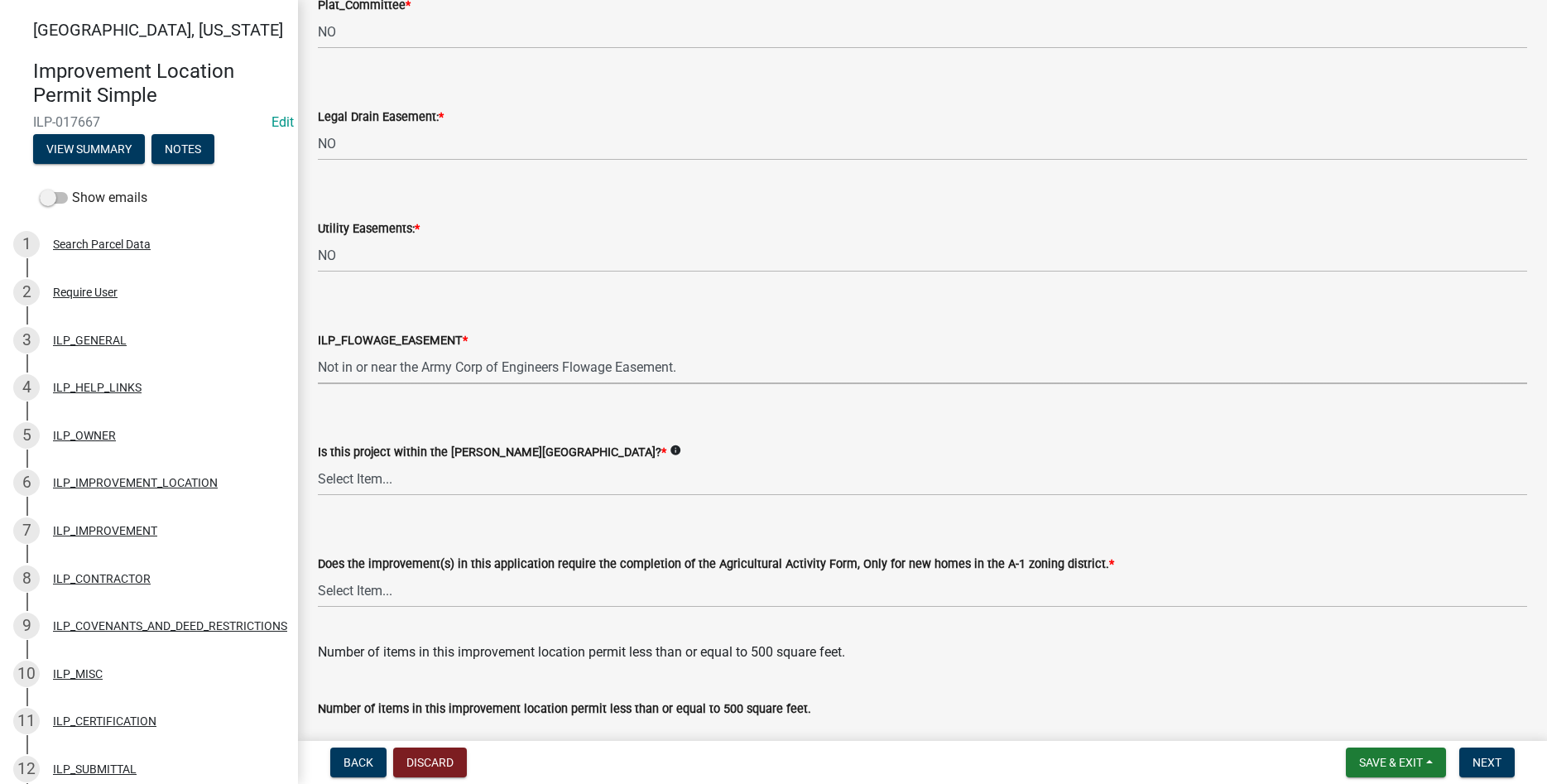
select select "bdd9c930-c7fe-4770-81ee-2c29cf953f8b"
select select "c22a6da1-a4b9-4a20-9552-3c4da3c32bc7"
select select "b8432f74-40d2-4ff6-ba31-770d91760c6e"
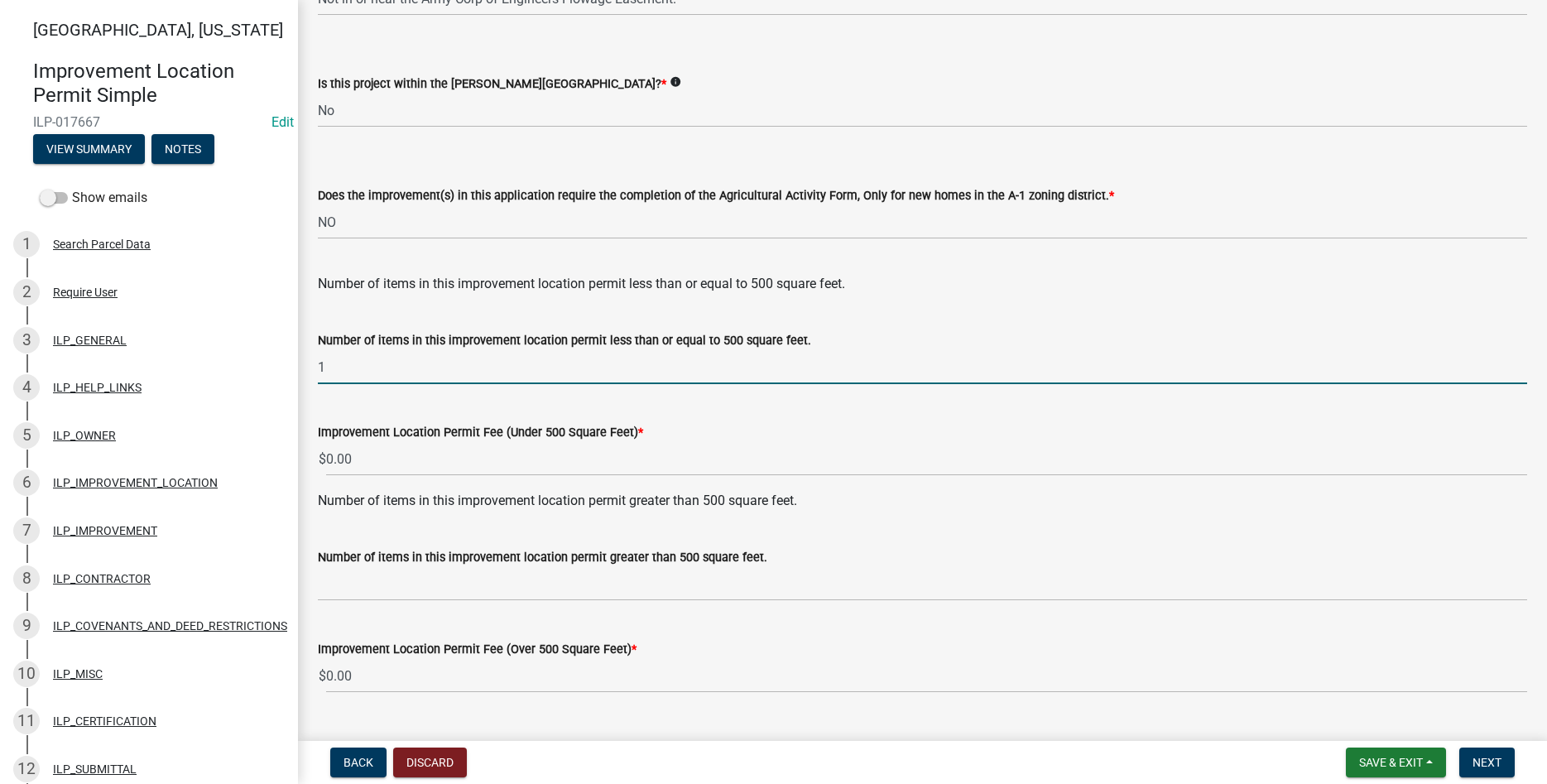
type input "1"
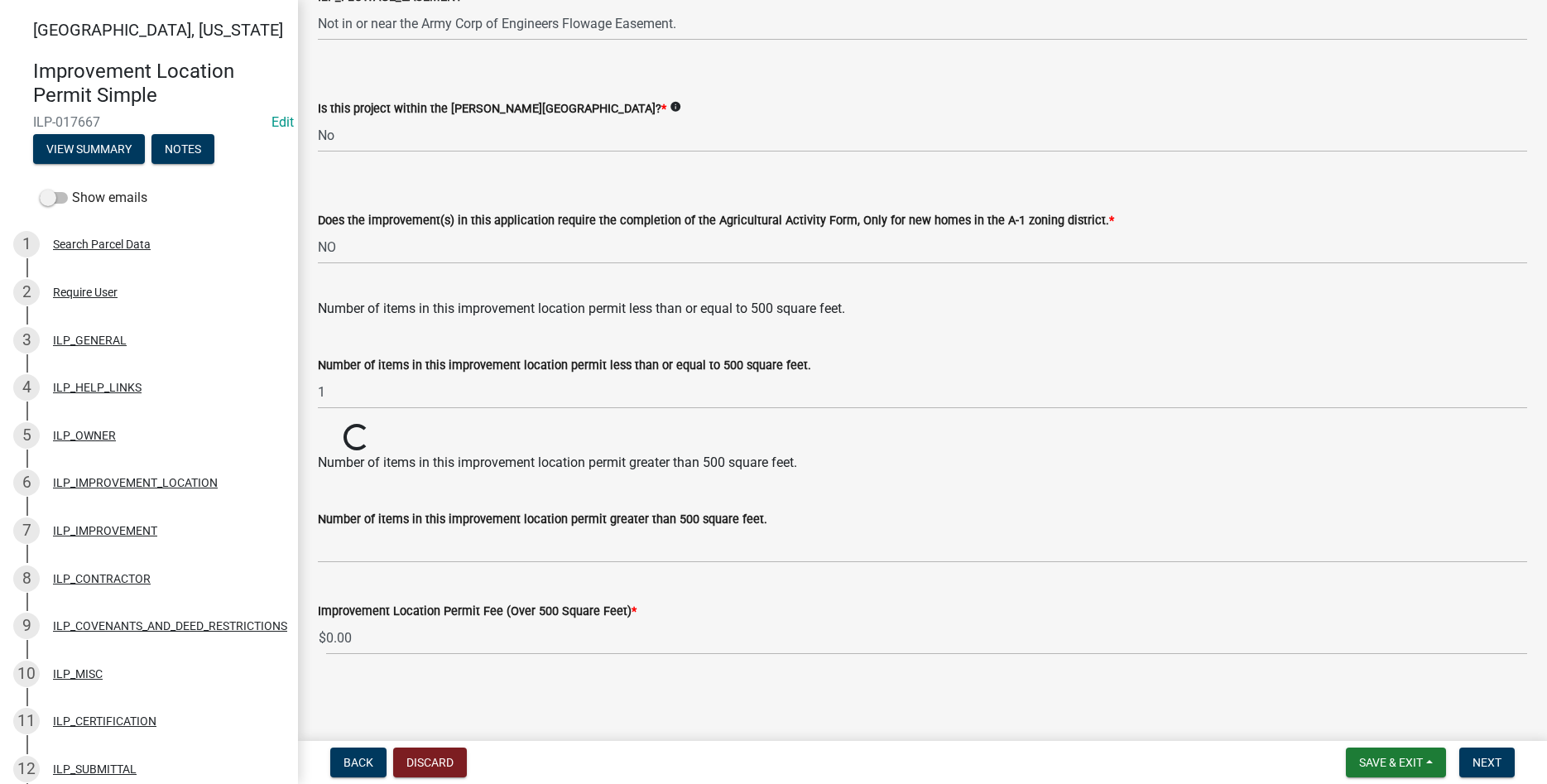
scroll to position [2070, 0]
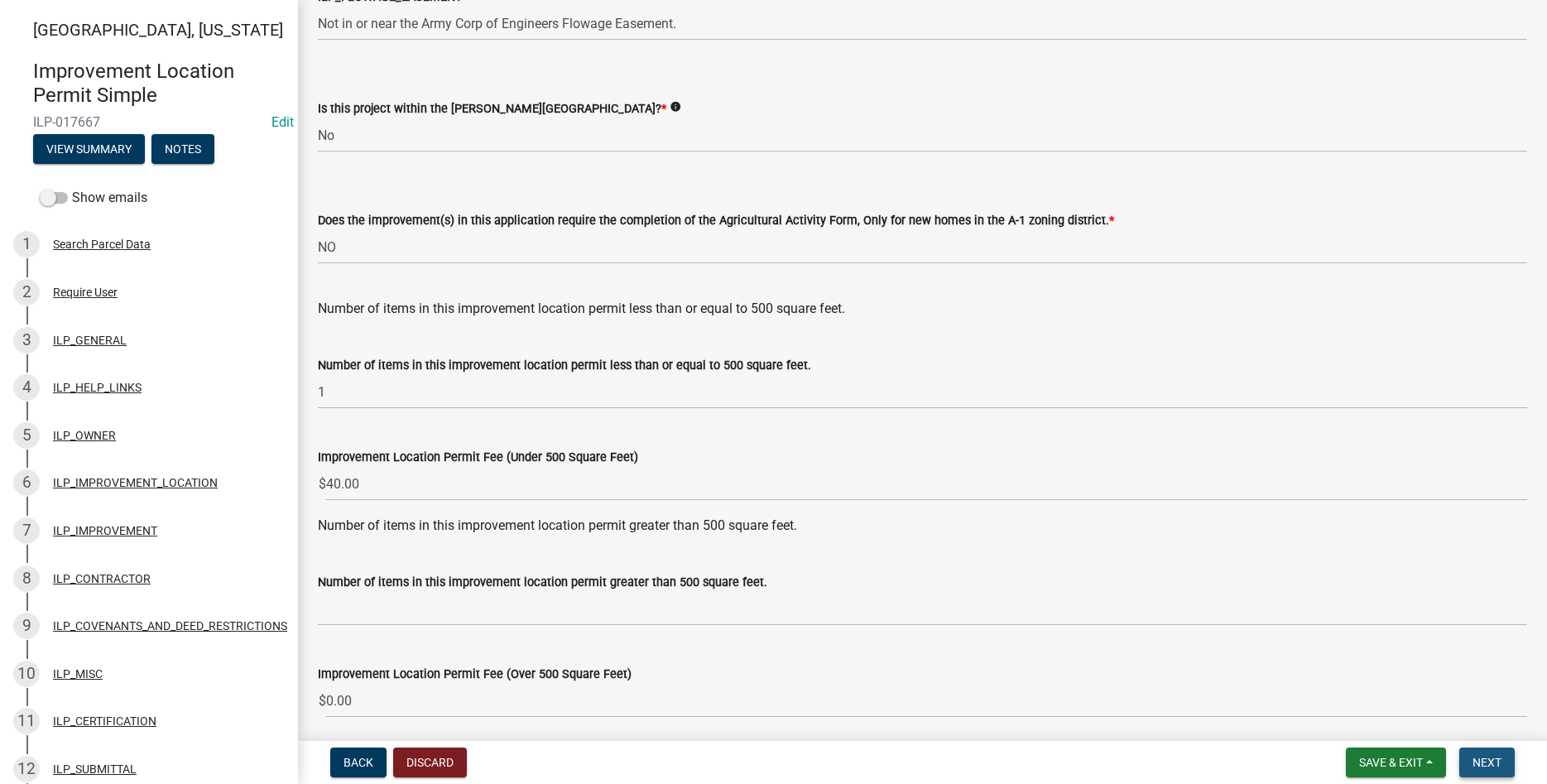
click at [1504, 757] on button "Next" at bounding box center [1486, 762] width 55 height 29
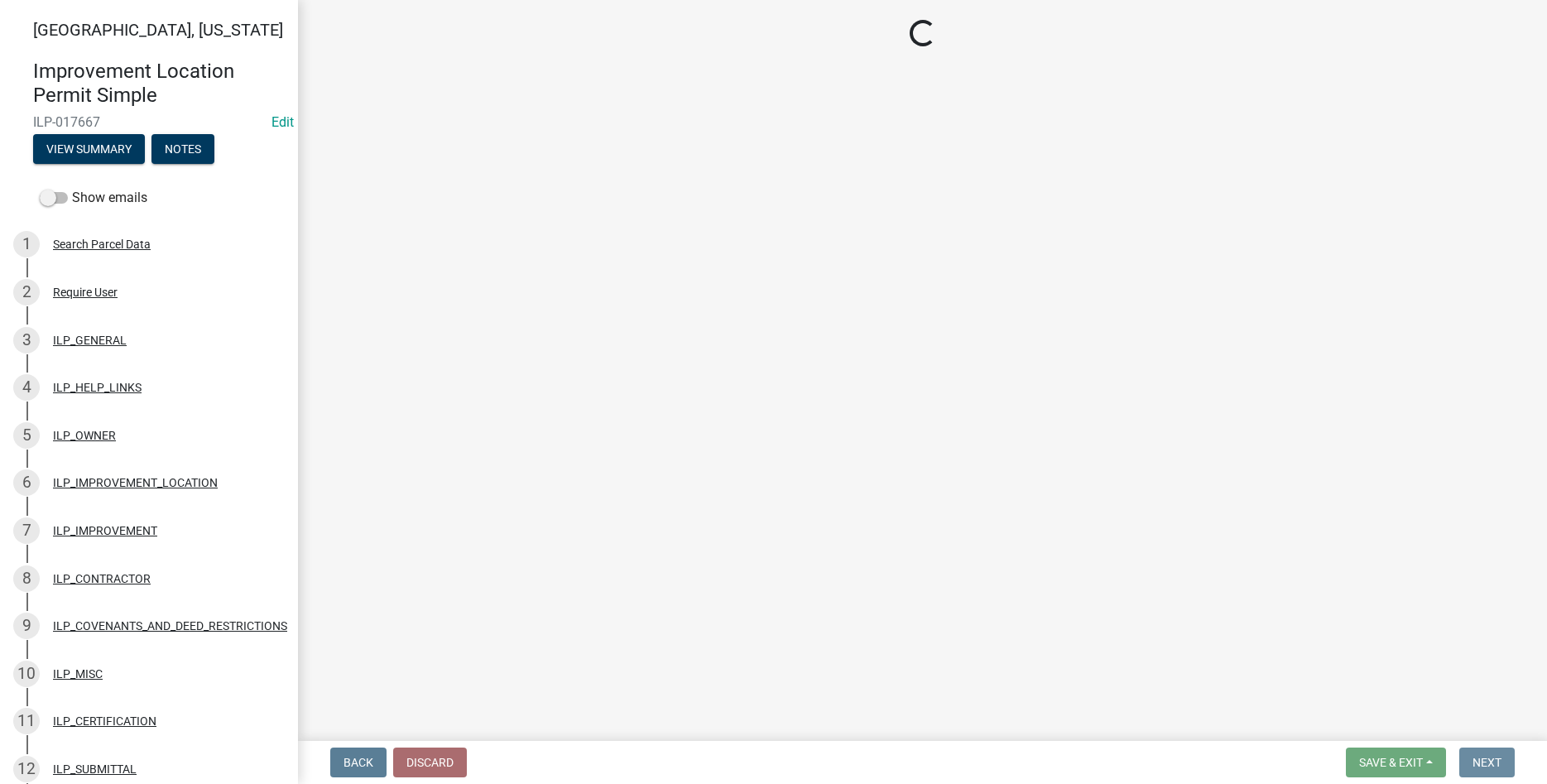
scroll to position [0, 0]
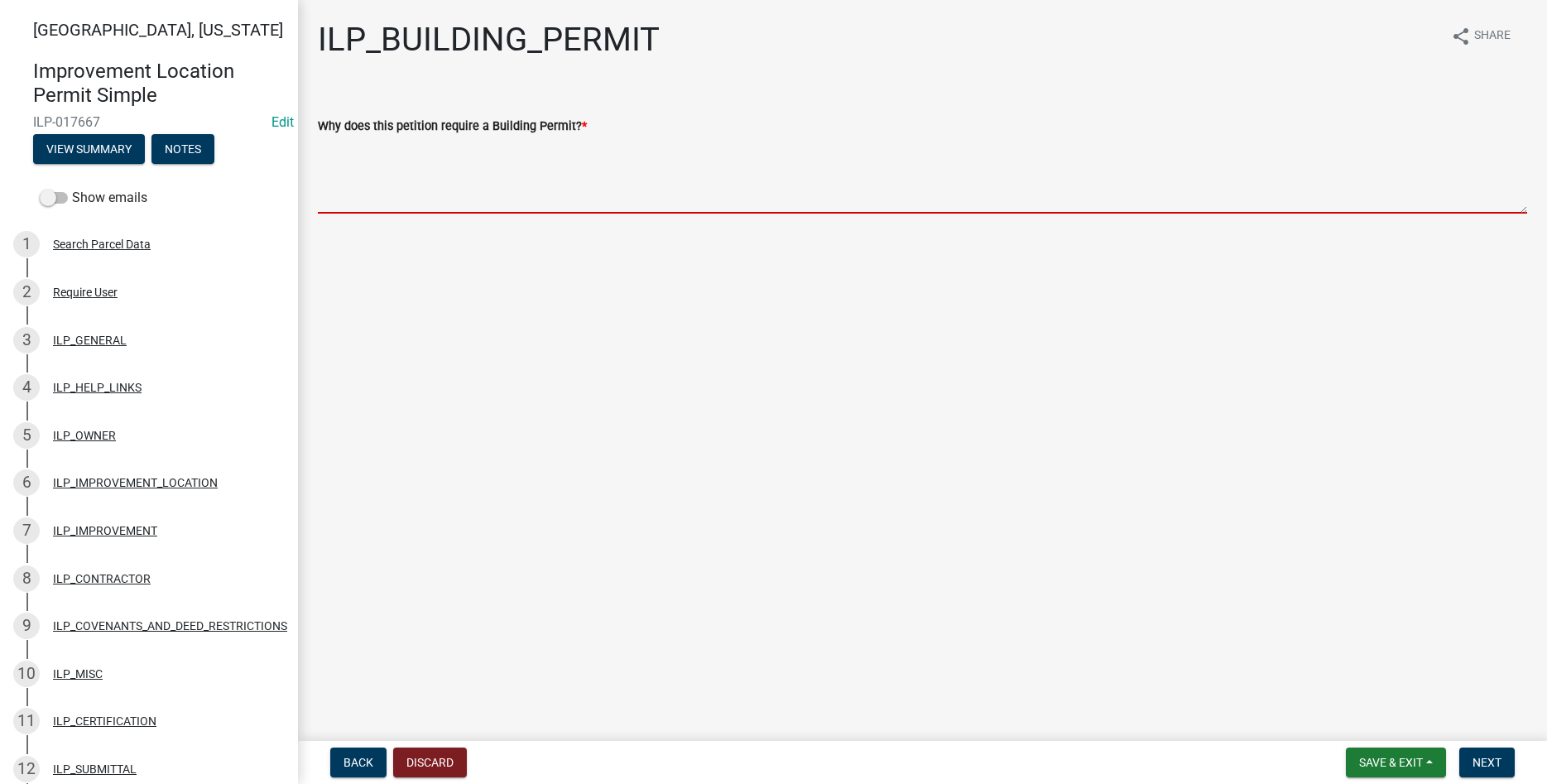
click at [824, 209] on textarea "Why does this petition require a Building Permit? *" at bounding box center [922, 174] width 1209 height 78
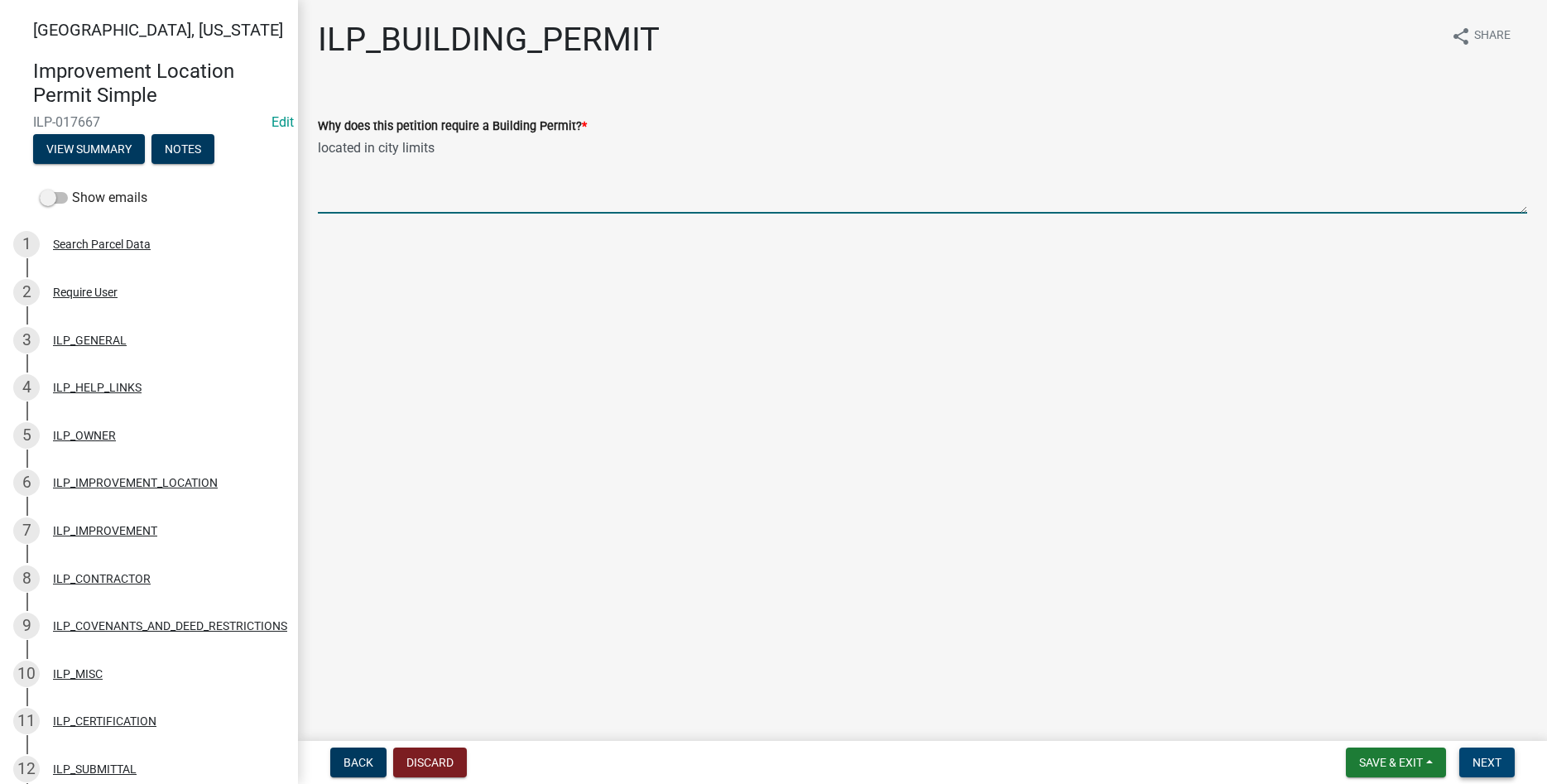
type textarea "located in city limits"
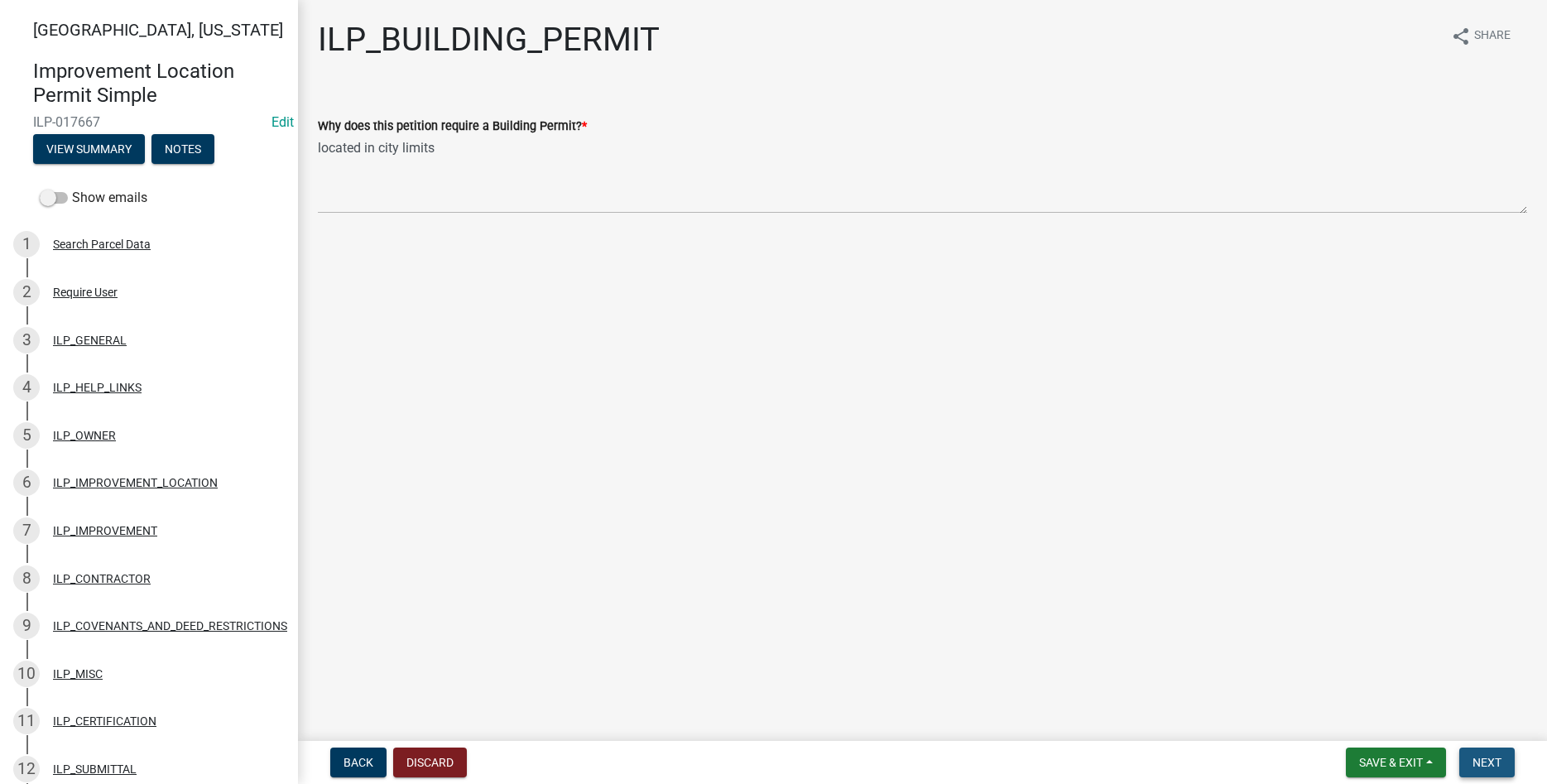
click at [1497, 763] on span "Next" at bounding box center [1486, 762] width 29 height 13
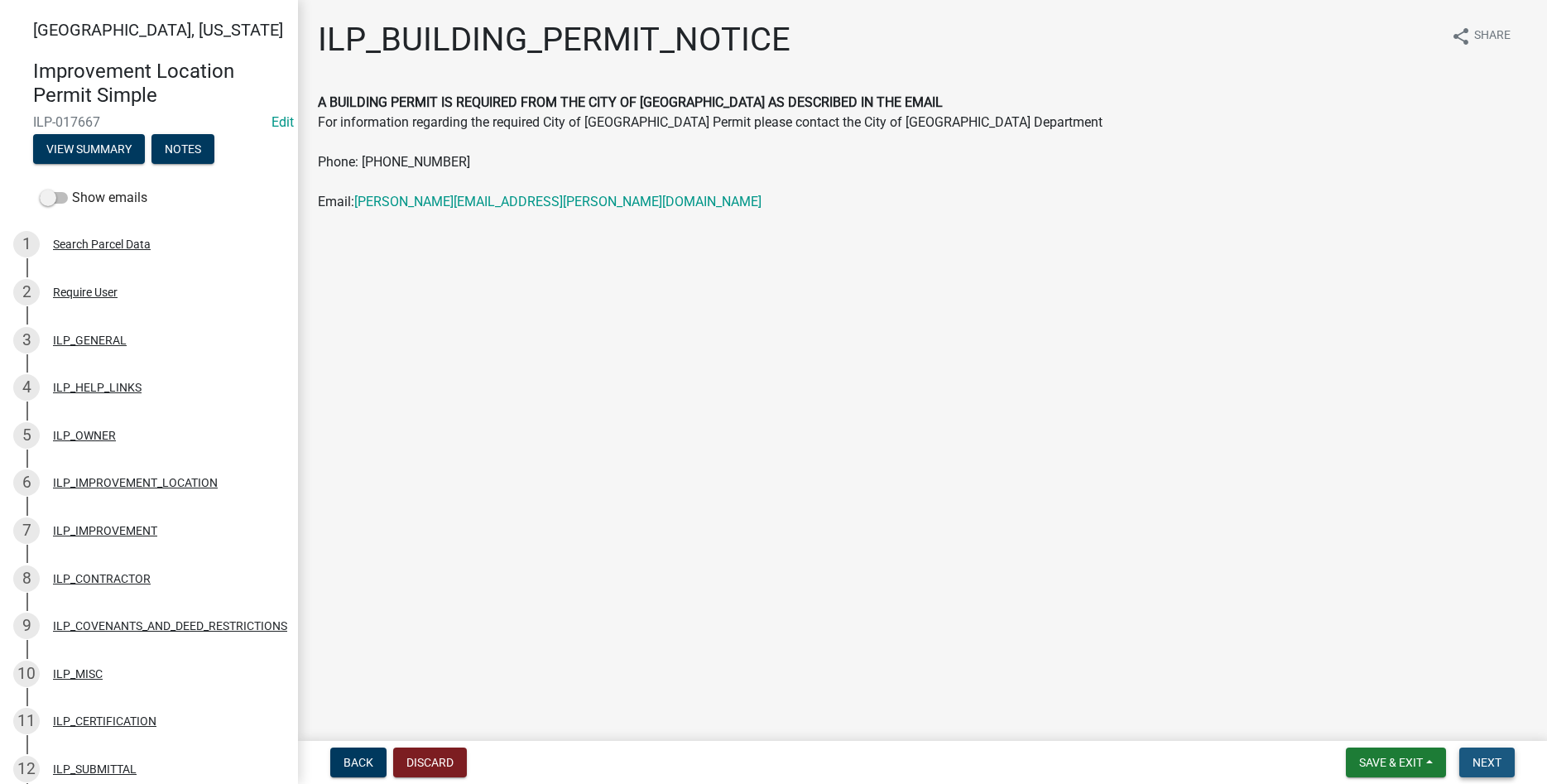
click at [1491, 766] on span "Next" at bounding box center [1486, 762] width 29 height 13
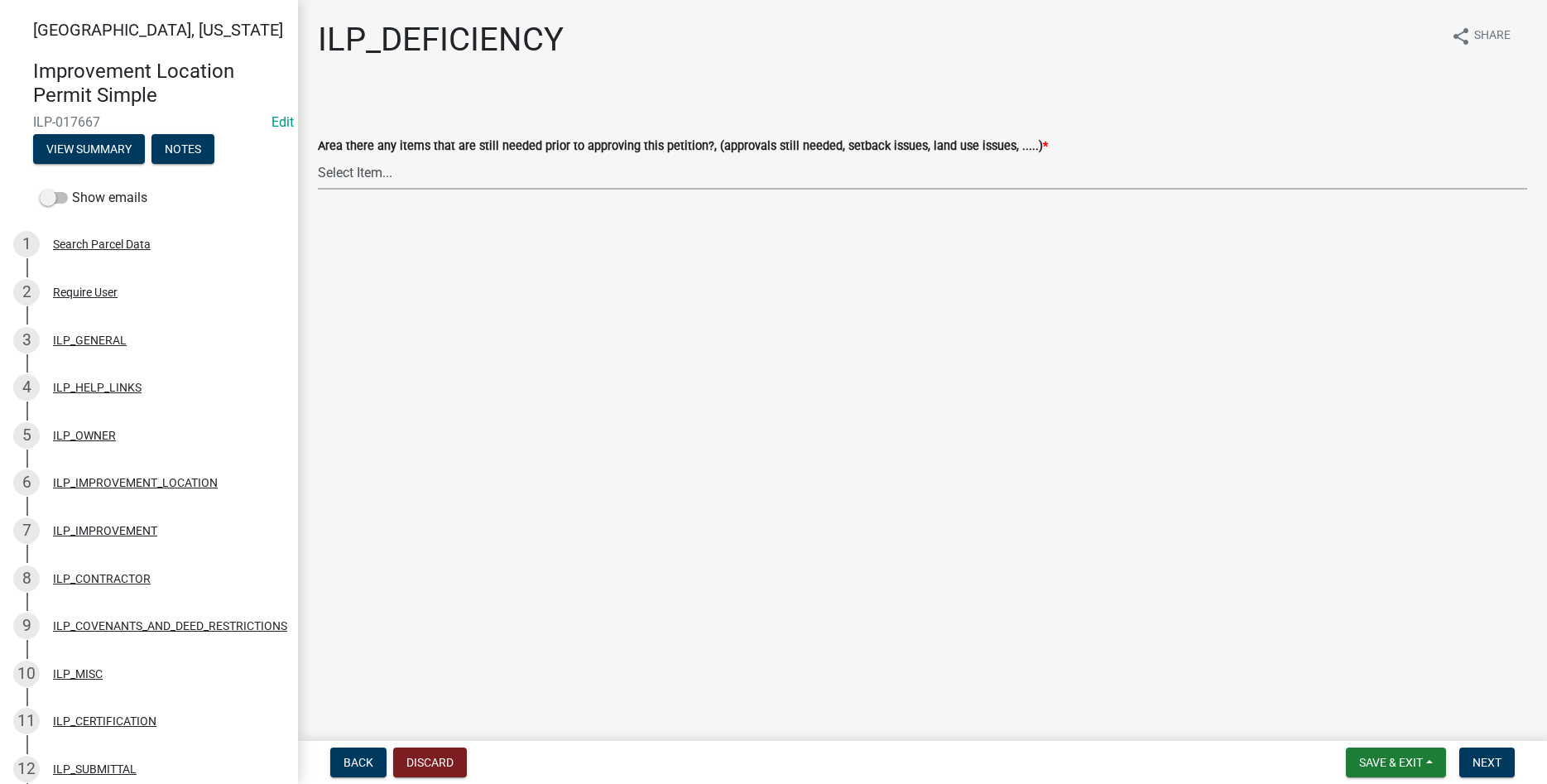
click at [318, 156] on select "Select Item... YES NO" at bounding box center [922, 173] width 1209 height 34
click option "NO" at bounding box center [0, 0] width 0 height 0
select select "88f51f67-ad00-412f-ad25-d9a24cd42bdb"
click at [1484, 770] on button "Next" at bounding box center [1486, 762] width 55 height 29
click at [318, 156] on select "Select Item... Denied Approved" at bounding box center [922, 173] width 1209 height 34
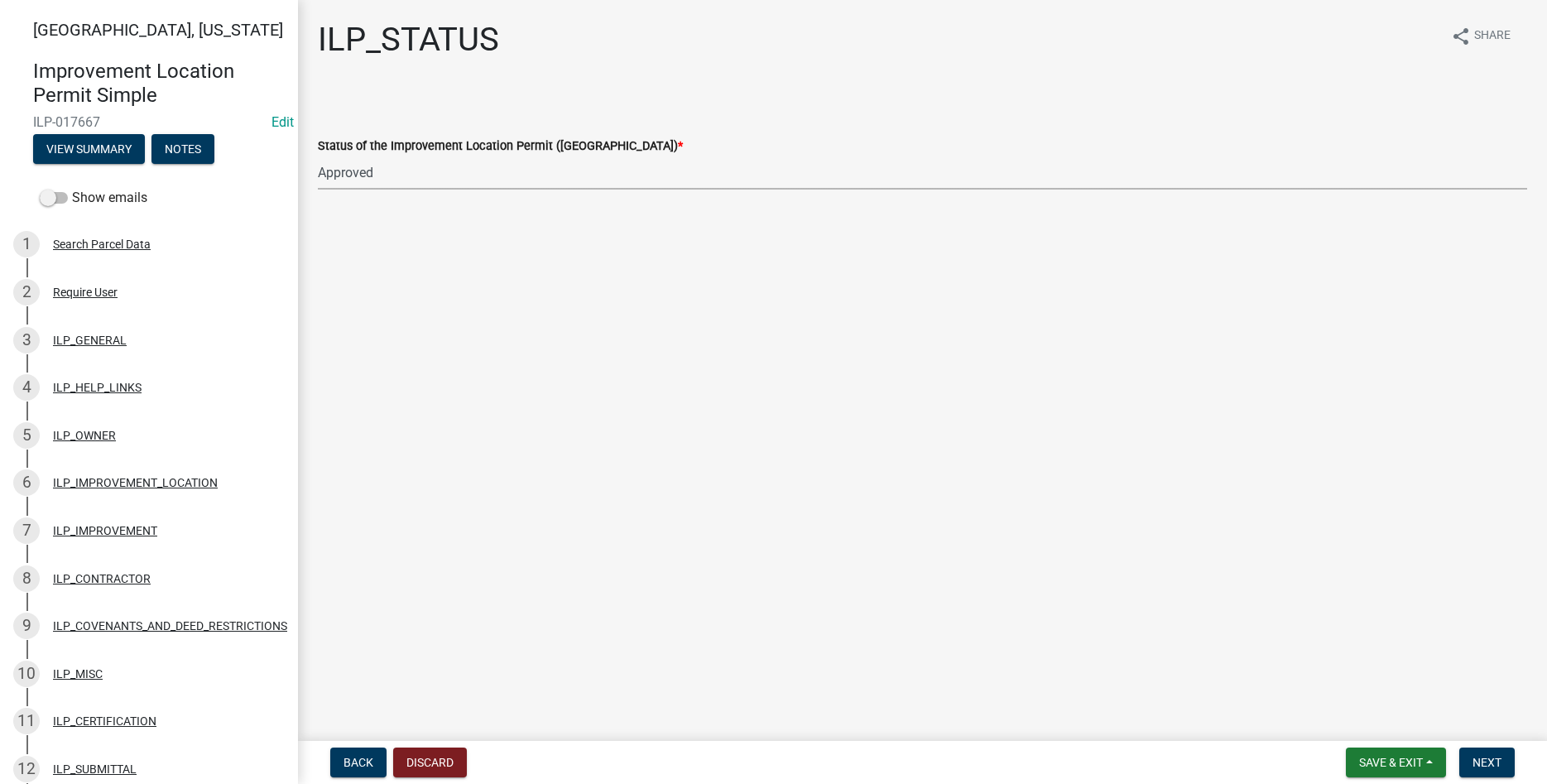
click option "Approved" at bounding box center [0, 0] width 0 height 0
select select "676ca0ef-d742-4b5a-a79e-763cf2a28fc9"
click at [1478, 754] on button "Next" at bounding box center [1486, 762] width 55 height 29
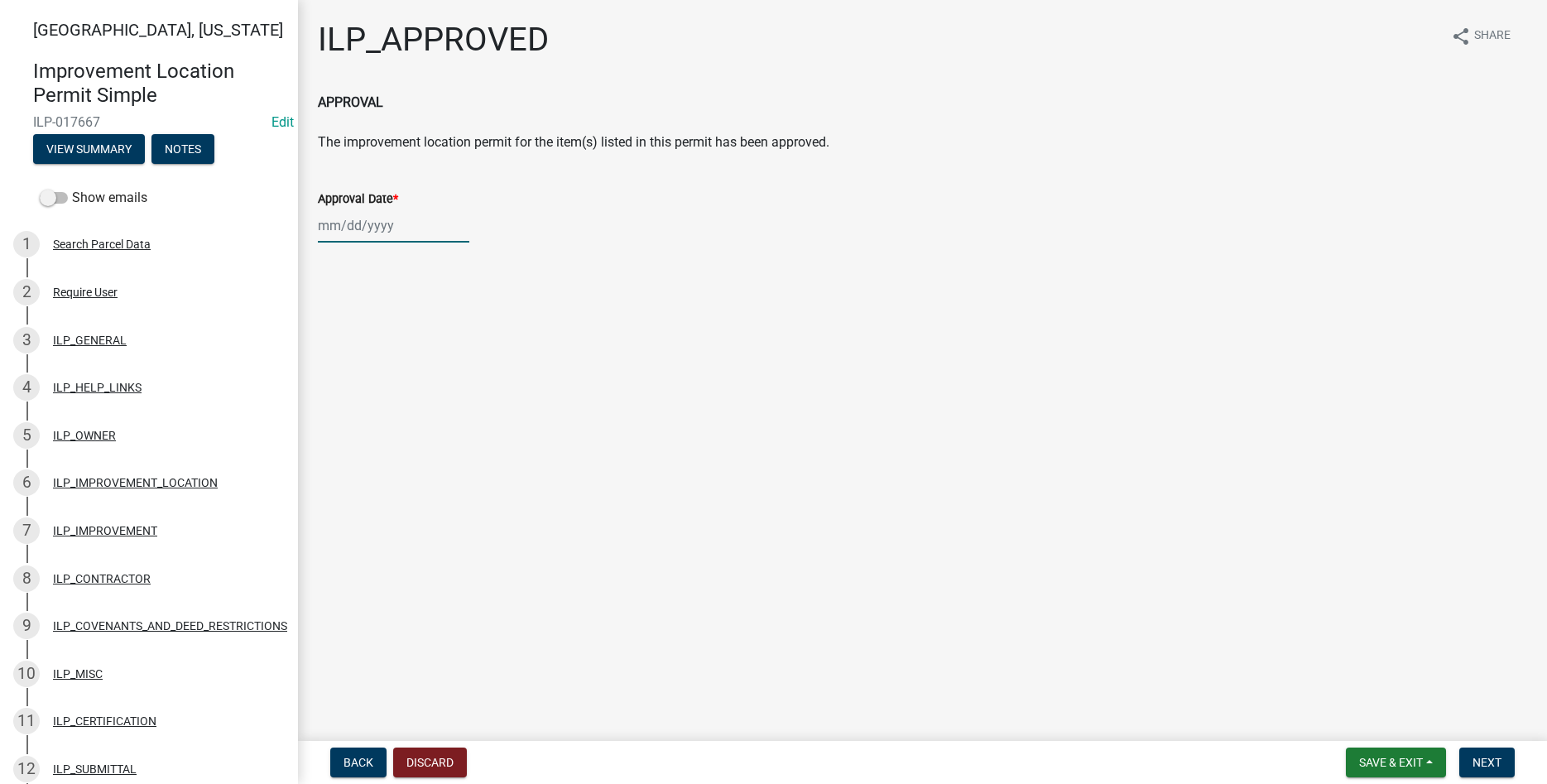
select select "9"
select select "2025"
click at [401, 233] on input "Approval Date *" at bounding box center [394, 225] width 151 height 34
click at [361, 341] on div "9" at bounding box center [361, 340] width 27 height 27
type input "[DATE]"
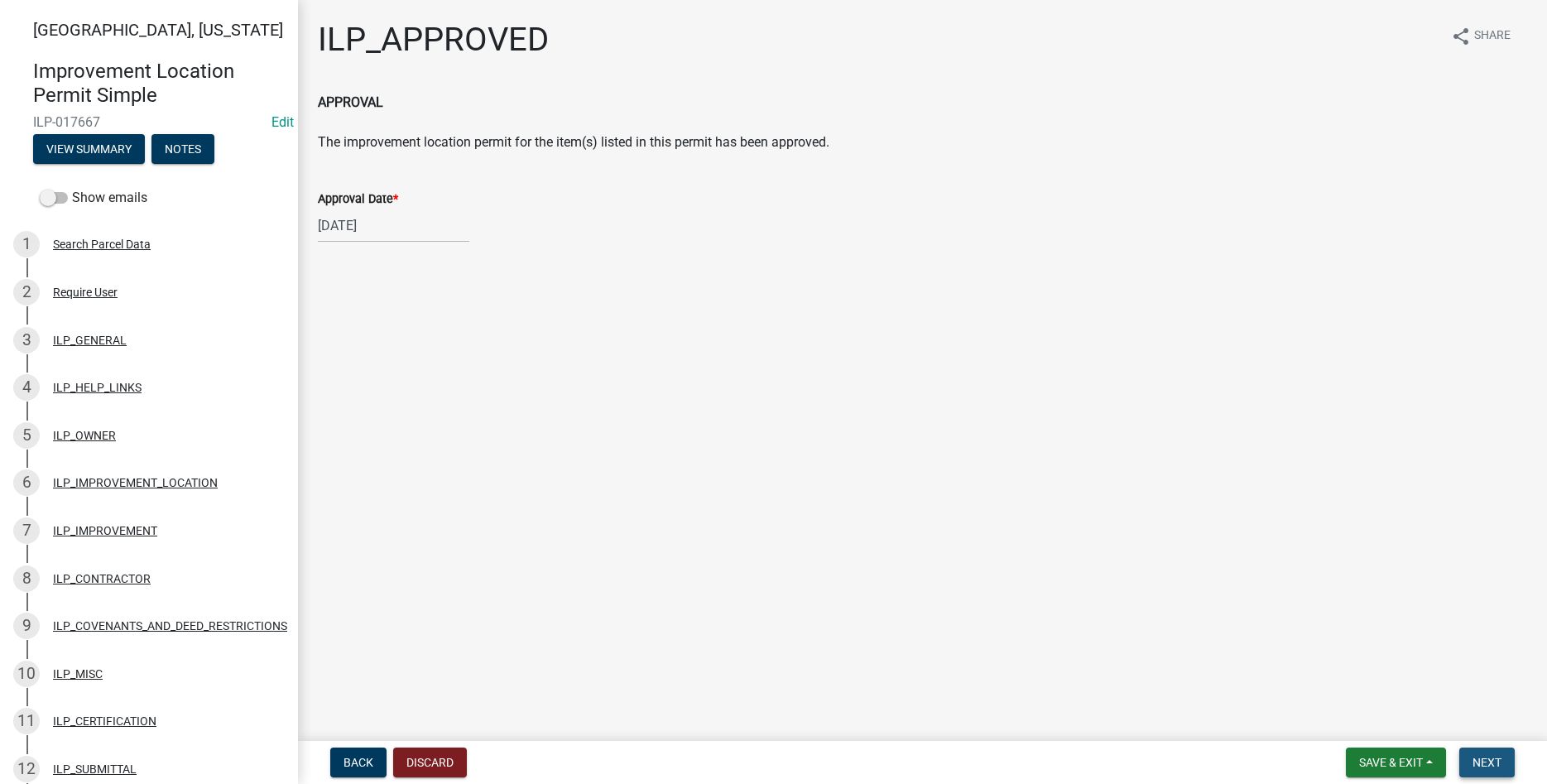
click at [1493, 749] on button "Next" at bounding box center [1486, 762] width 55 height 29
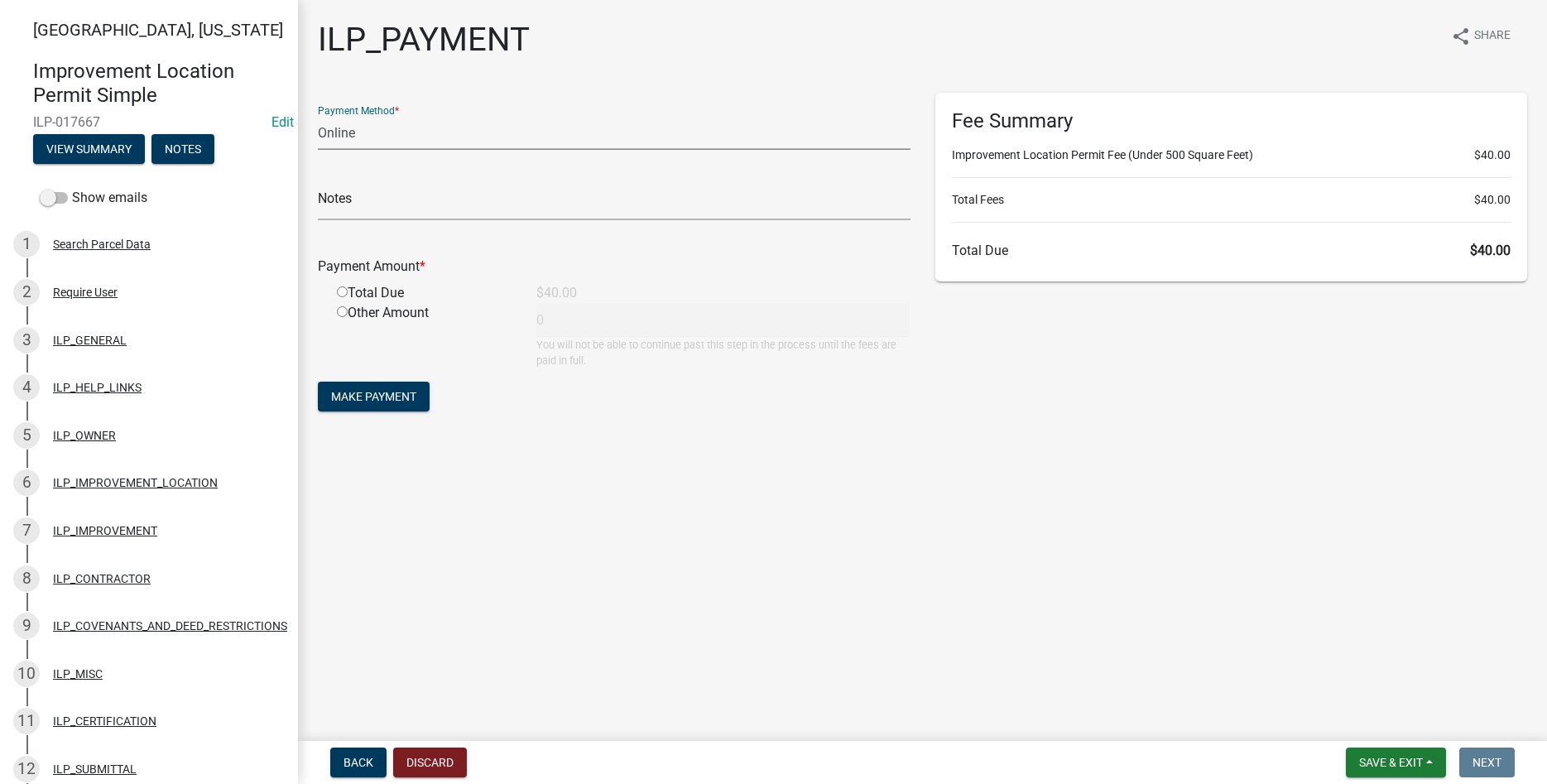
click at [318, 116] on select "Credit Card POS Check Cash Online" at bounding box center [614, 133] width 593 height 34
select select "2: 1"
click option "Cash" at bounding box center [0, 0] width 0 height 0
click at [337, 294] on div "Total Due" at bounding box center [424, 293] width 200 height 20
click at [348, 296] on div "Total Due" at bounding box center [424, 293] width 200 height 20
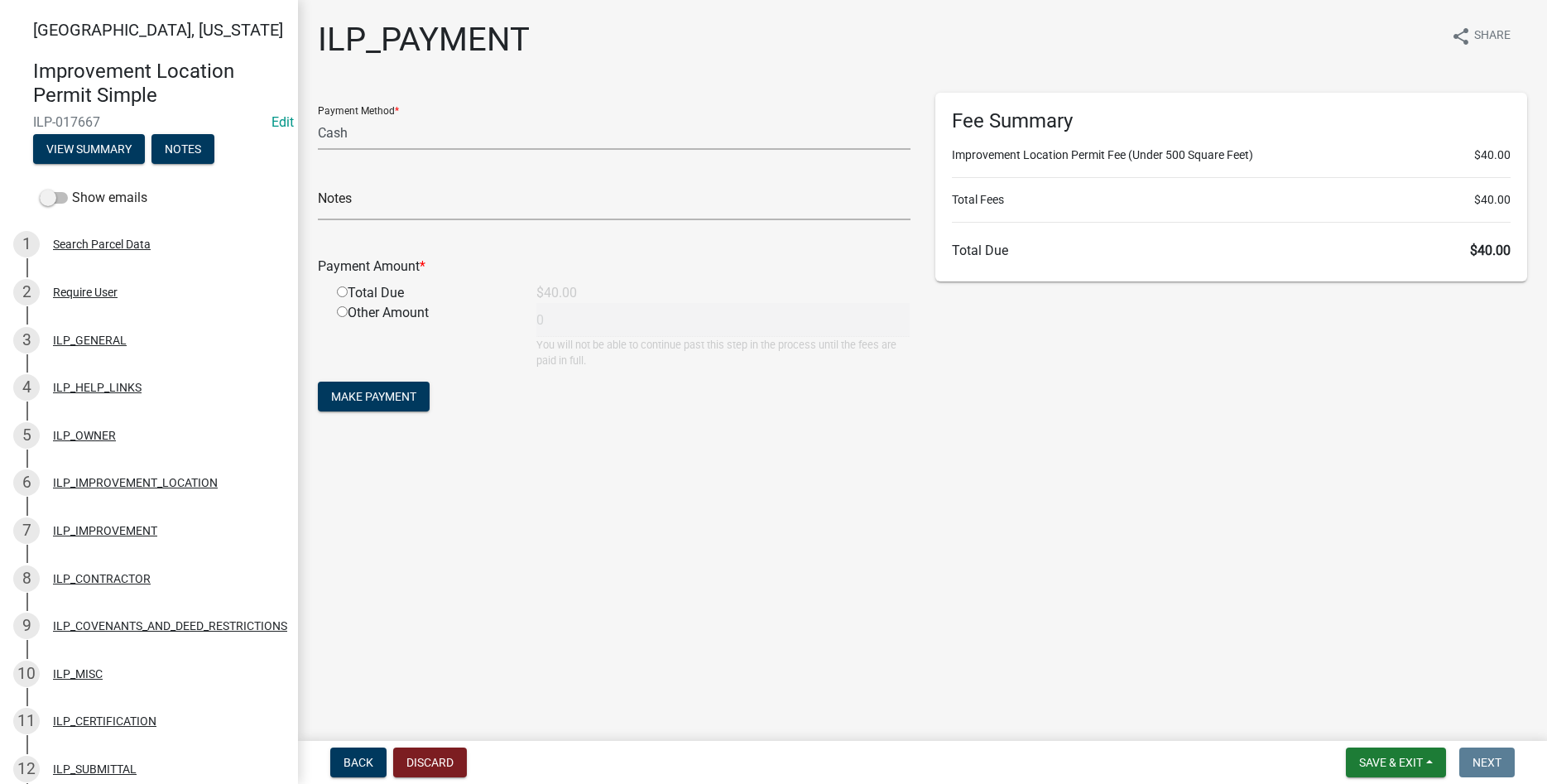
click at [348, 299] on div "Total Due" at bounding box center [424, 293] width 200 height 20
click at [343, 292] on input "radio" at bounding box center [342, 291] width 11 height 11
radio input "true"
type input "40"
click at [366, 403] on span "Make Payment" at bounding box center [374, 396] width 86 height 13
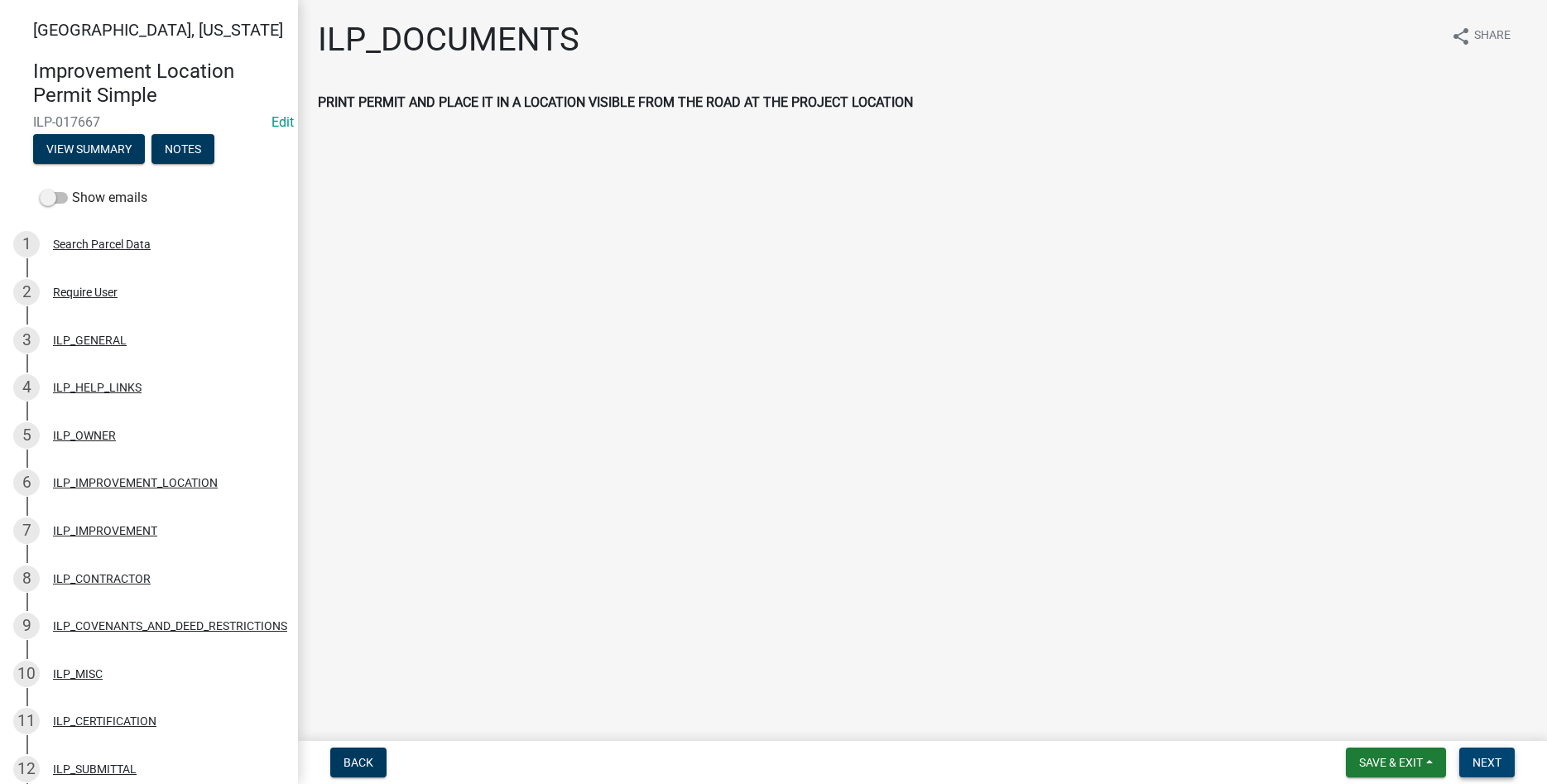
click at [1477, 764] on span "Next" at bounding box center [1486, 762] width 29 height 13
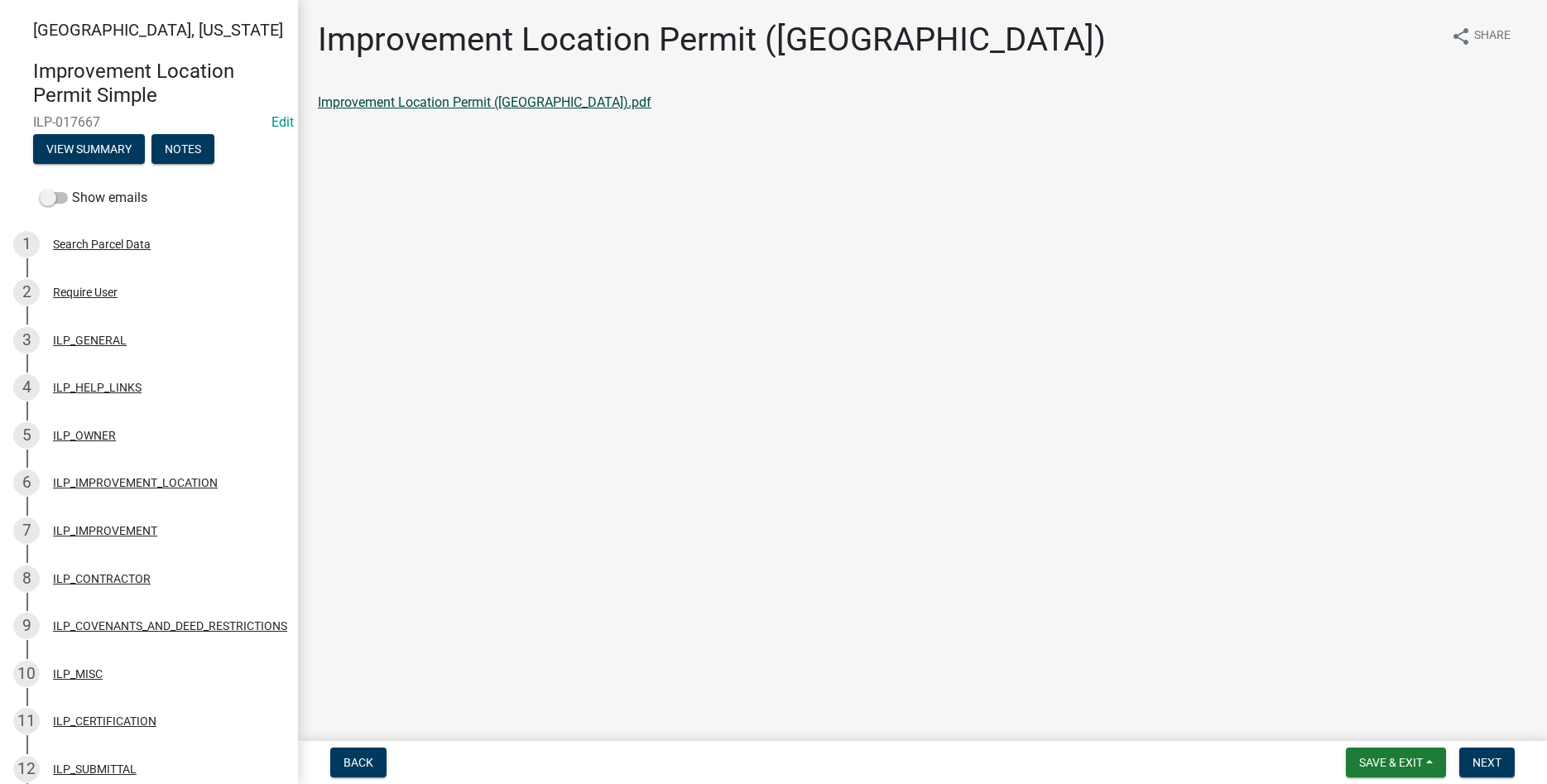
click at [481, 101] on link "Improvement Location Permit ([GEOGRAPHIC_DATA]).pdf" at bounding box center [485, 102] width 333 height 16
click at [1481, 767] on span "Next" at bounding box center [1486, 762] width 29 height 13
click at [420, 103] on link "Improvement Location Permit (ILP)(Form).pdf" at bounding box center [452, 102] width 267 height 16
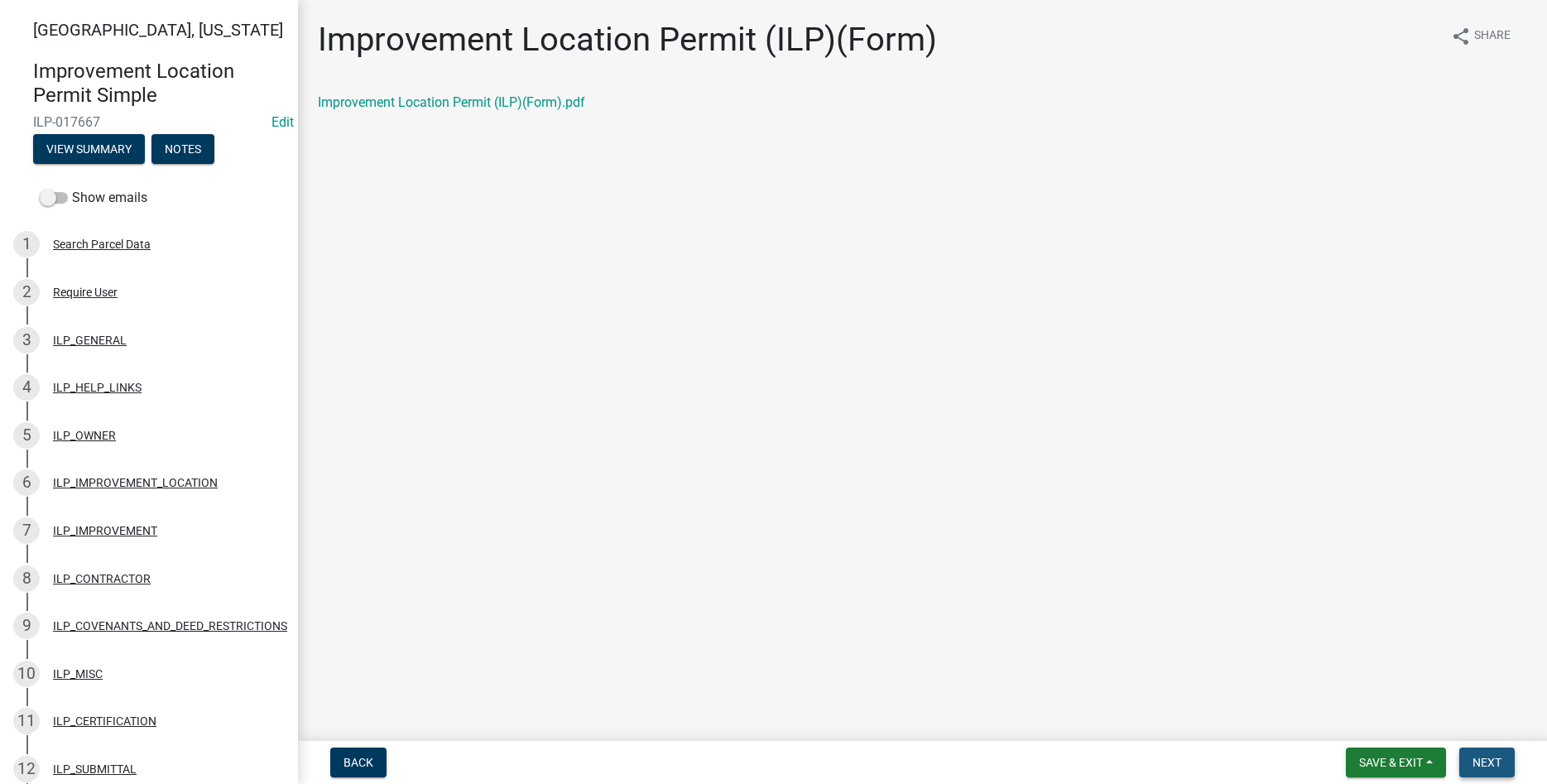
click at [1496, 759] on span "Next" at bounding box center [1486, 762] width 29 height 13
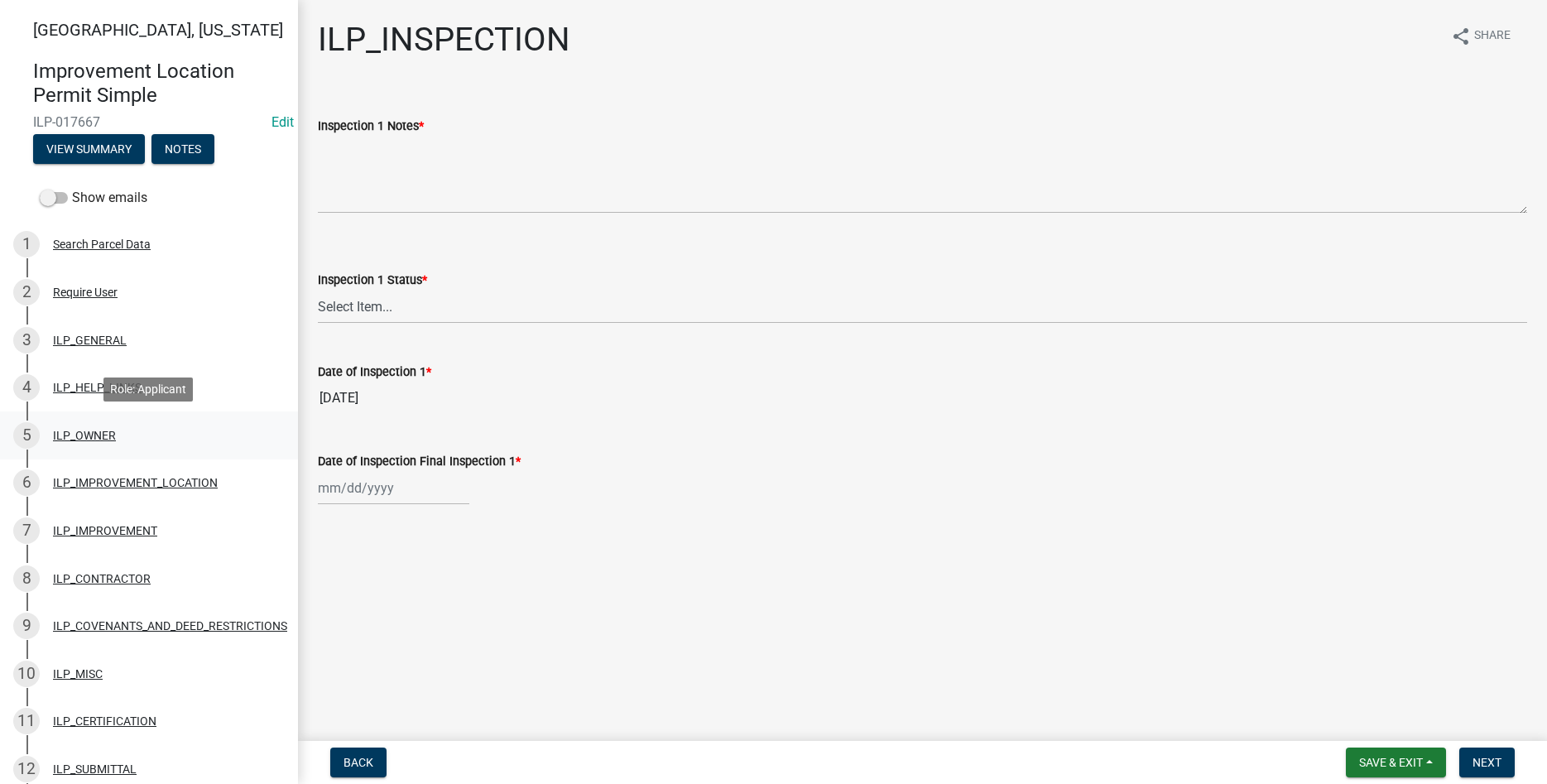
click at [89, 434] on div "ILP_OWNER" at bounding box center [84, 435] width 63 height 12
